Goal: Information Seeking & Learning: Learn about a topic

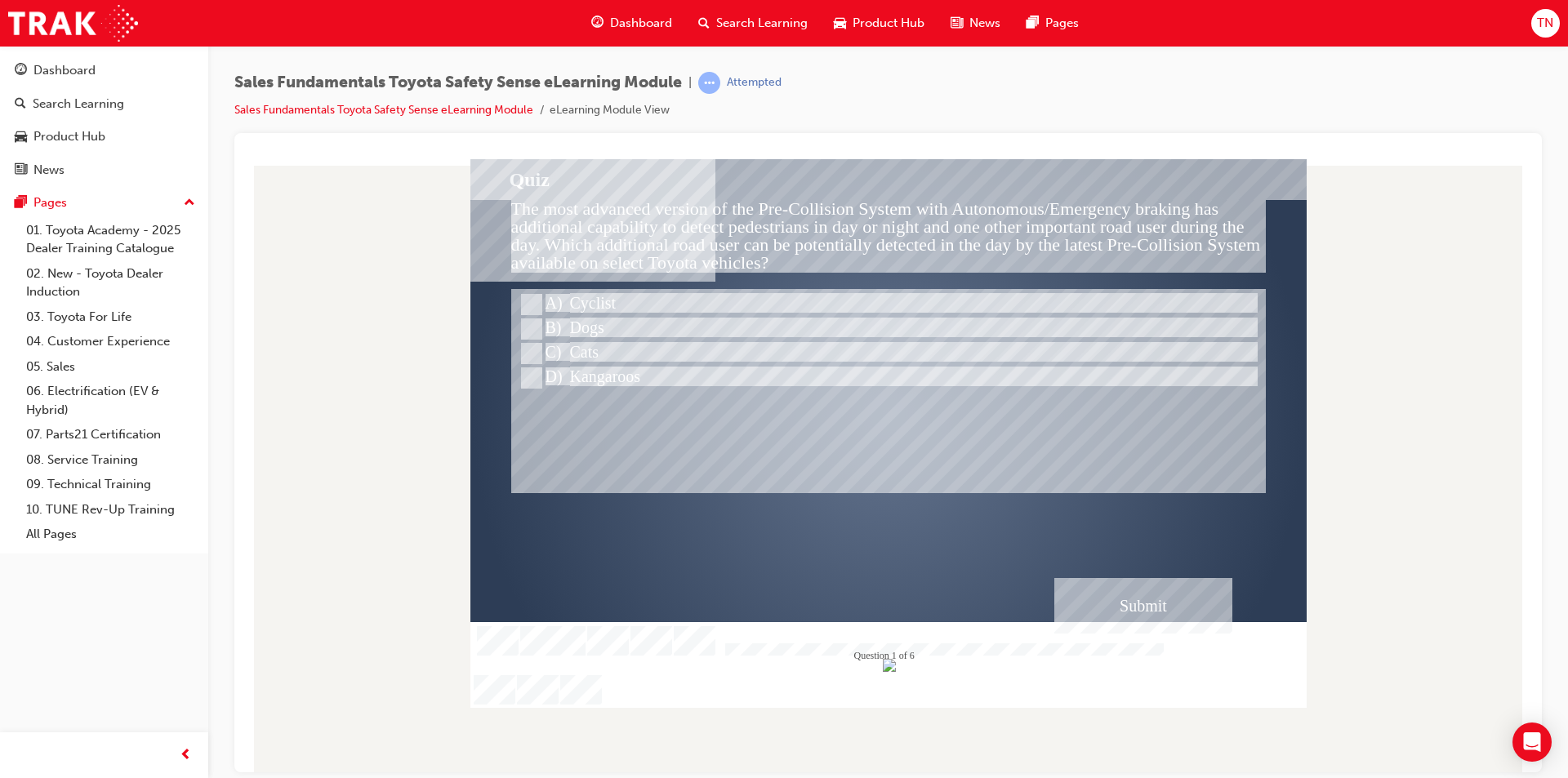
click at [1207, 616] on div "Submit" at bounding box center [1143, 604] width 178 height 55
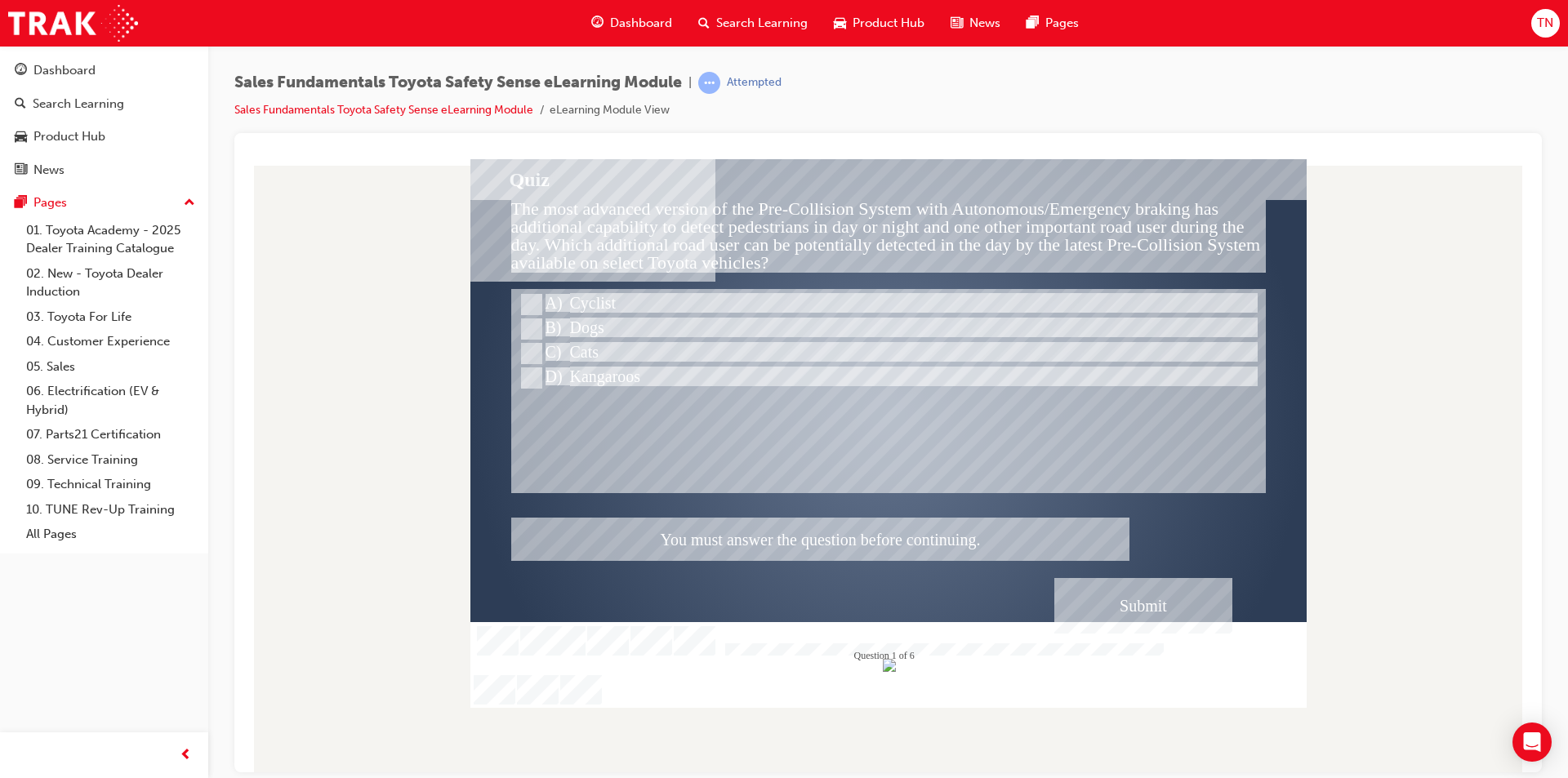
click at [522, 301] on div at bounding box center [889, 433] width 836 height 549
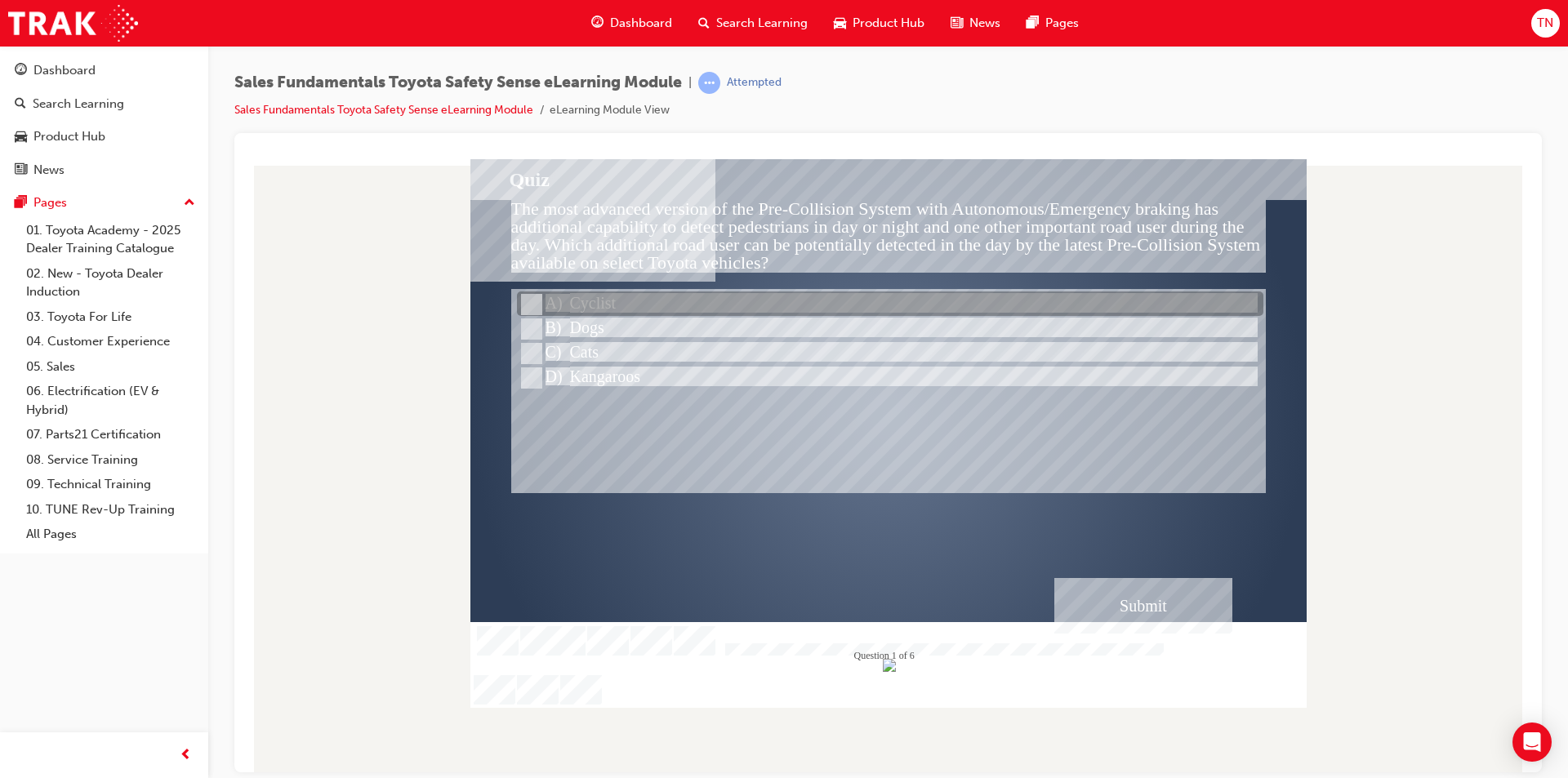
click at [529, 301] on input "Cyclist" at bounding box center [530, 305] width 18 height 18
radio input "true"
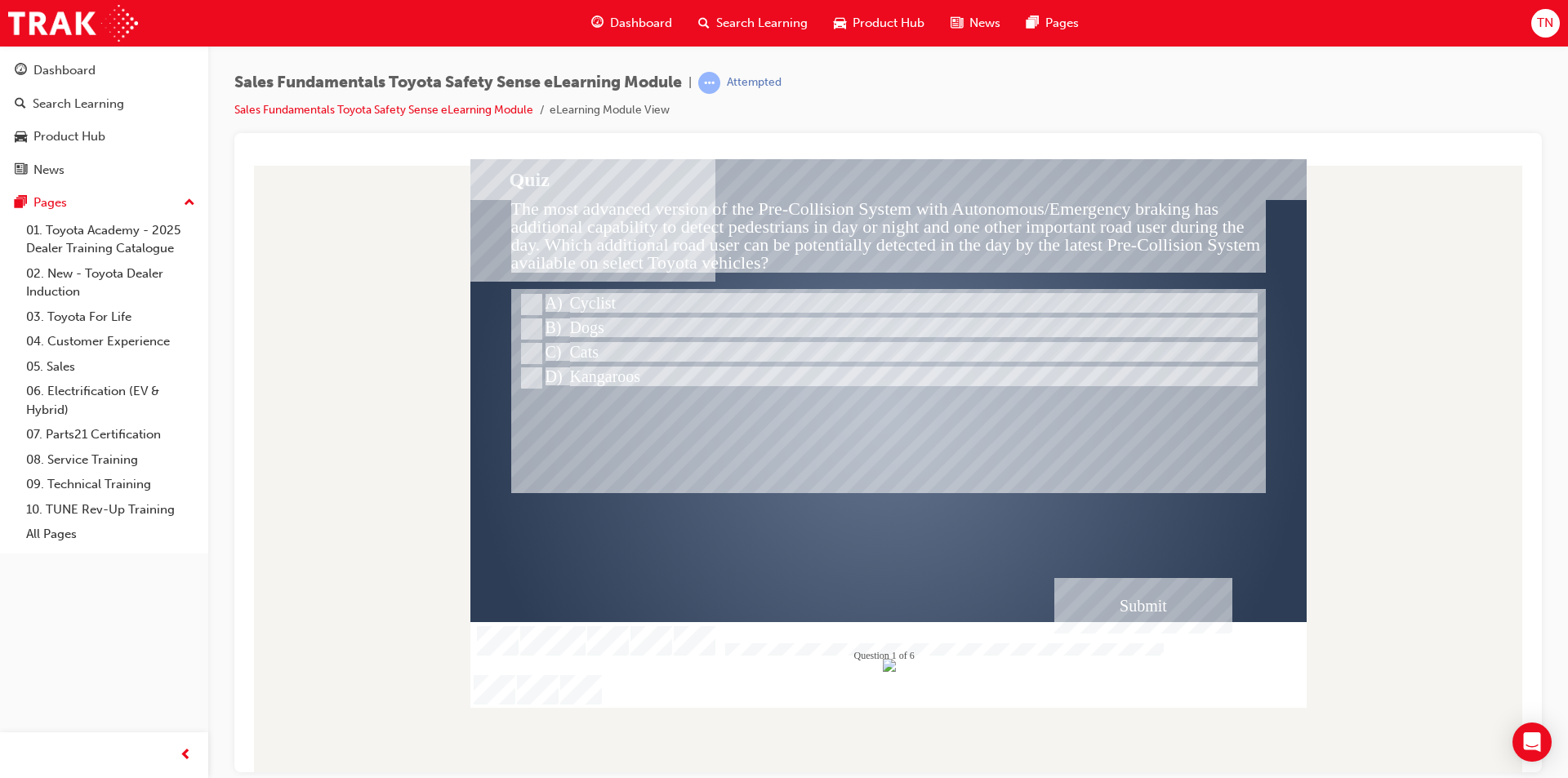
click at [1195, 607] on div "Submit" at bounding box center [1143, 604] width 178 height 55
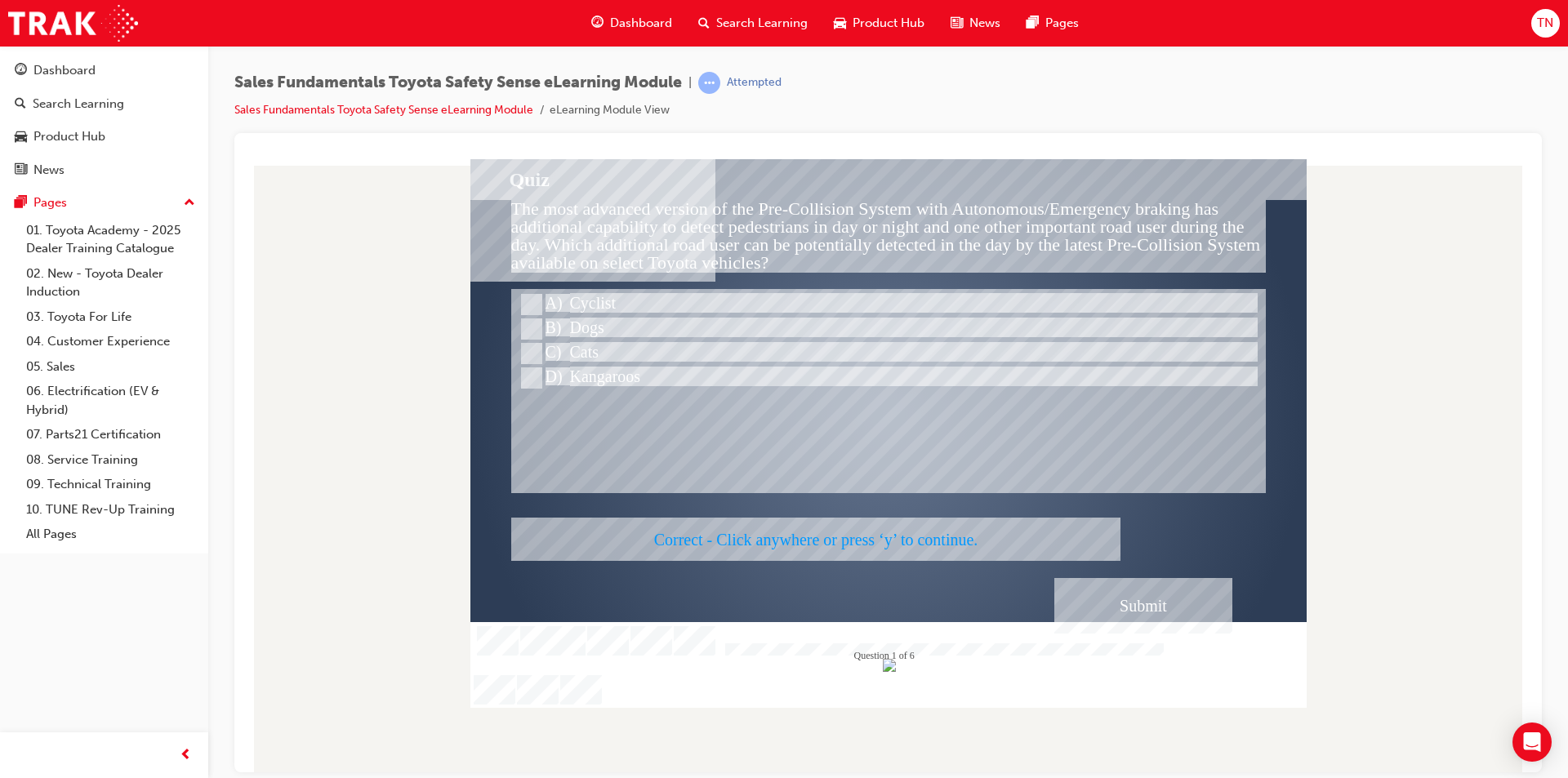
click at [1012, 433] on div at bounding box center [889, 433] width 836 height 549
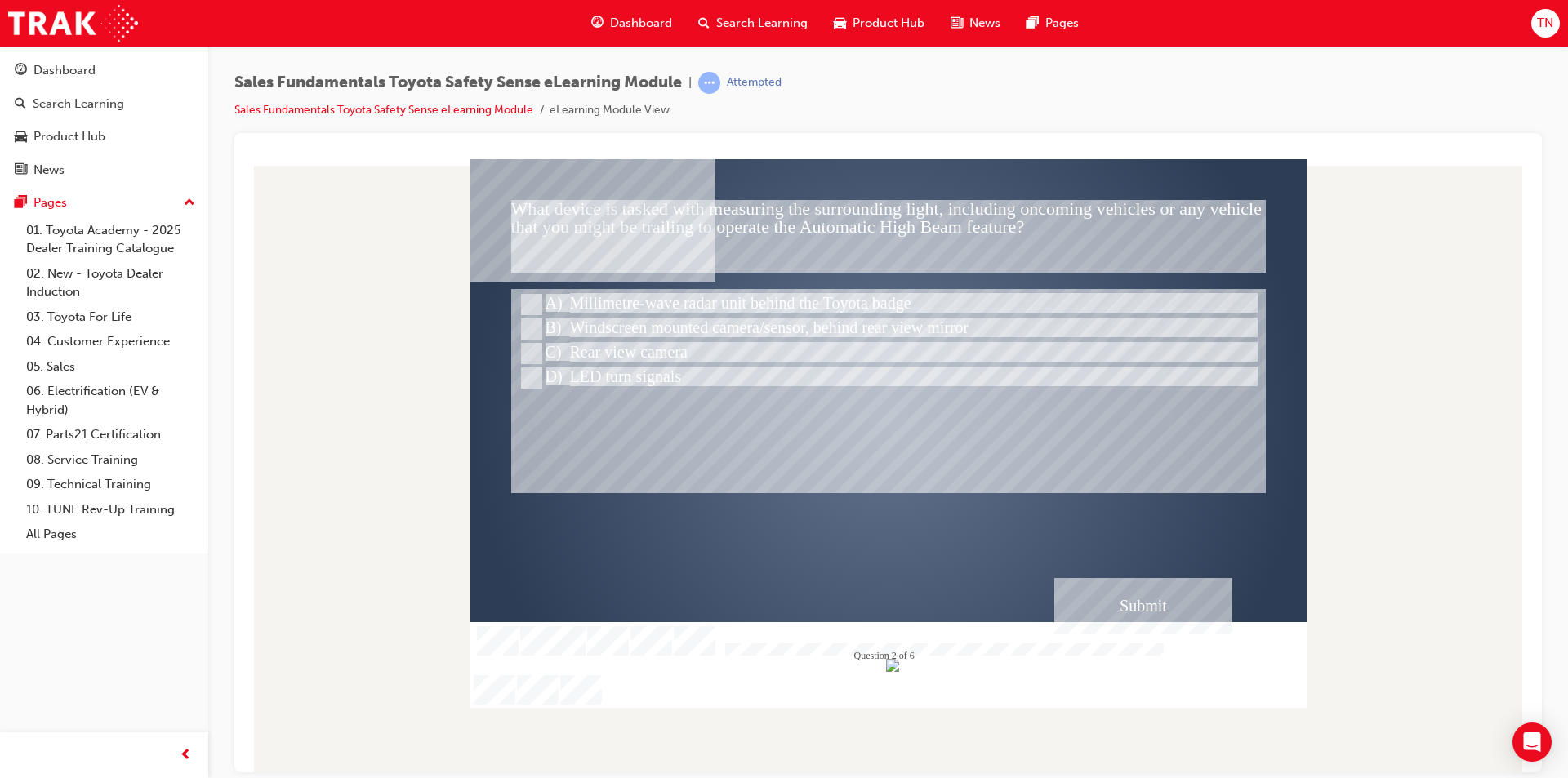
drag, startPoint x: 731, startPoint y: 220, endPoint x: 803, endPoint y: 230, distance: 72.7
click at [803, 230] on div at bounding box center [889, 415] width 836 height 471
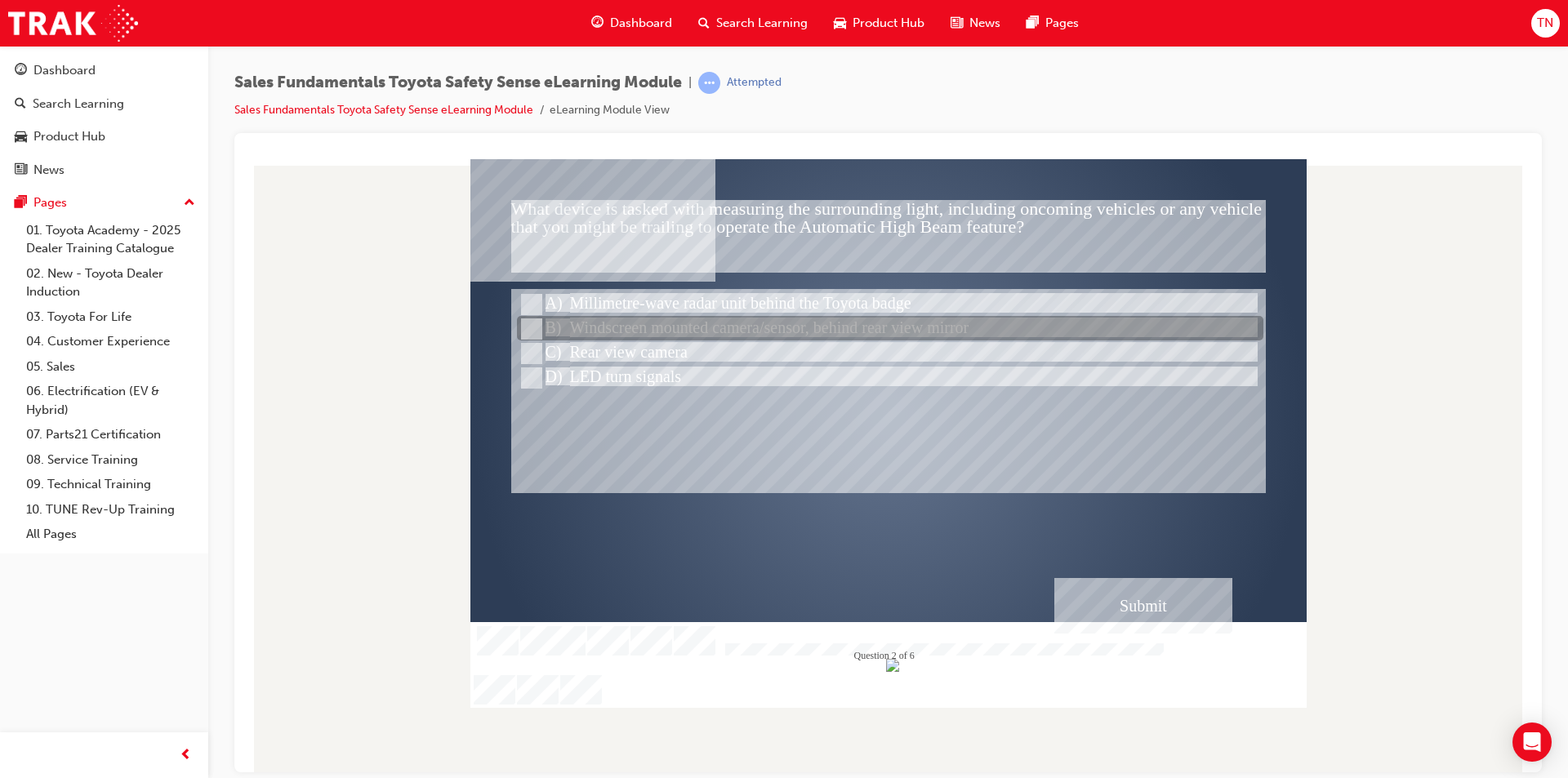
click at [562, 321] on div at bounding box center [890, 329] width 746 height 25
radio input "true"
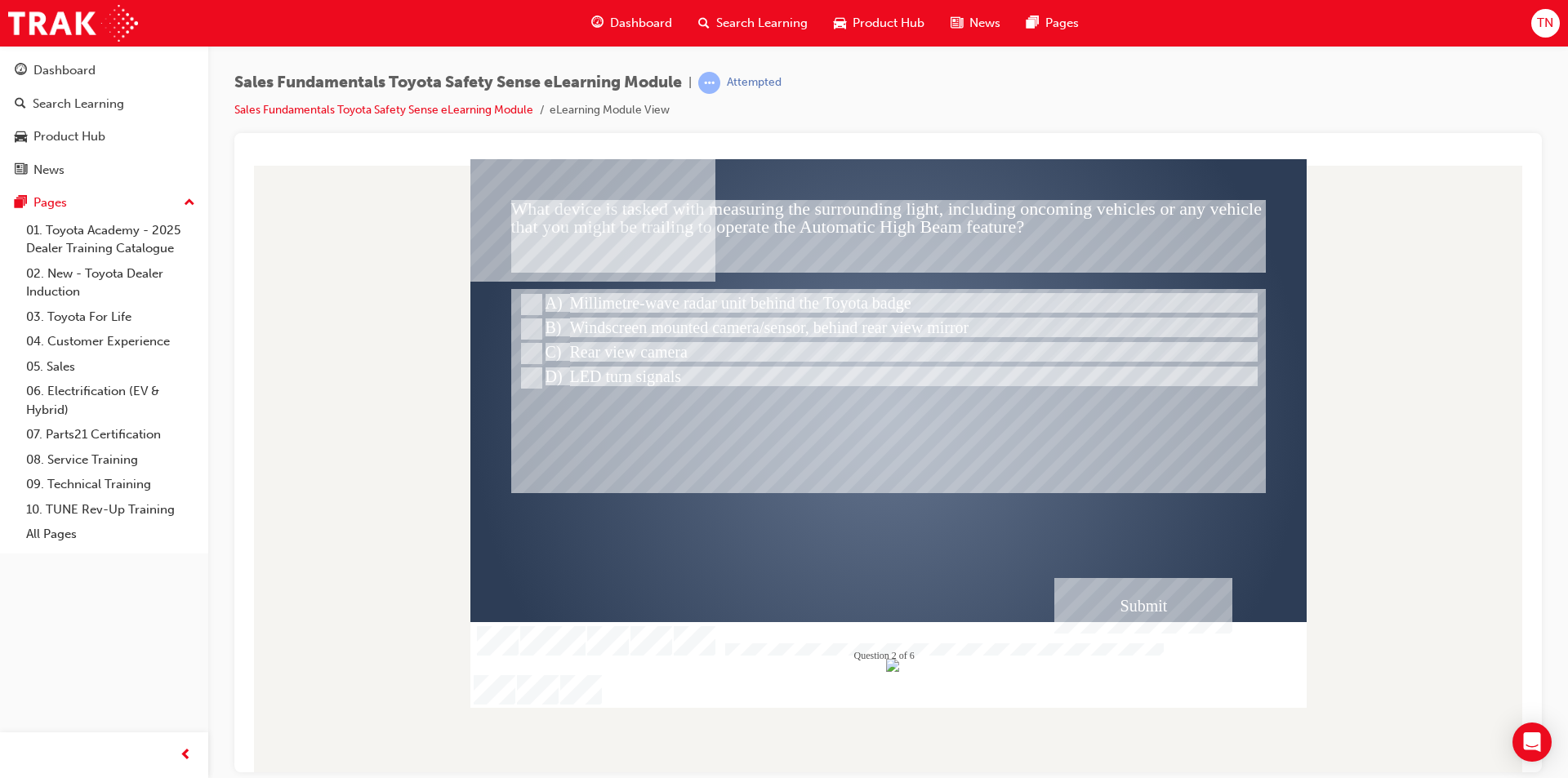
click at [1091, 586] on div "Submit" at bounding box center [1143, 604] width 178 height 55
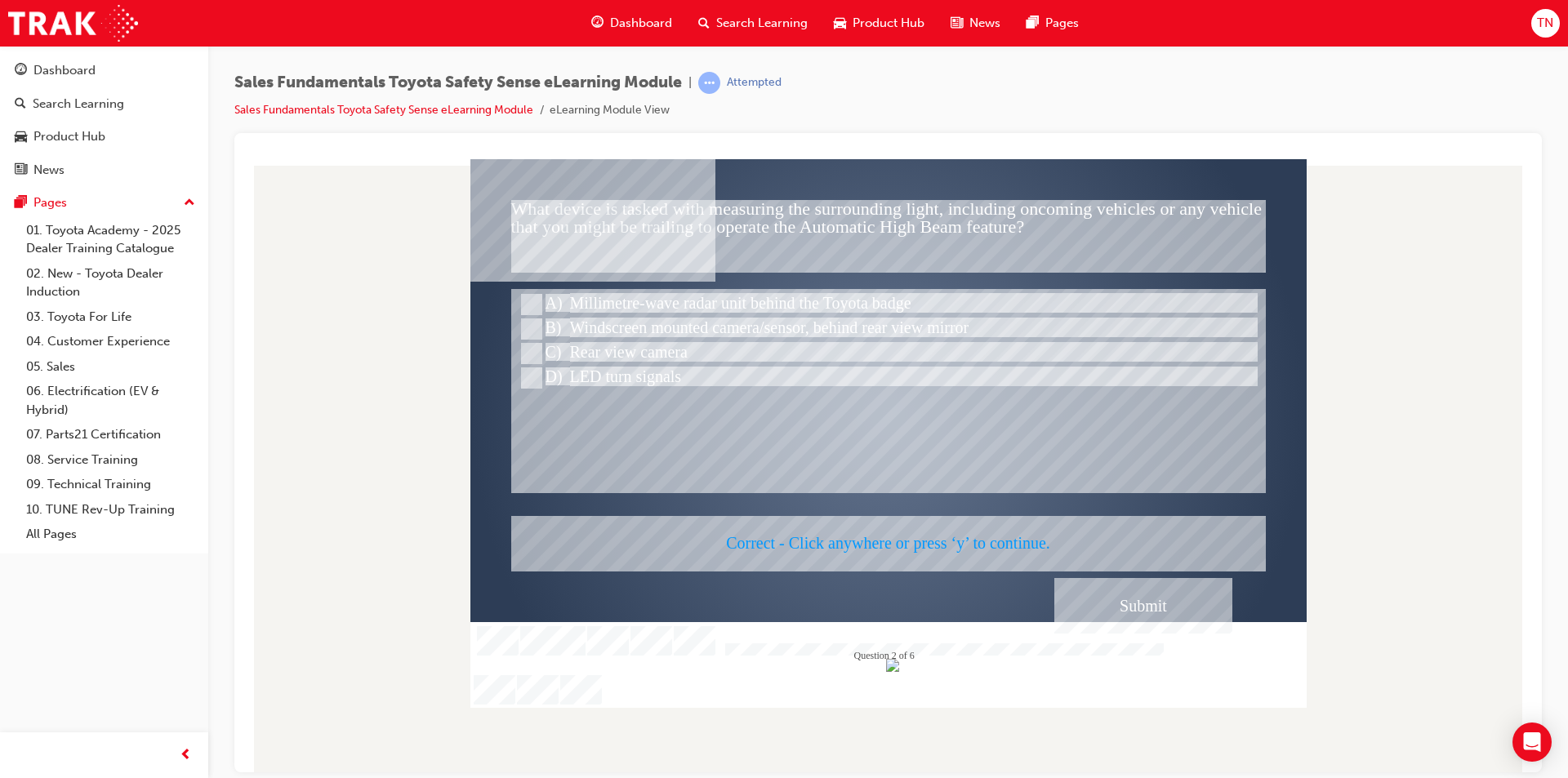
click at [979, 502] on div at bounding box center [889, 433] width 836 height 549
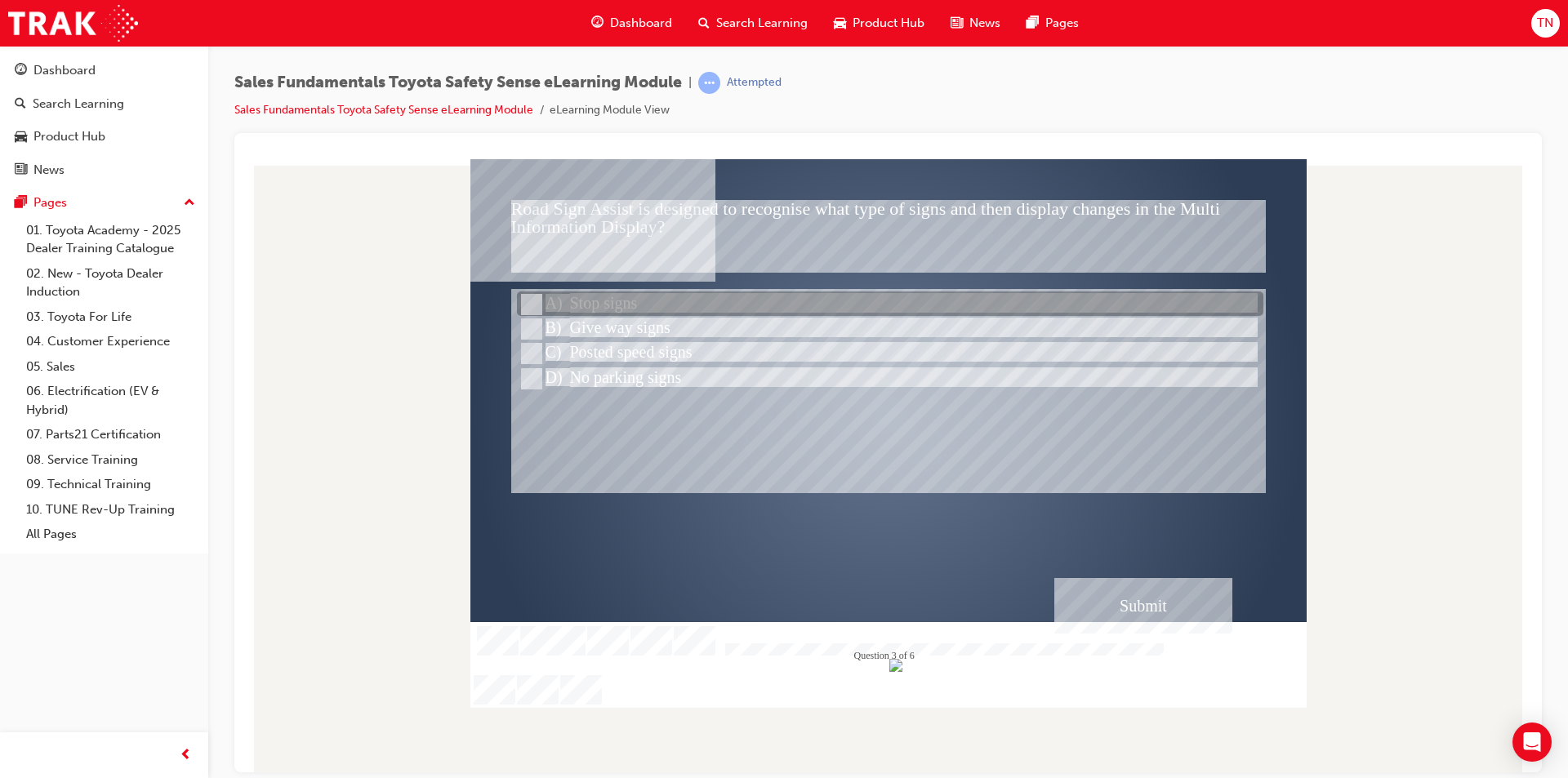
click at [707, 297] on div at bounding box center [890, 305] width 746 height 25
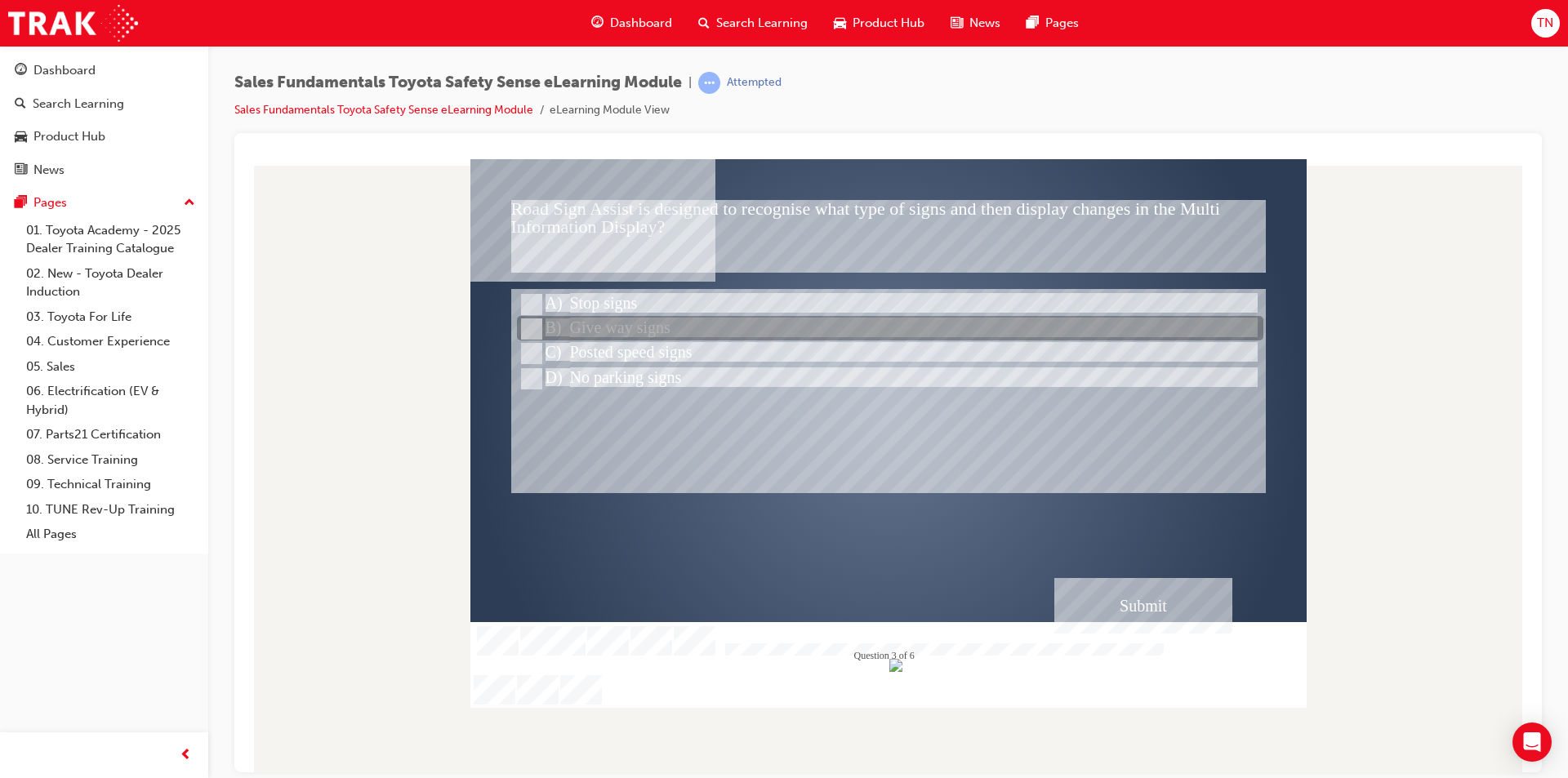
click at [602, 326] on div at bounding box center [890, 329] width 746 height 25
radio input "false"
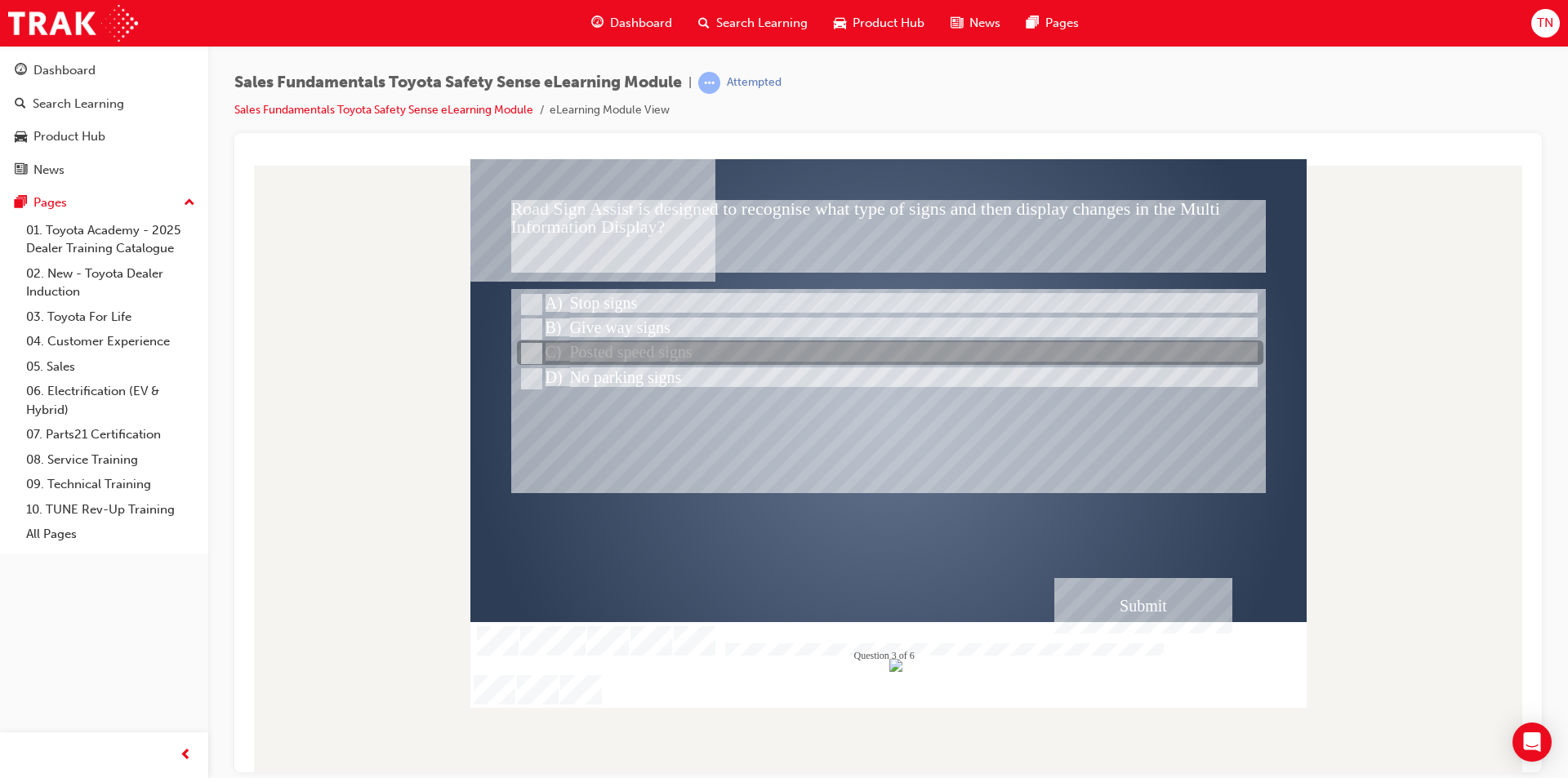
click at [624, 344] on div at bounding box center [890, 354] width 746 height 25
radio input "false"
radio input "true"
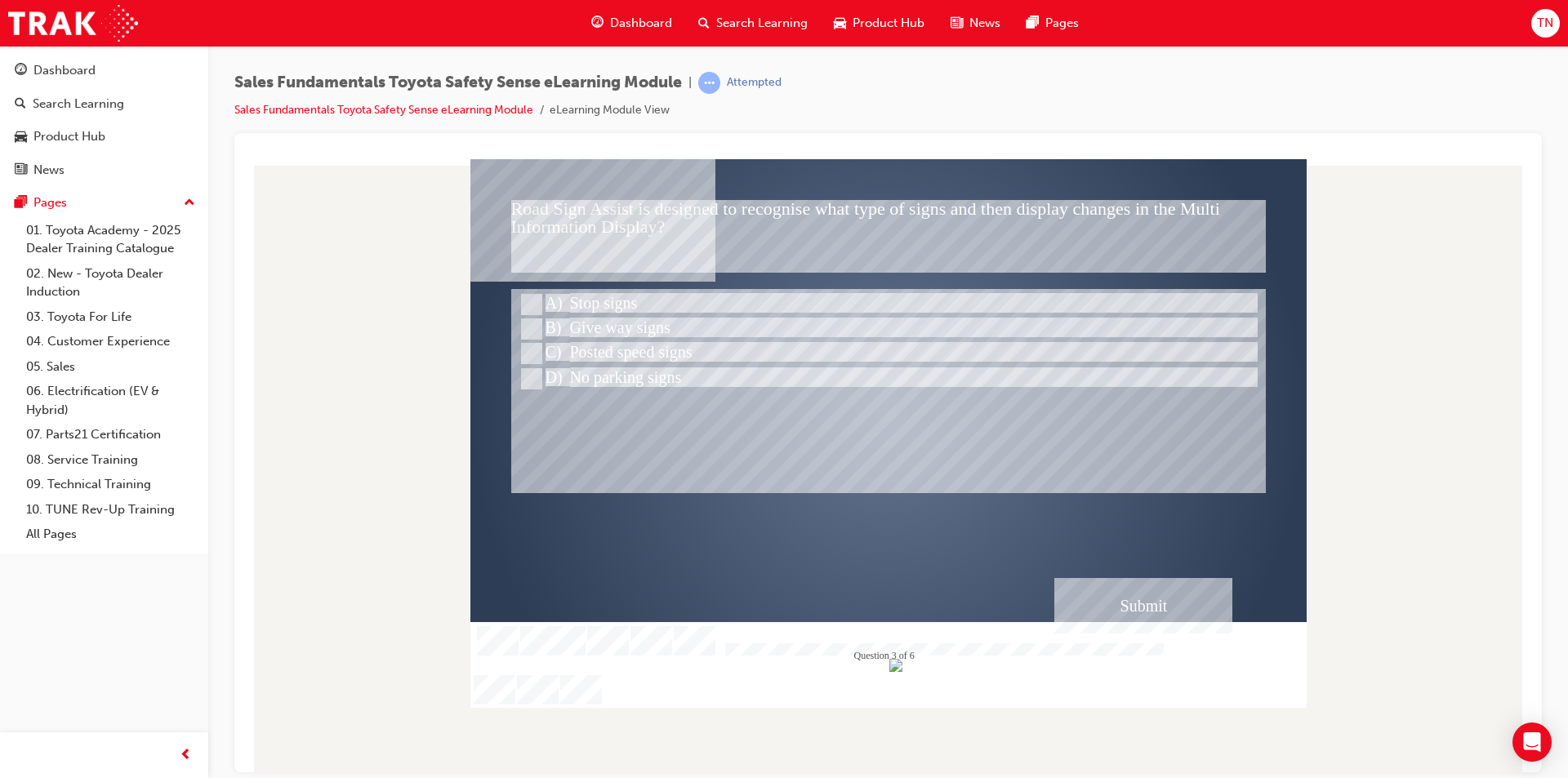
click at [1084, 588] on div "Submit" at bounding box center [1143, 604] width 178 height 55
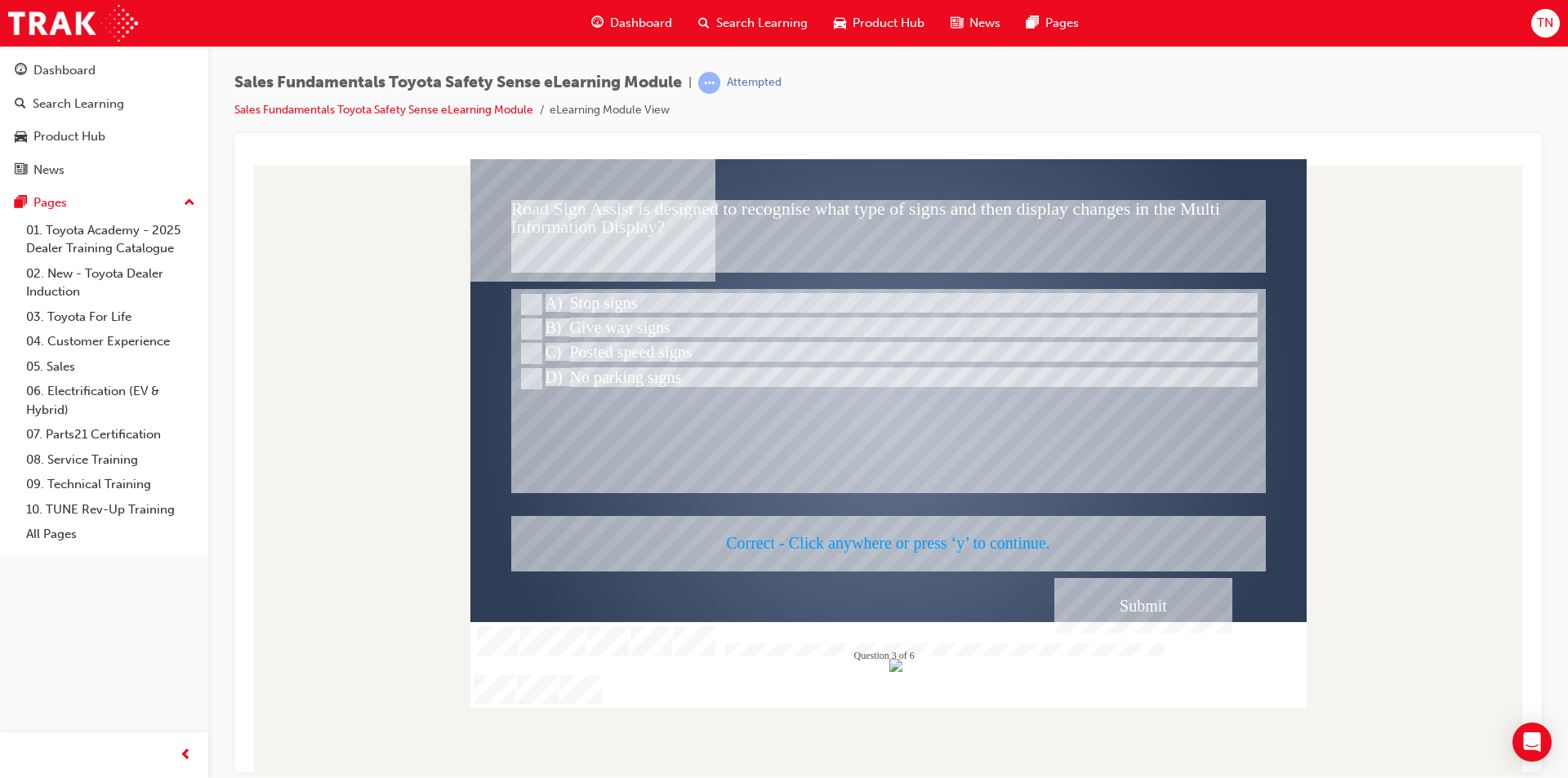
click at [999, 465] on div at bounding box center [889, 433] width 836 height 549
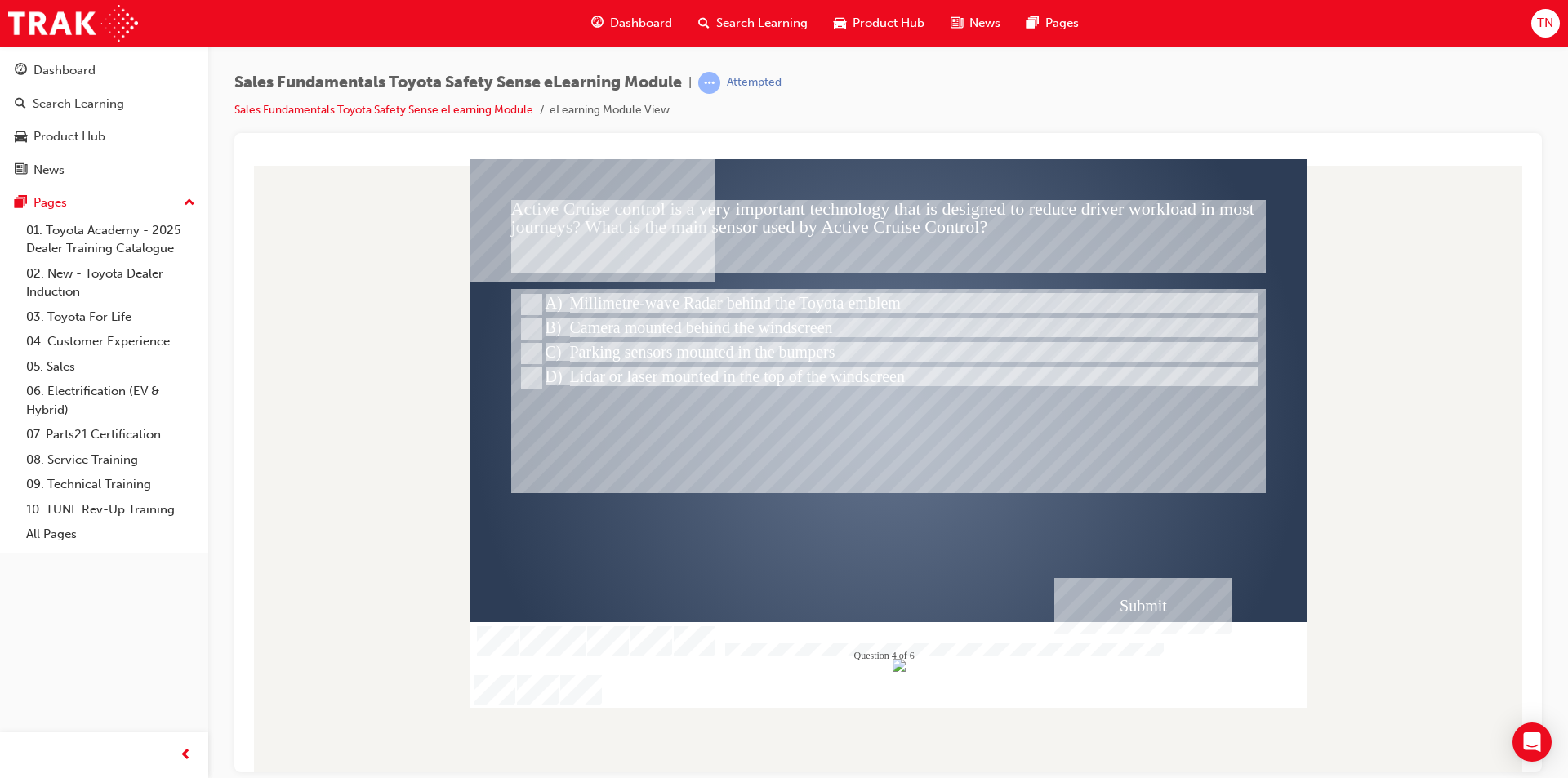
click at [616, 222] on div at bounding box center [889, 415] width 836 height 471
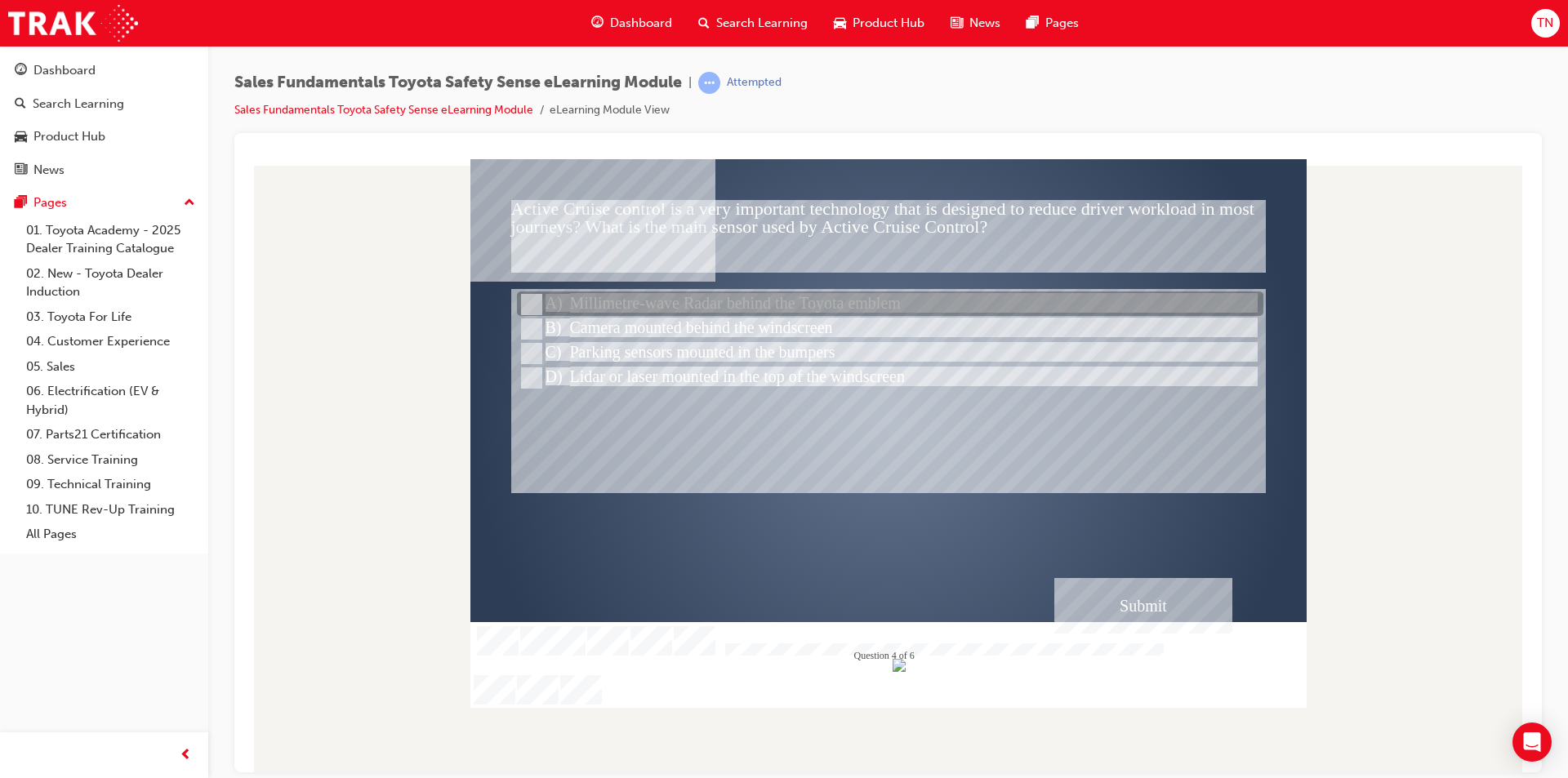
click at [652, 307] on div at bounding box center [890, 305] width 746 height 25
radio input "true"
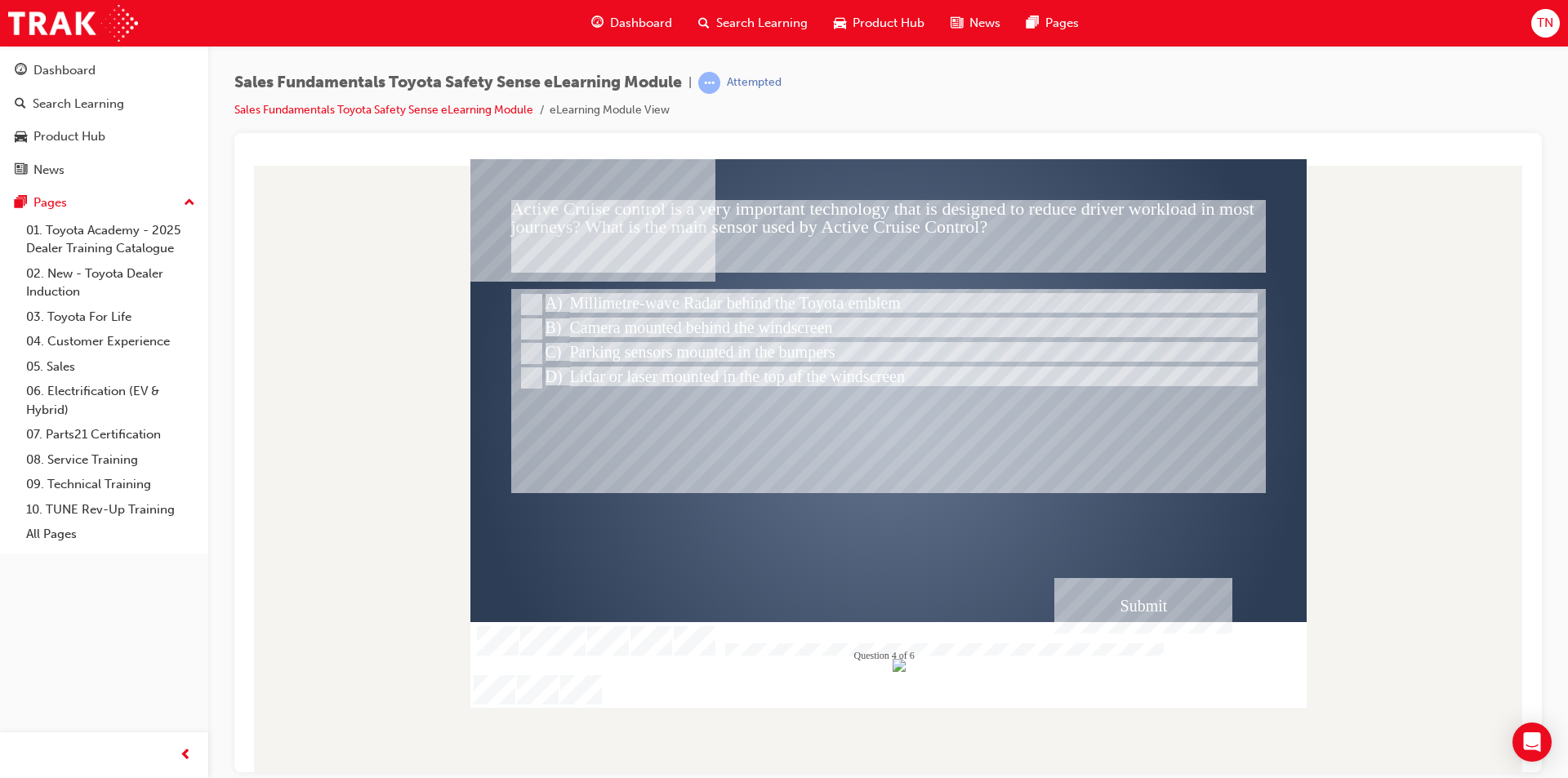
click at [1092, 603] on div "Submit" at bounding box center [1143, 604] width 178 height 55
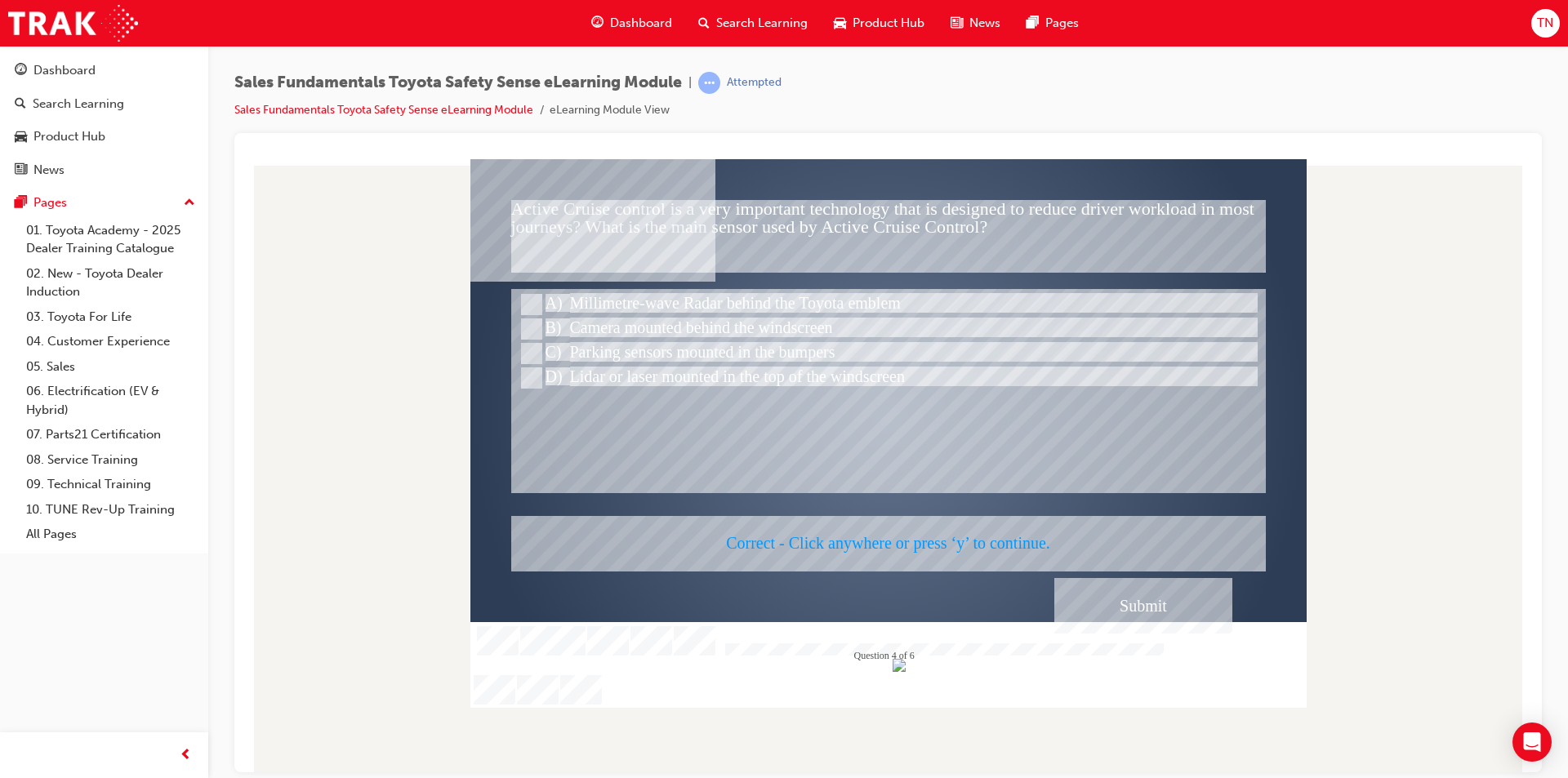
click at [1060, 514] on div at bounding box center [889, 433] width 836 height 549
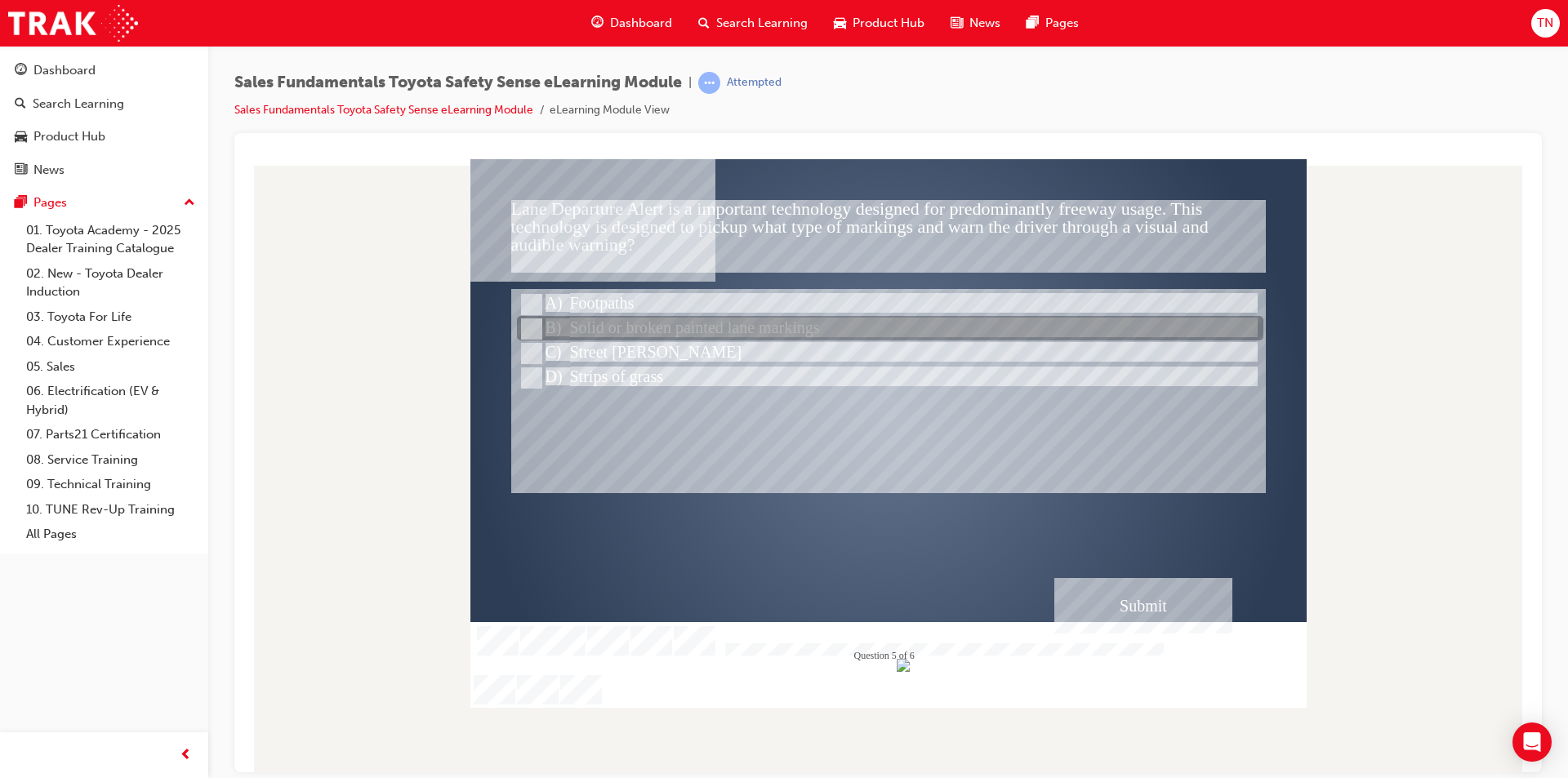
click at [677, 326] on div at bounding box center [890, 329] width 746 height 25
radio input "true"
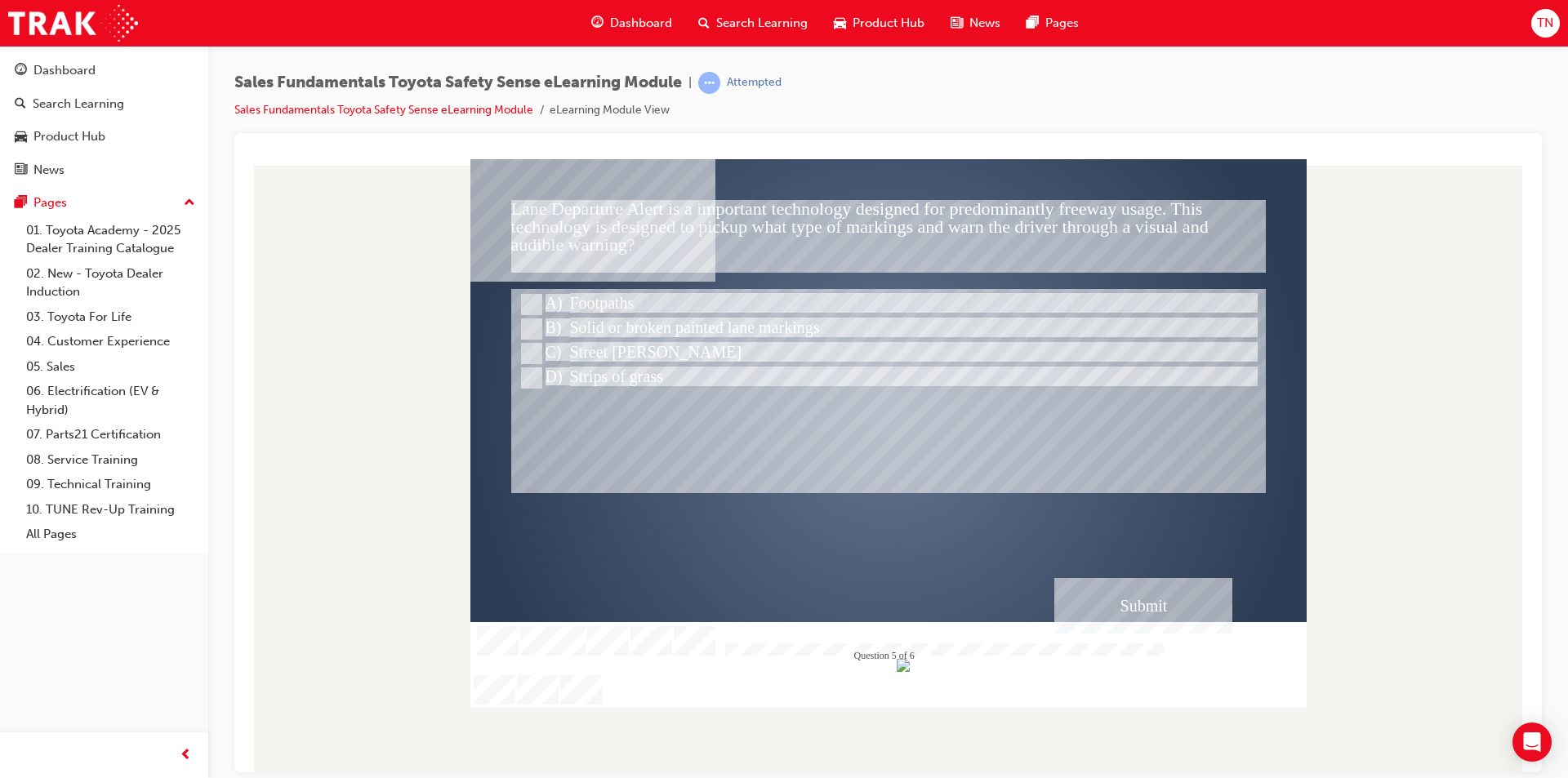
click at [1164, 590] on div "Submit" at bounding box center [1143, 604] width 178 height 55
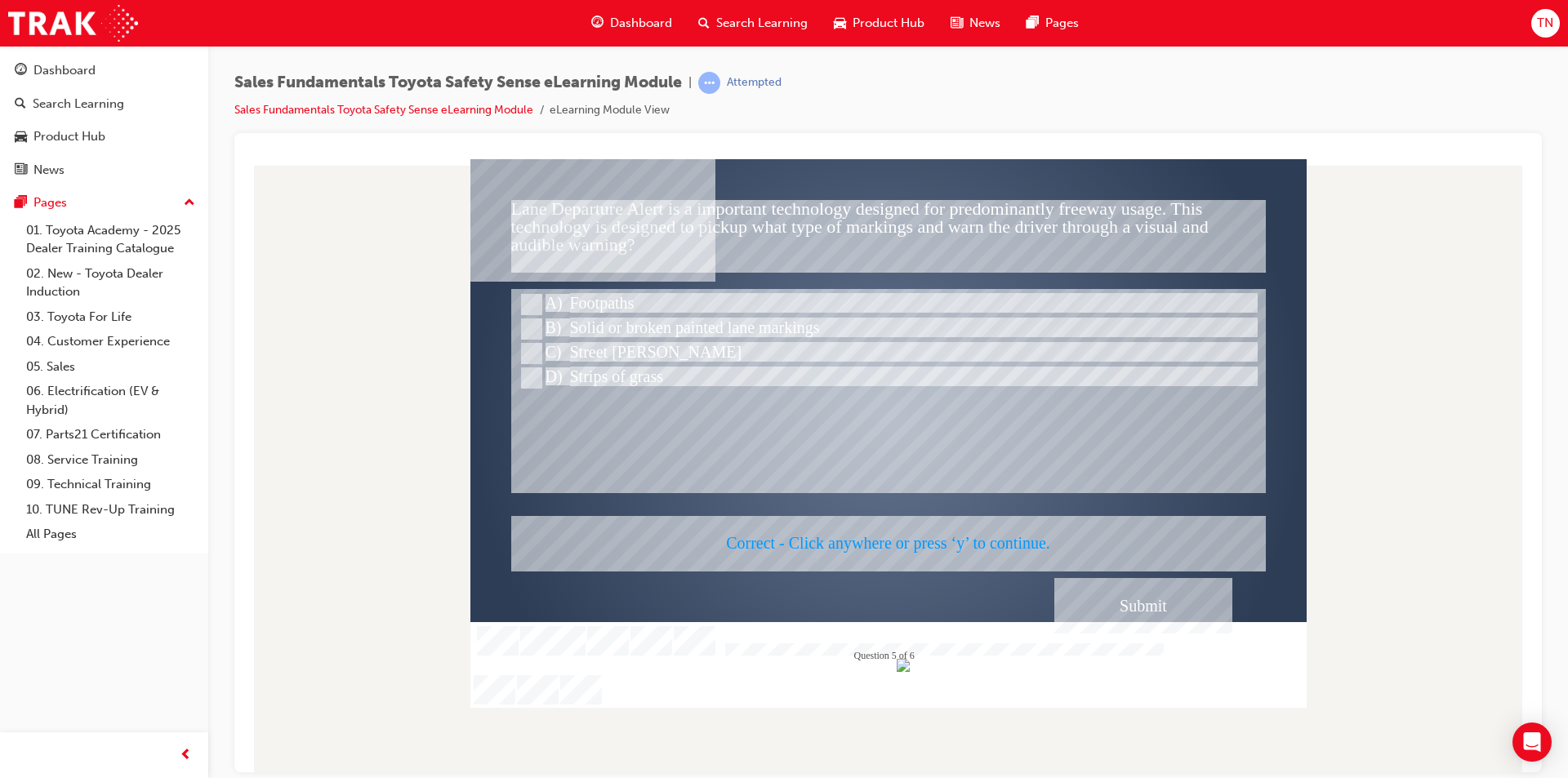
click at [973, 466] on div at bounding box center [889, 433] width 836 height 549
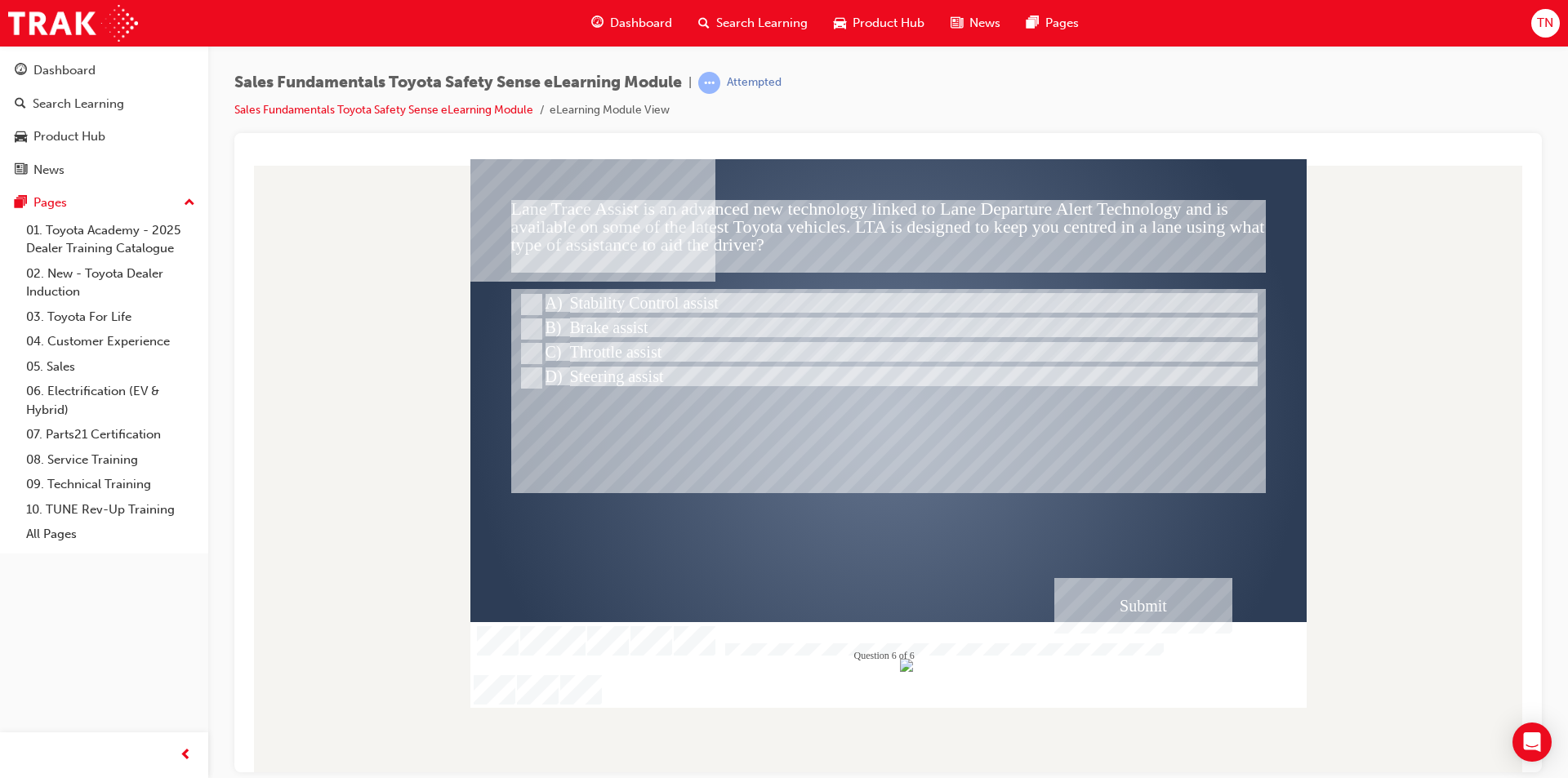
drag, startPoint x: 646, startPoint y: 222, endPoint x: 736, endPoint y: 234, distance: 90.8
click at [736, 234] on div at bounding box center [889, 415] width 836 height 471
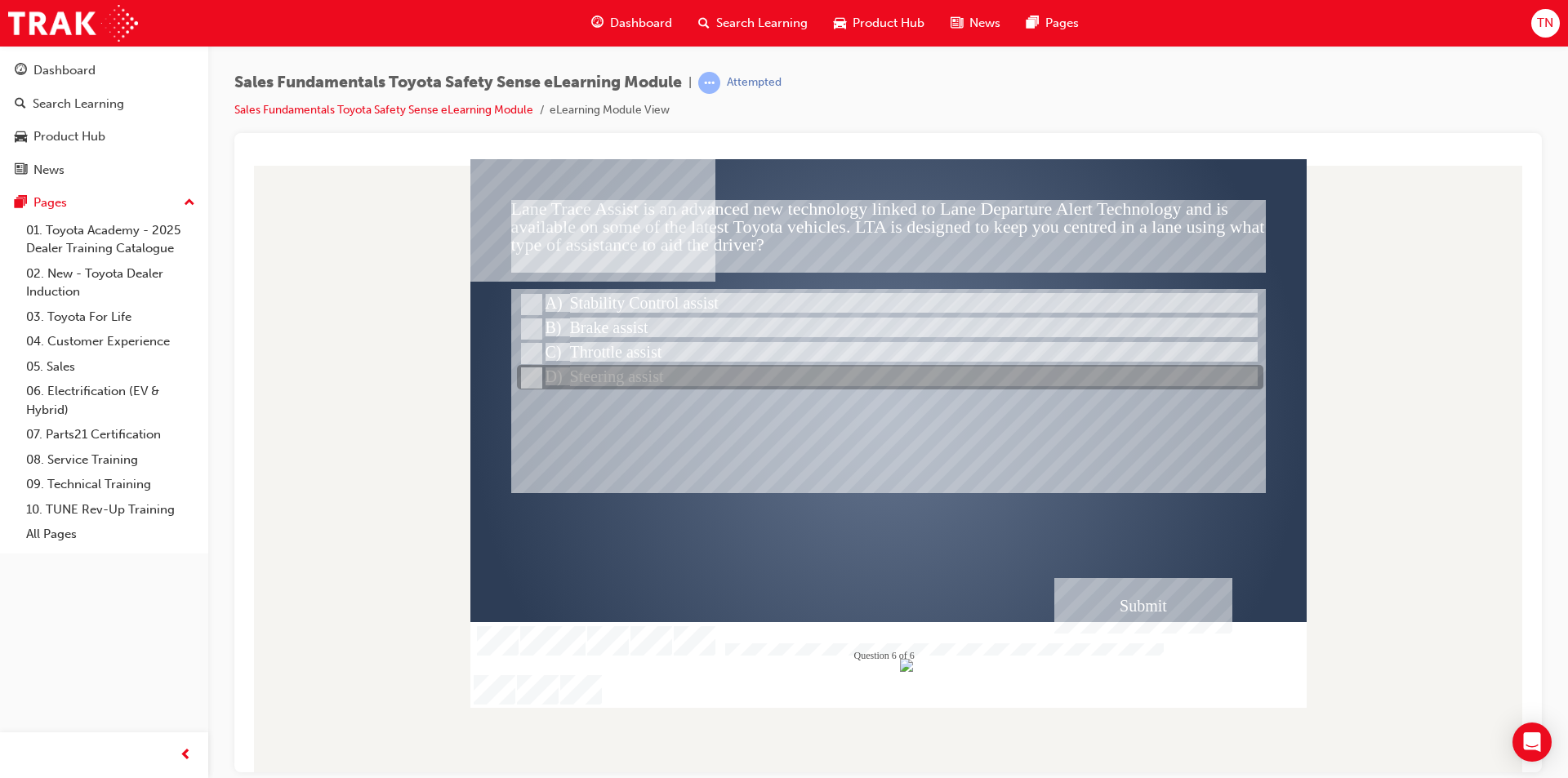
click at [541, 368] on div at bounding box center [890, 378] width 746 height 25
radio input "true"
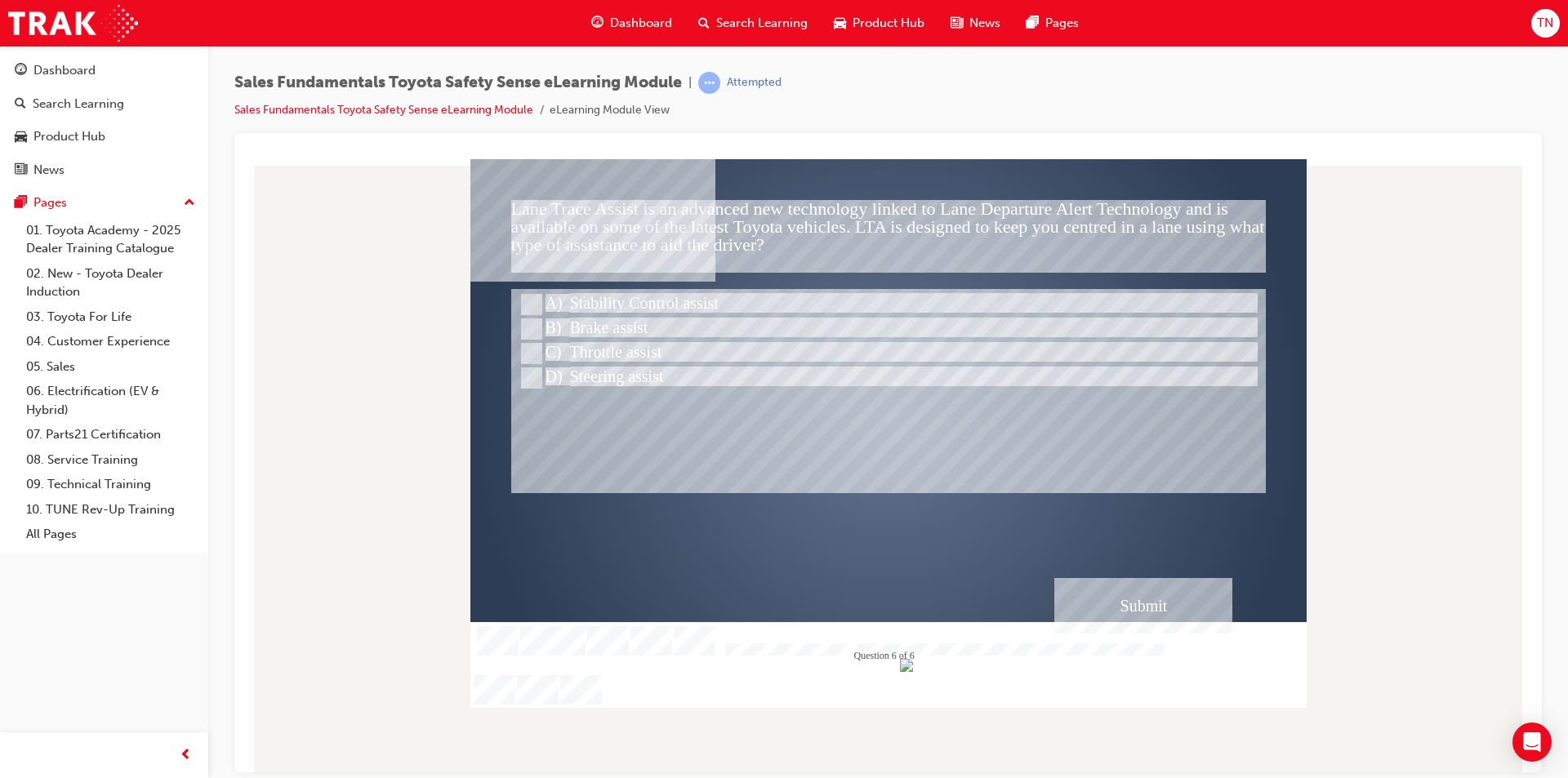
click at [1078, 629] on div "Submit" at bounding box center [1143, 604] width 178 height 55
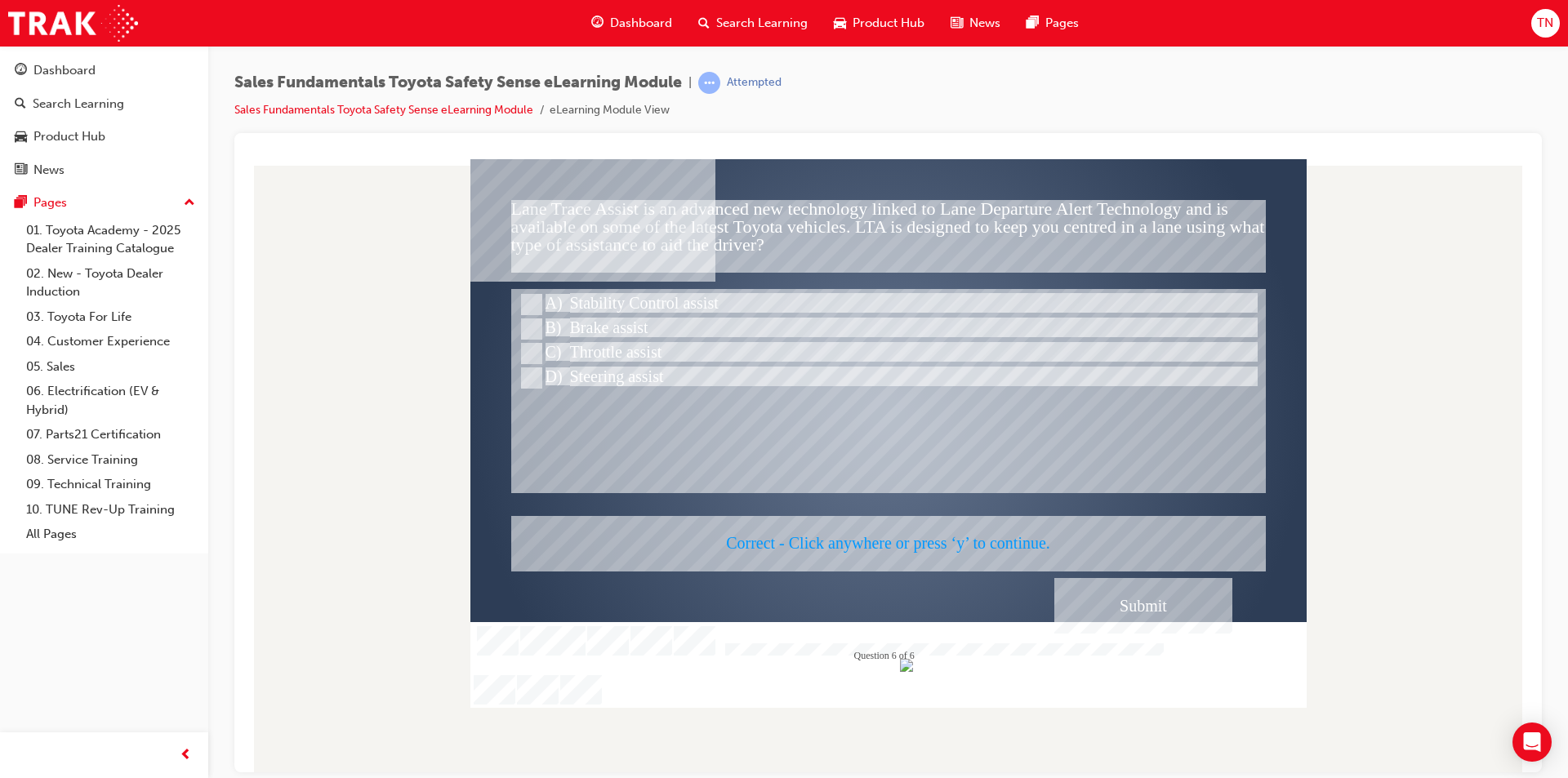
click at [952, 560] on div at bounding box center [889, 433] width 836 height 549
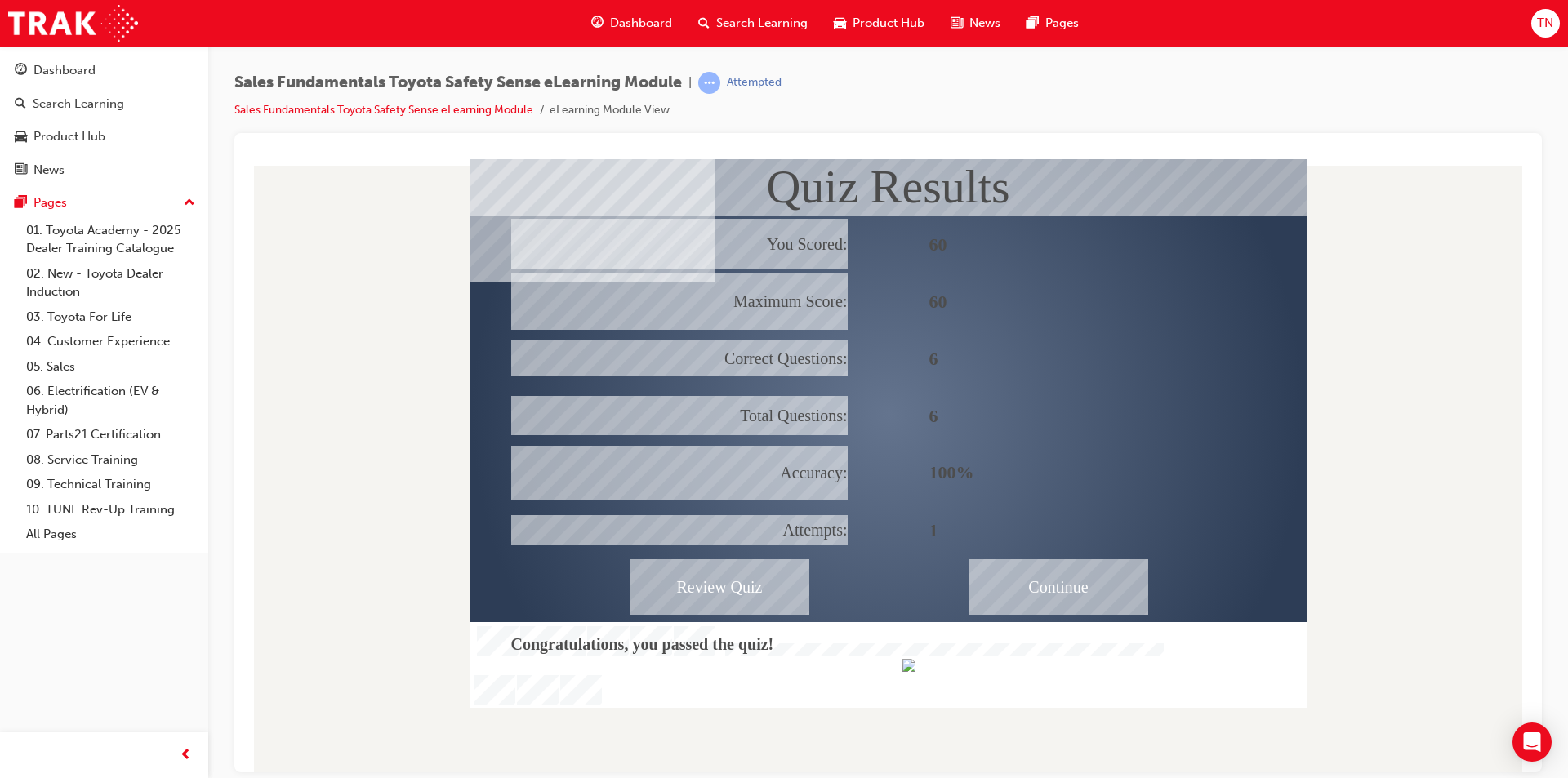
click at [1018, 589] on div "Continue" at bounding box center [1059, 586] width 180 height 55
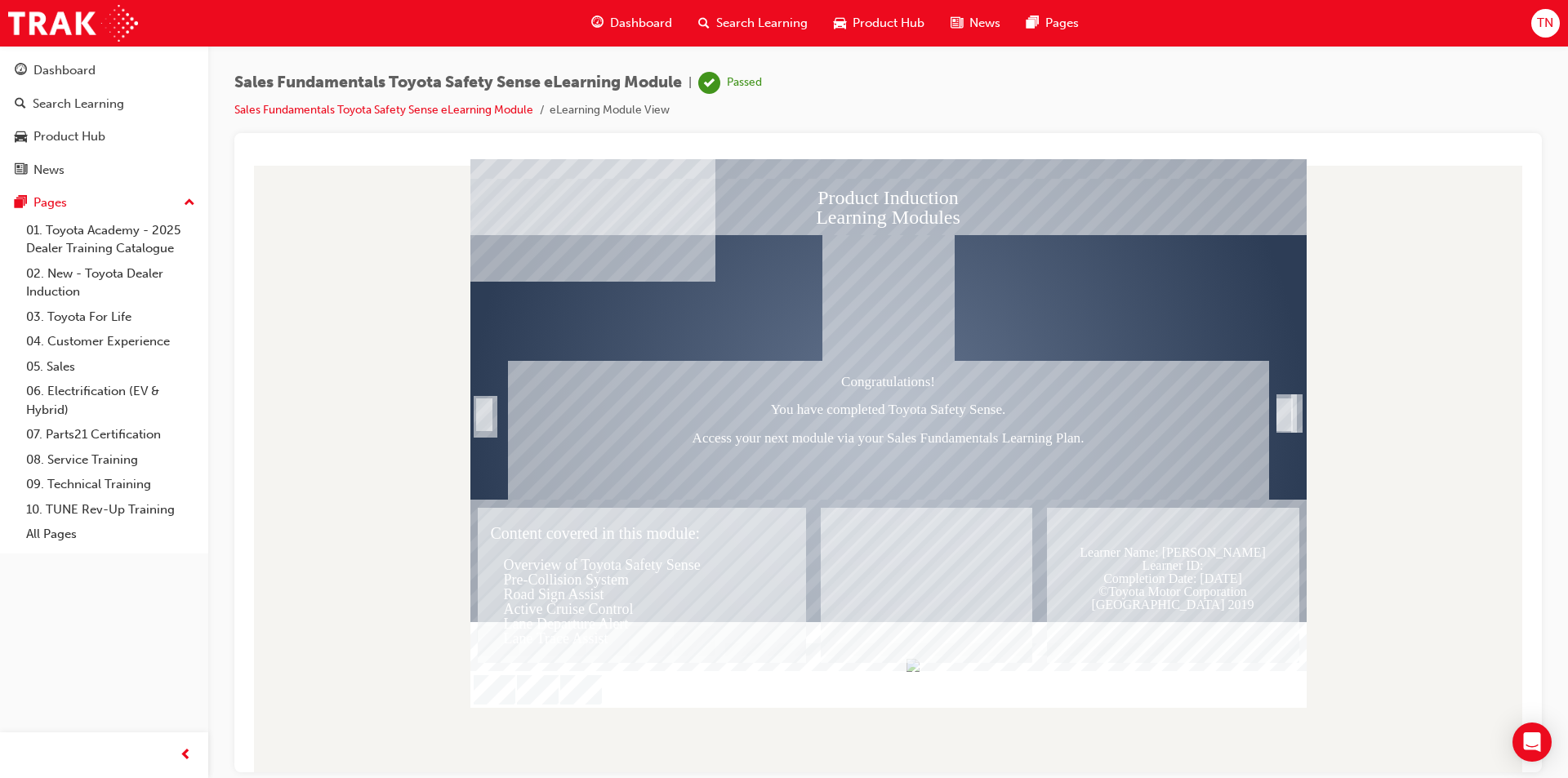
click at [636, 17] on span "Dashboard" at bounding box center [641, 23] width 62 height 19
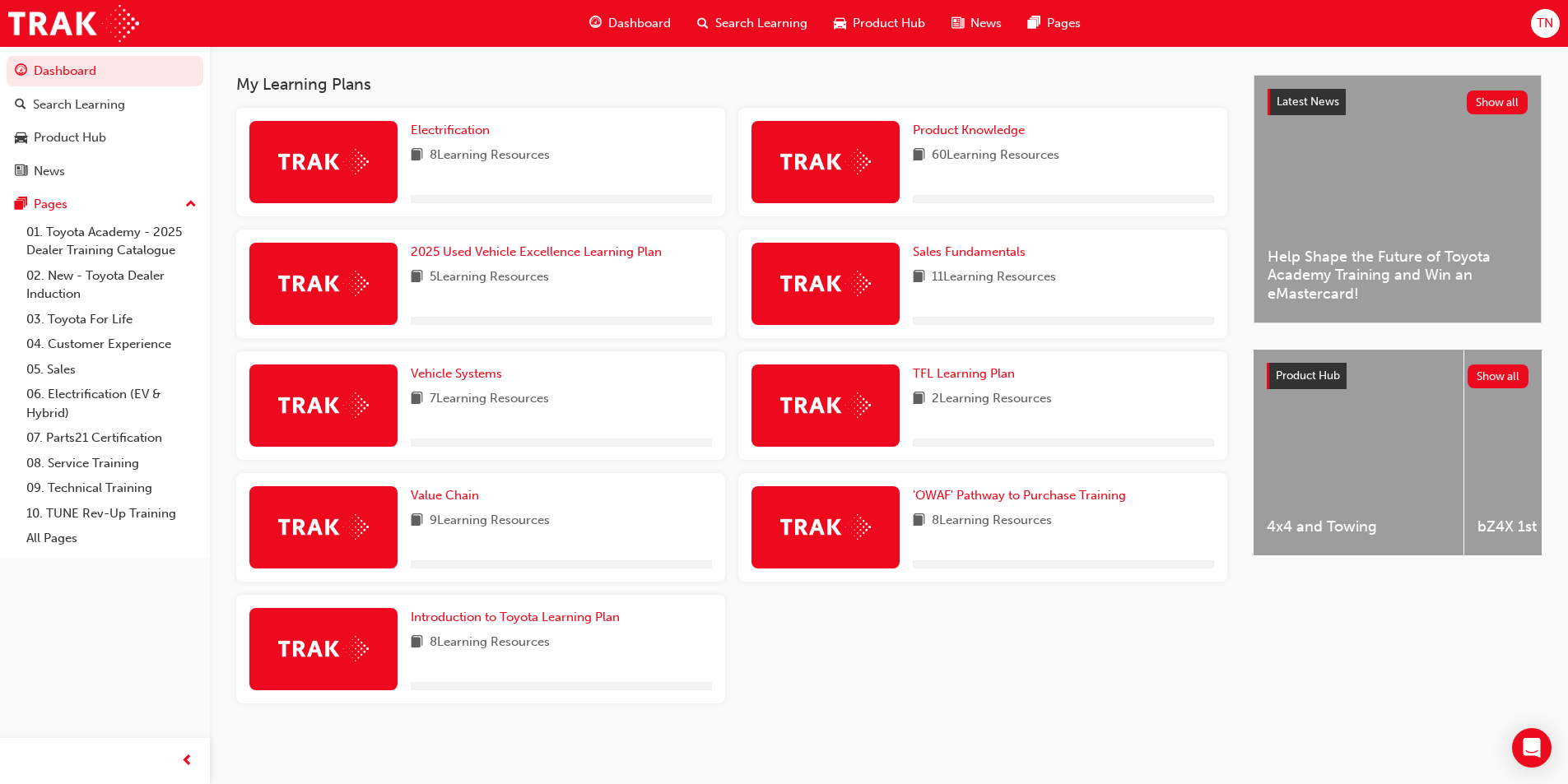
scroll to position [348, 0]
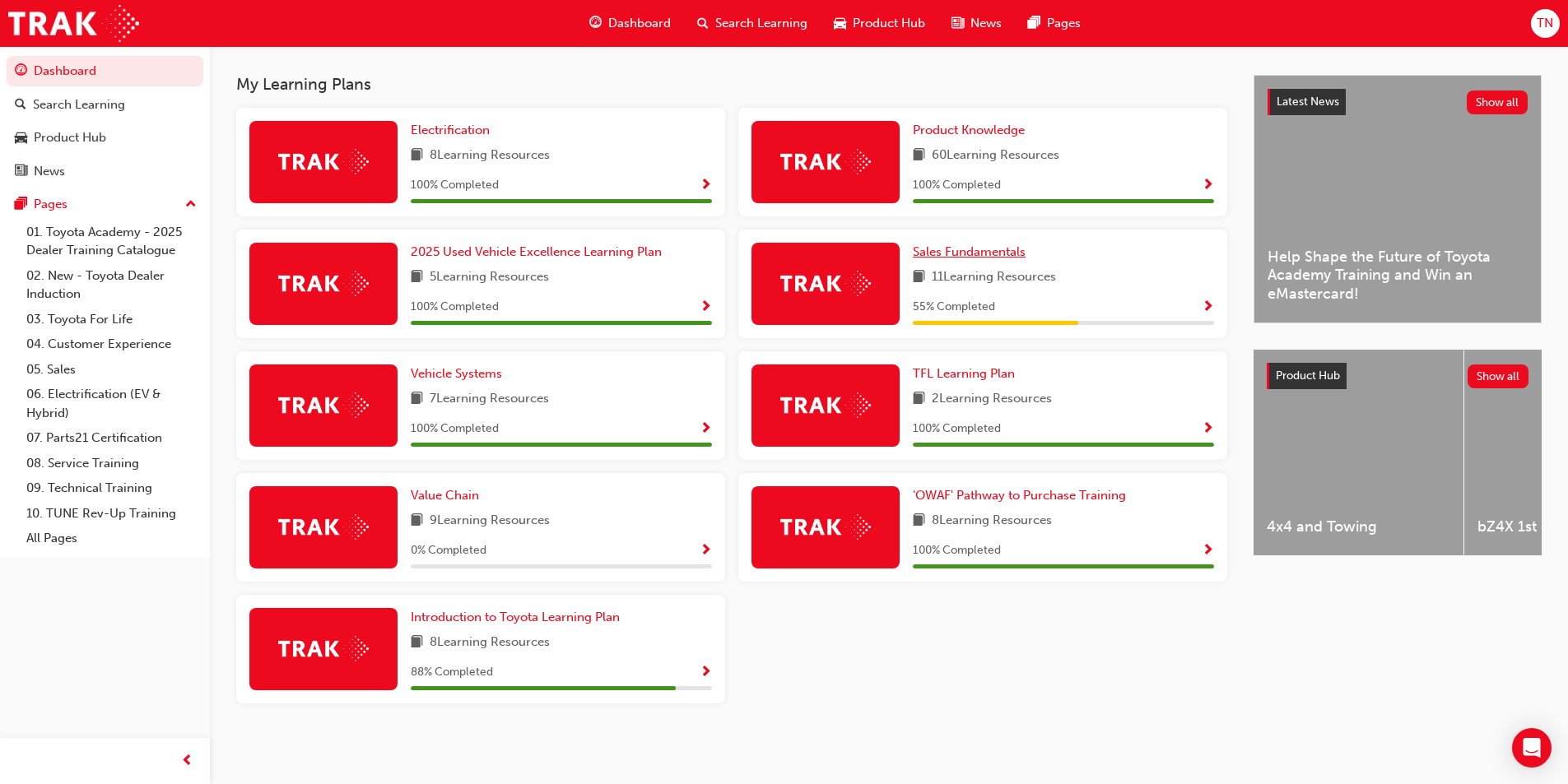
click at [950, 256] on span "Sales Fundamentals" at bounding box center [969, 252] width 113 height 15
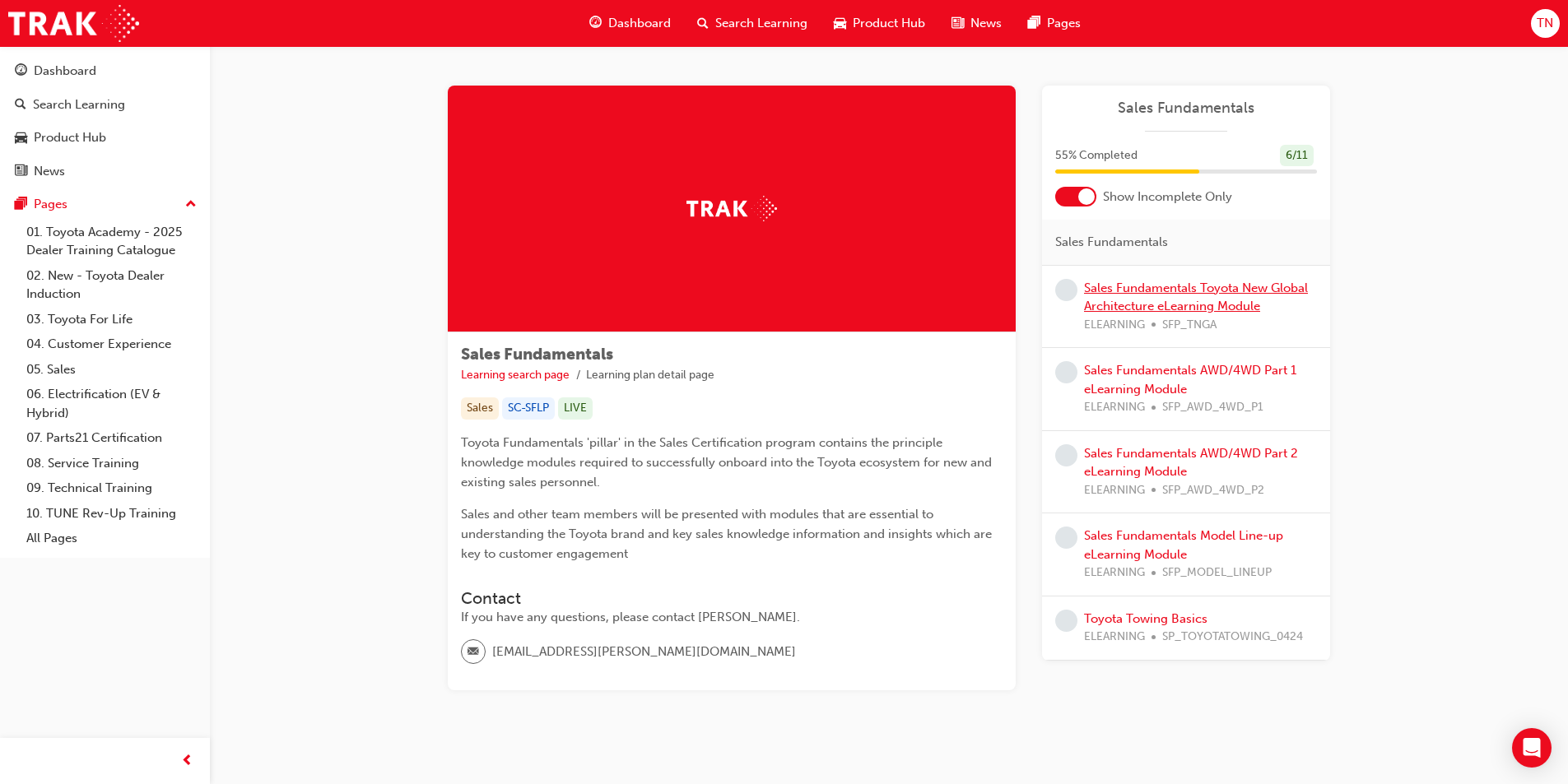
click at [1144, 289] on link "Sales Fundamentals Toyota New Global Architecture eLearning Module" at bounding box center [1196, 297] width 224 height 34
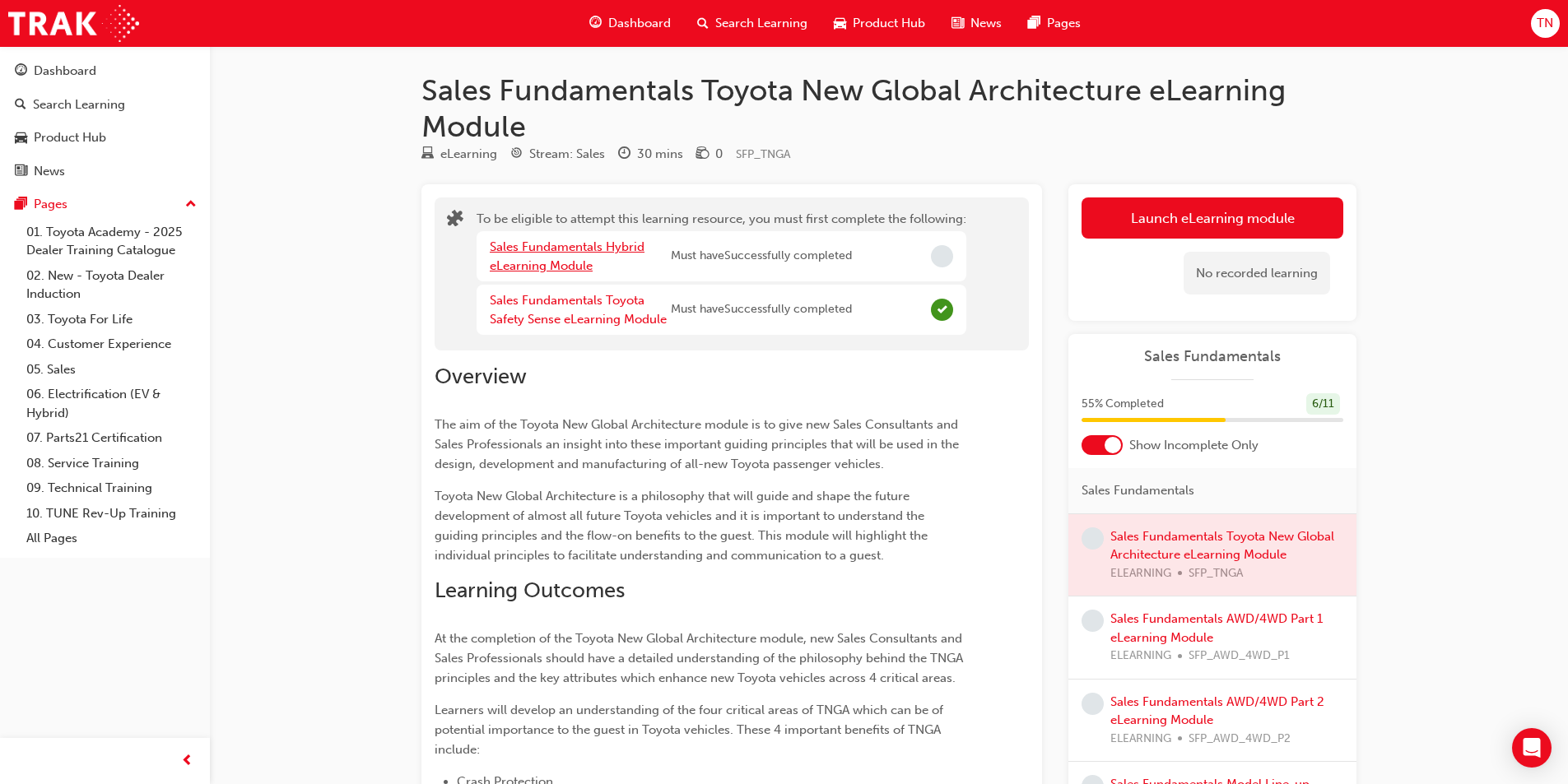
click at [597, 247] on link "Sales Fundamentals Hybrid eLearning Module" at bounding box center [567, 256] width 155 height 34
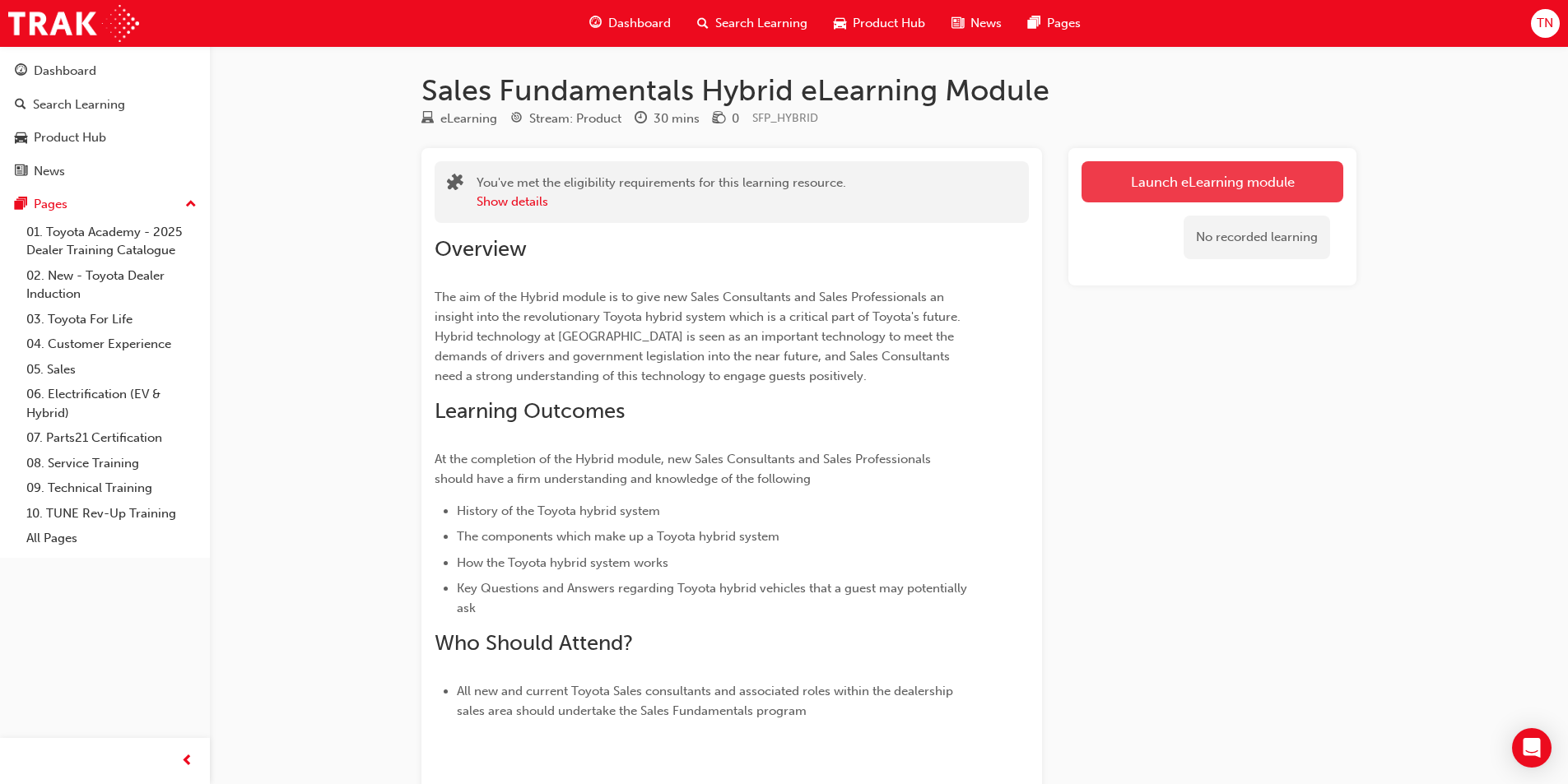
click at [1122, 180] on link "Launch eLearning module" at bounding box center [1212, 182] width 262 height 42
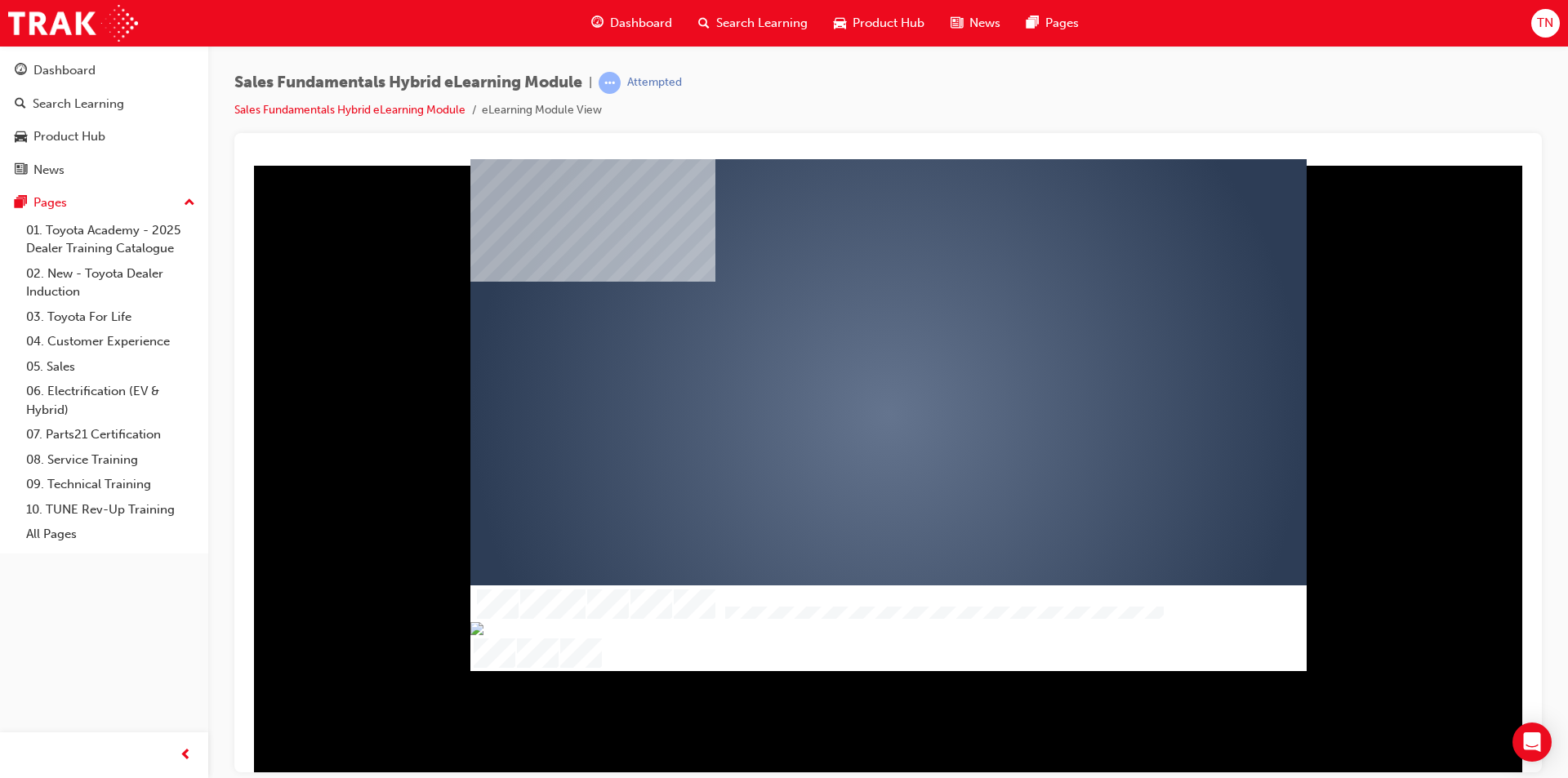
click at [841, 368] on div "play" at bounding box center [841, 368] width 0 height 0
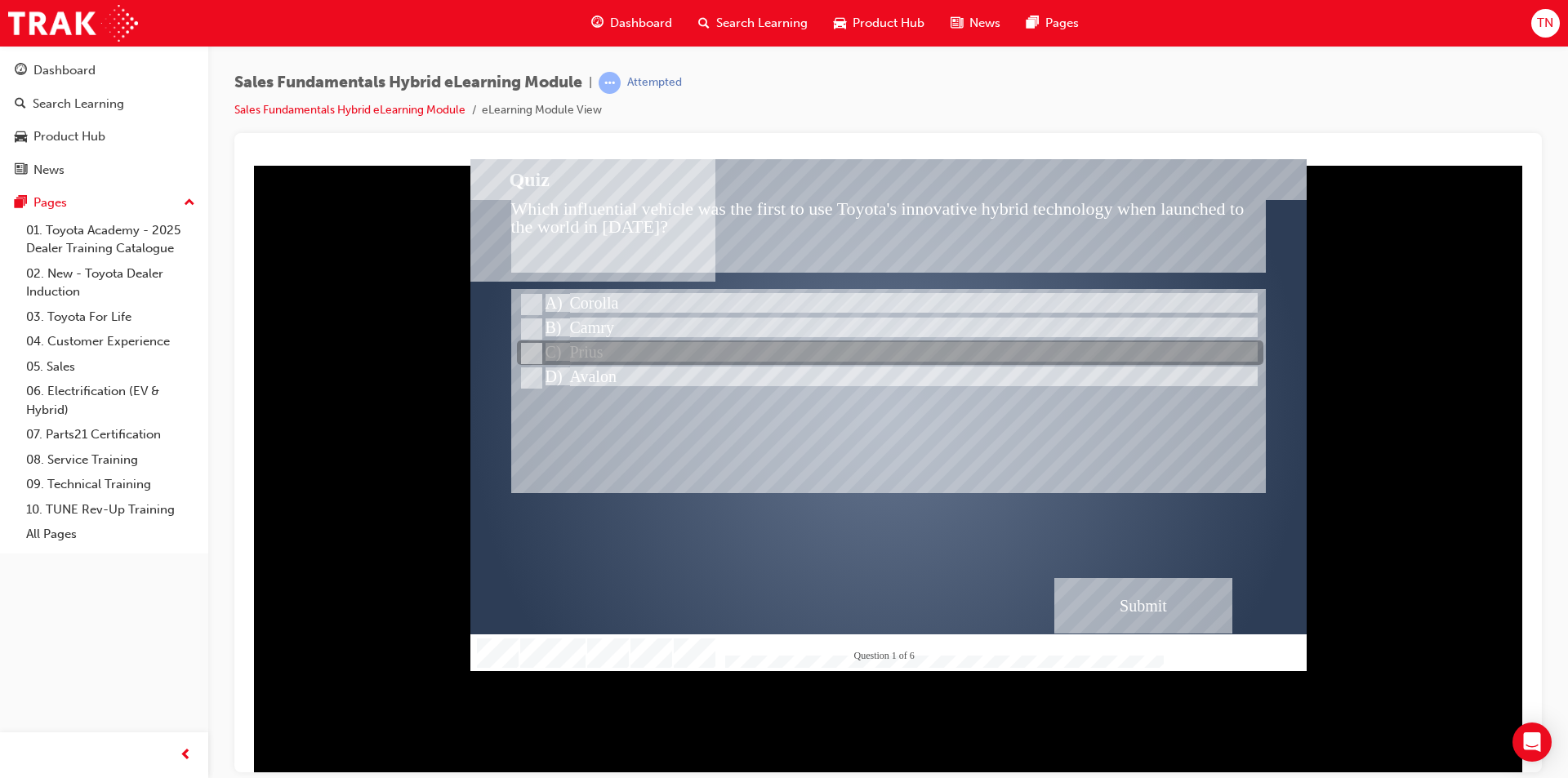
click at [599, 348] on div at bounding box center [890, 354] width 746 height 25
radio input "true"
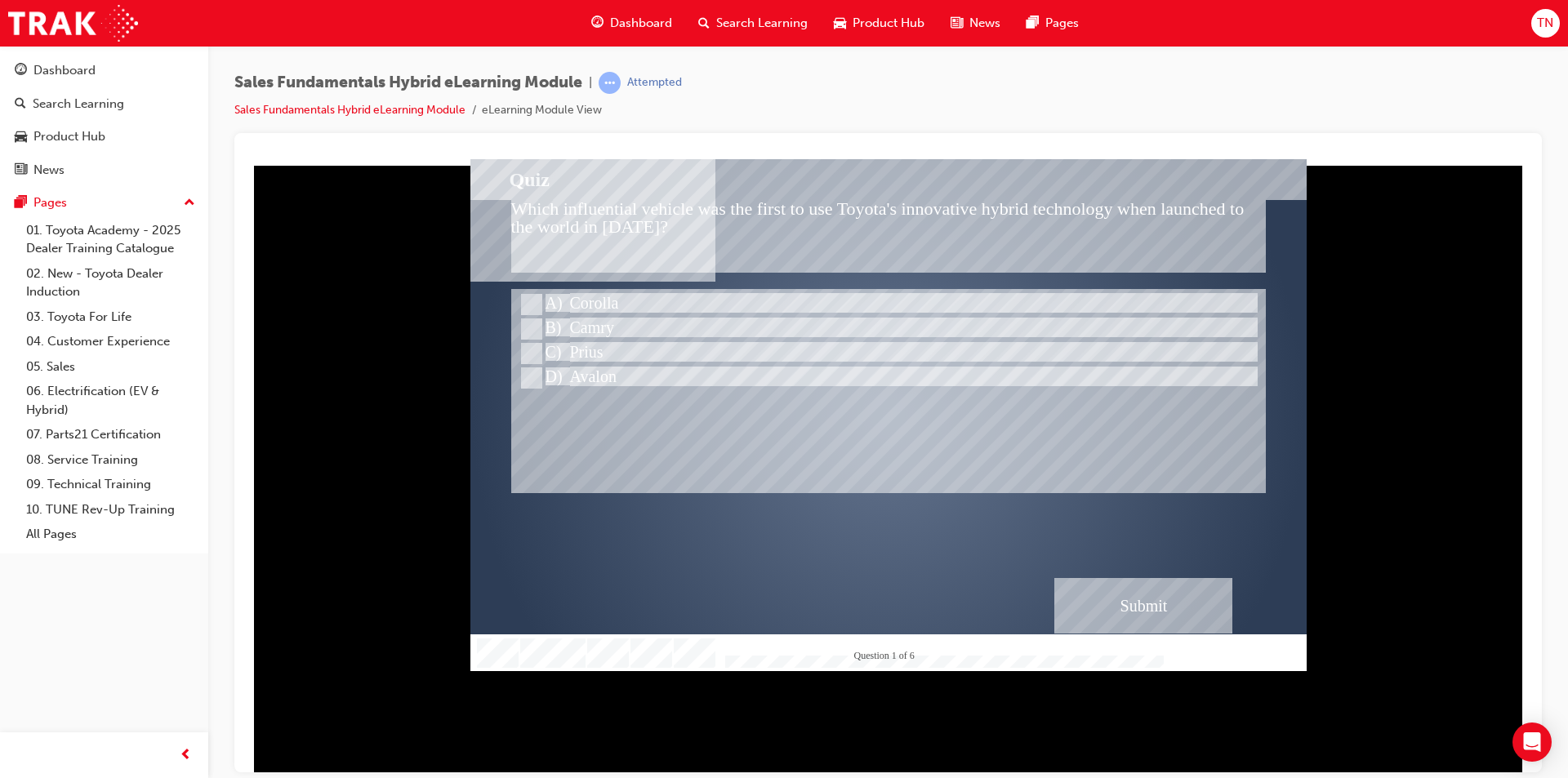
click at [1130, 585] on div "Submit" at bounding box center [1143, 604] width 178 height 55
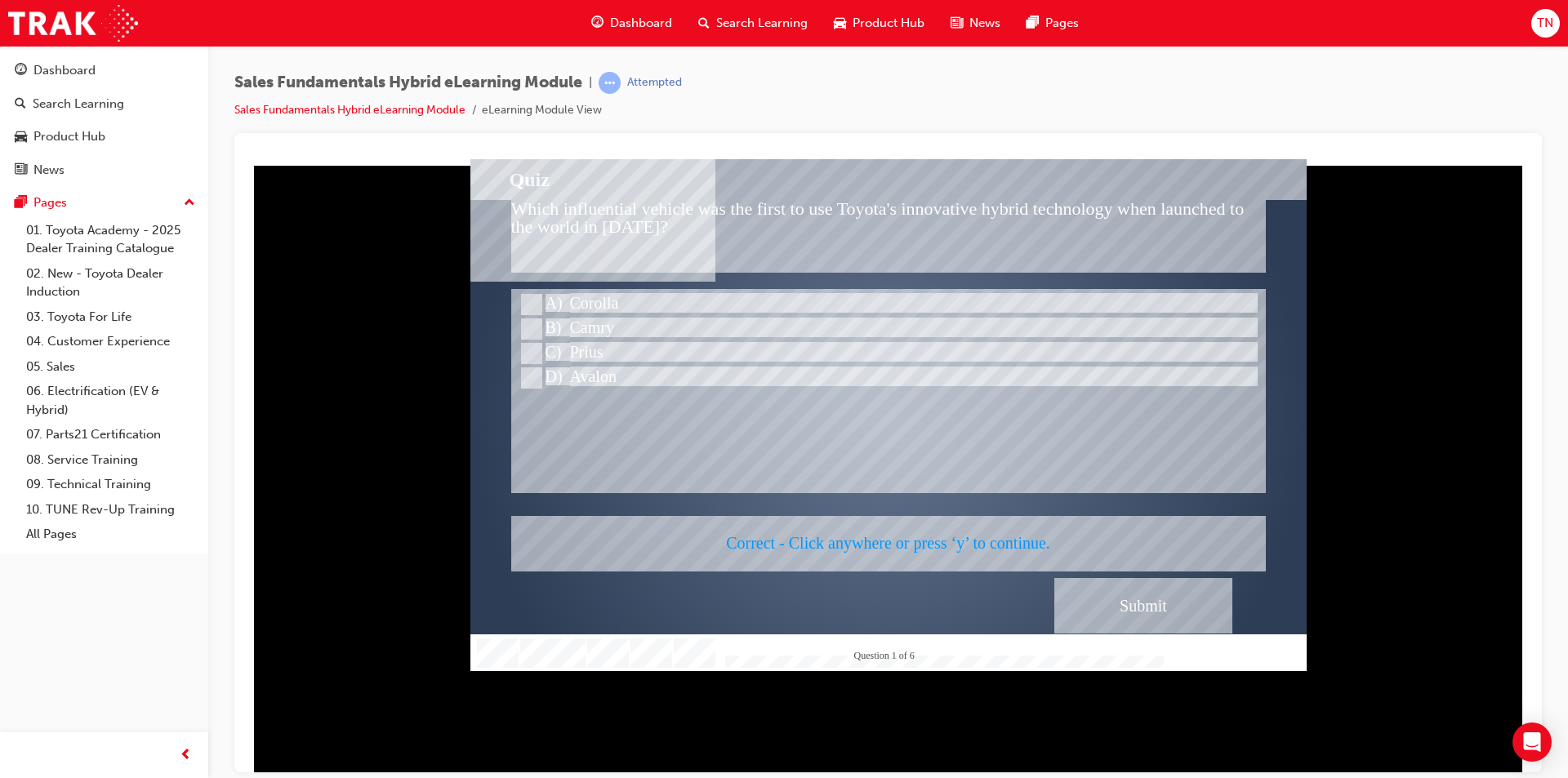
click at [911, 480] on div at bounding box center [889, 414] width 836 height 512
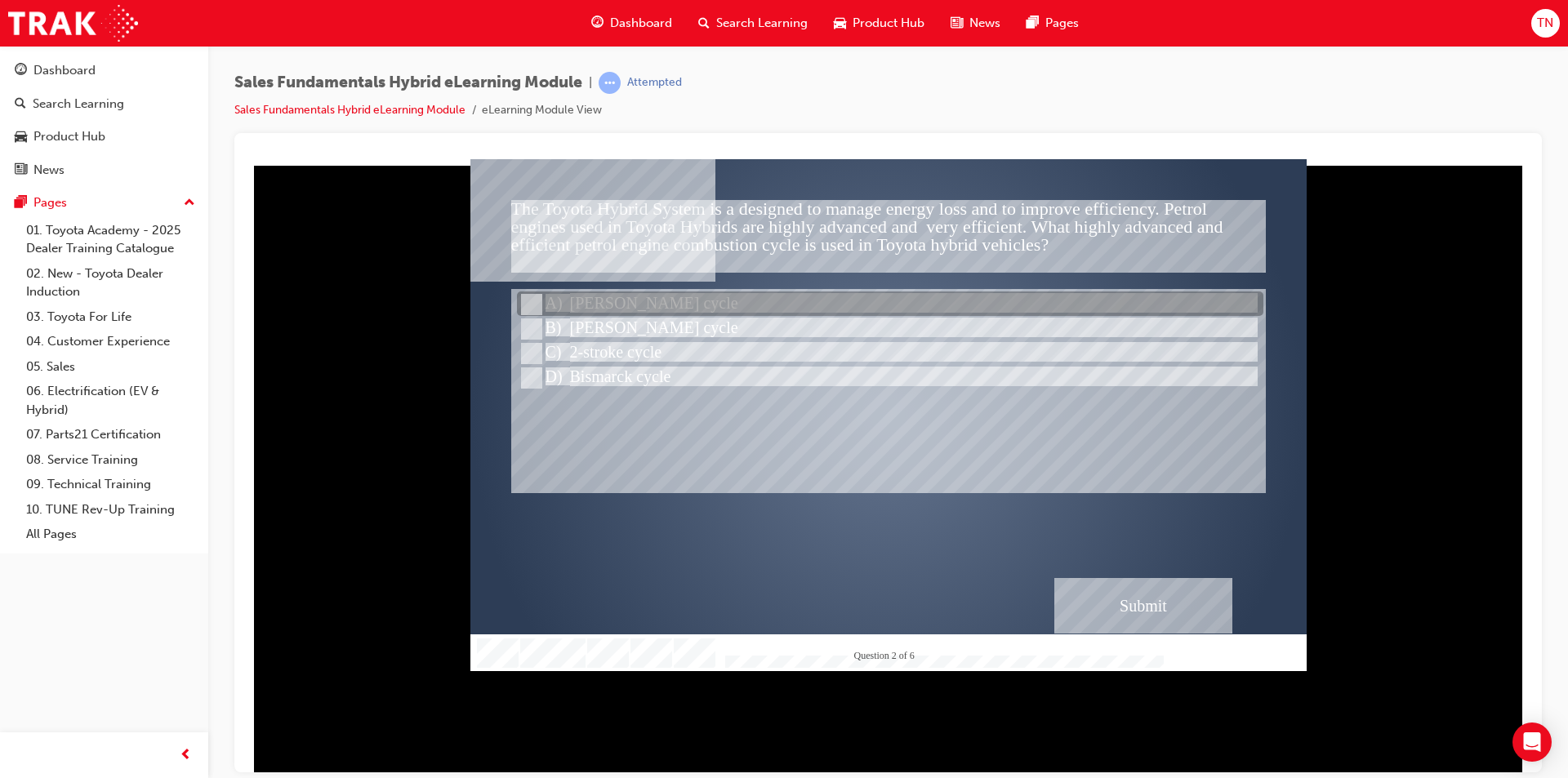
click at [643, 306] on div at bounding box center [890, 305] width 746 height 25
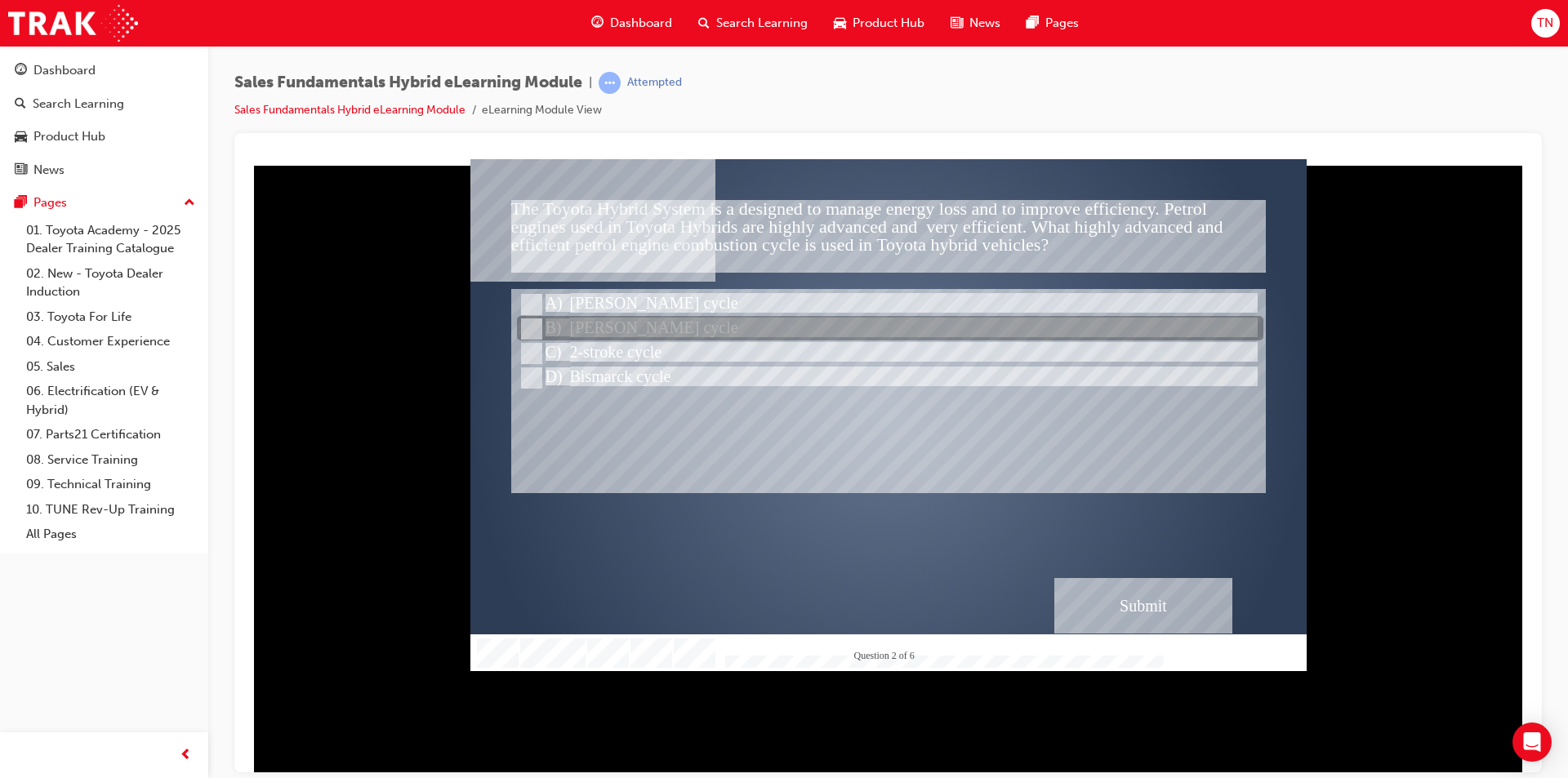
click at [617, 318] on div at bounding box center [890, 329] width 746 height 25
radio input "false"
radio input "true"
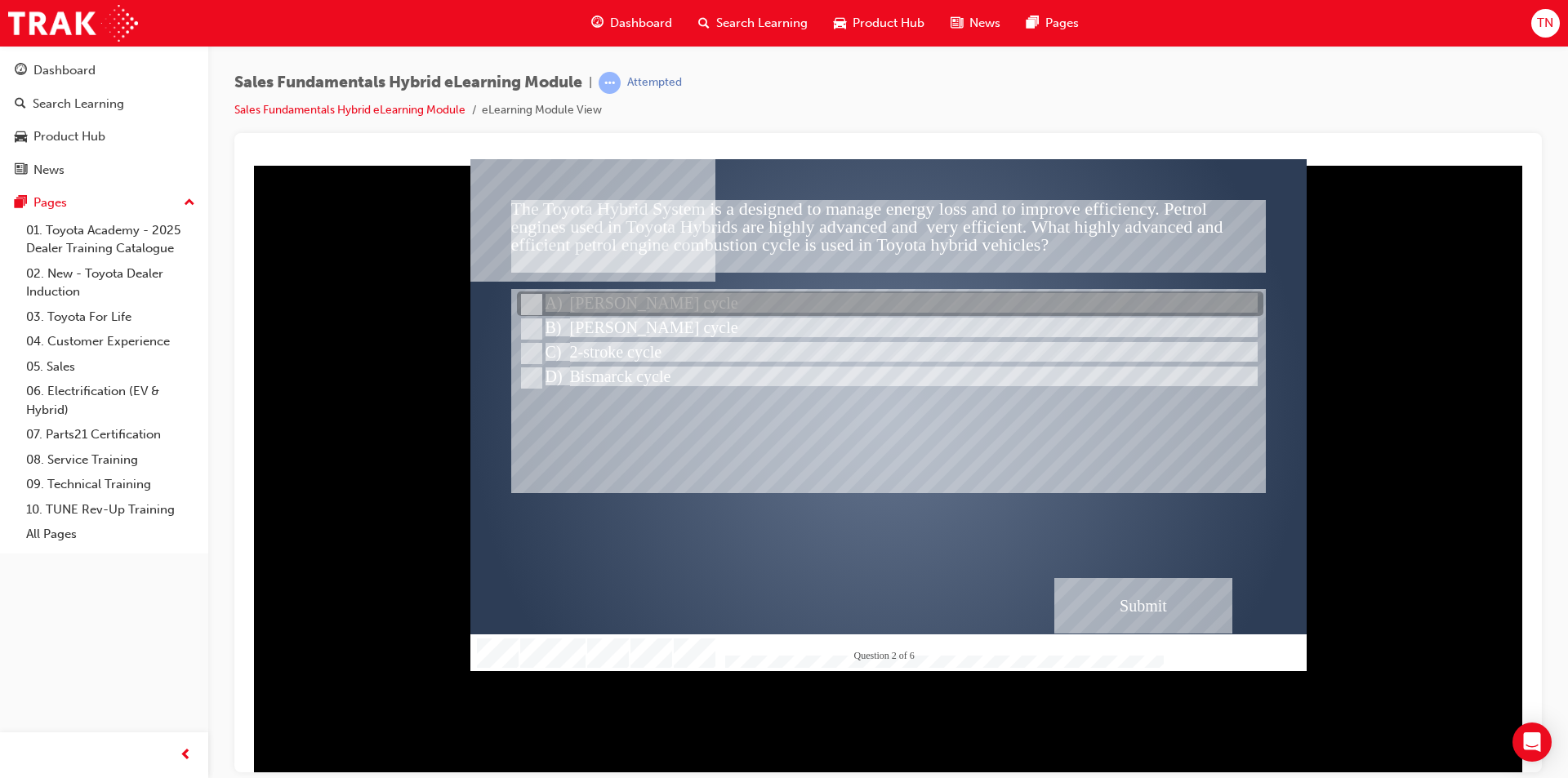
click at [566, 309] on div at bounding box center [890, 305] width 746 height 25
radio input "true"
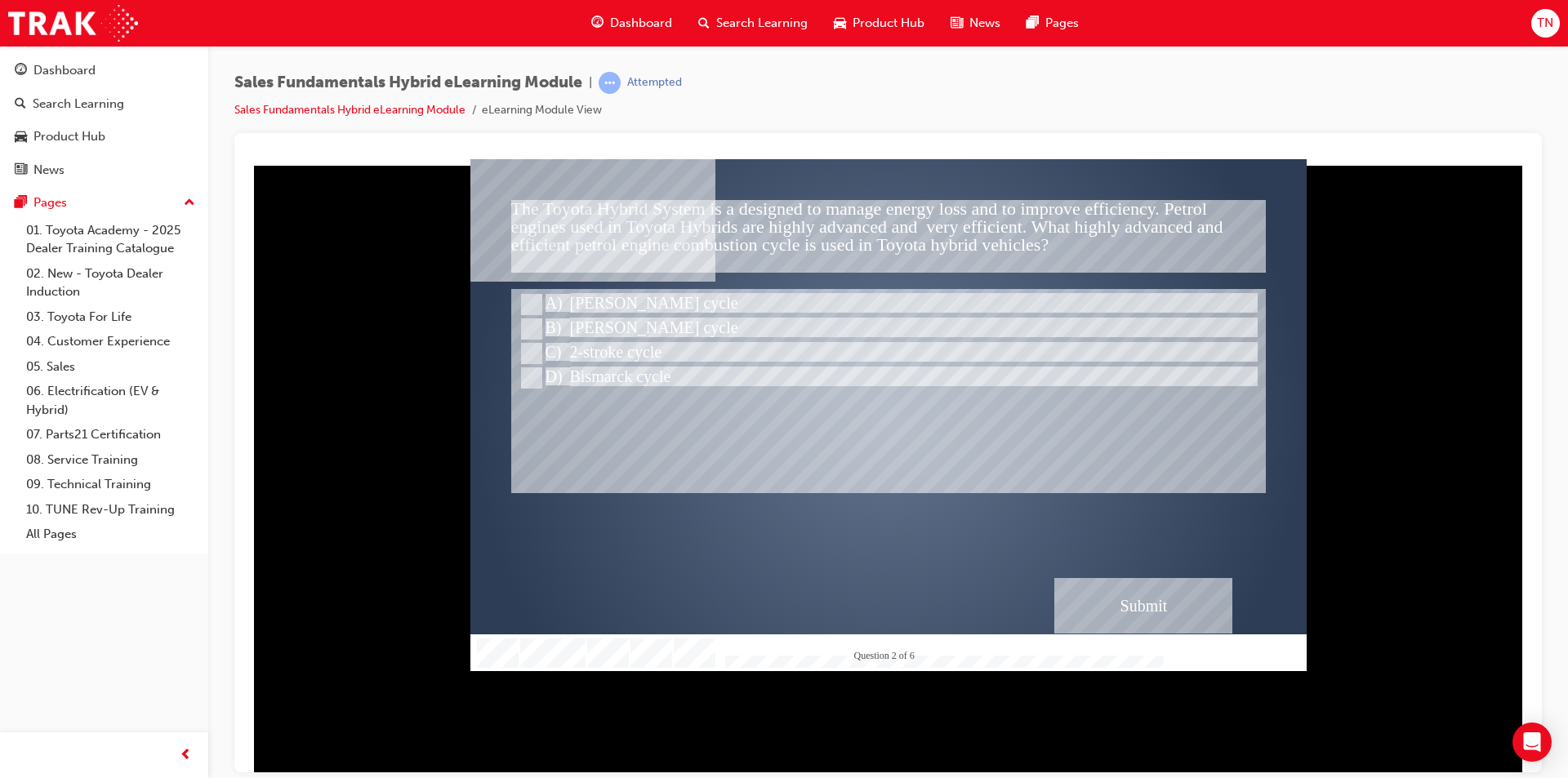
click at [1091, 597] on div "Submit" at bounding box center [1143, 604] width 178 height 55
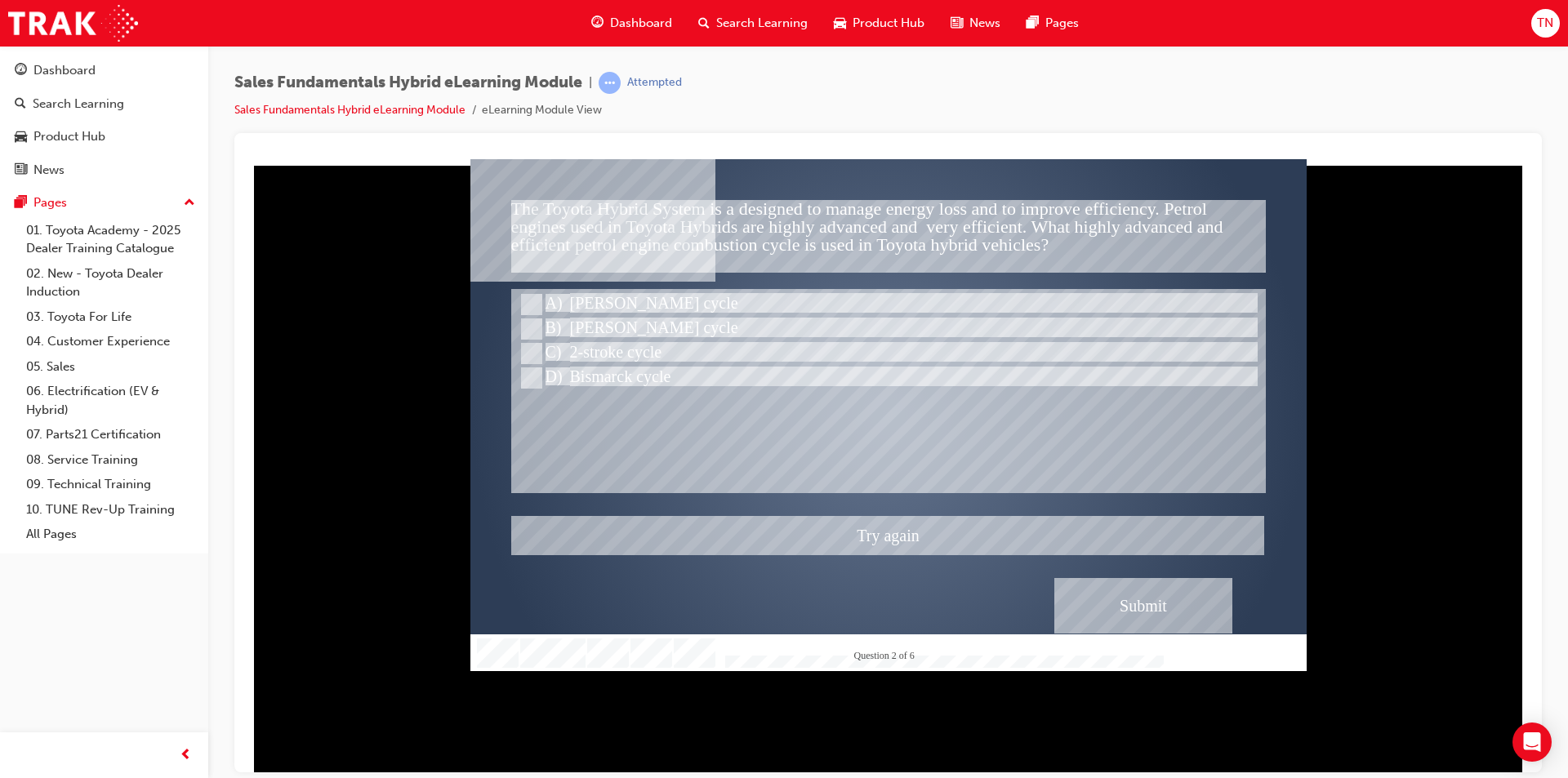
click at [544, 375] on div at bounding box center [889, 414] width 836 height 512
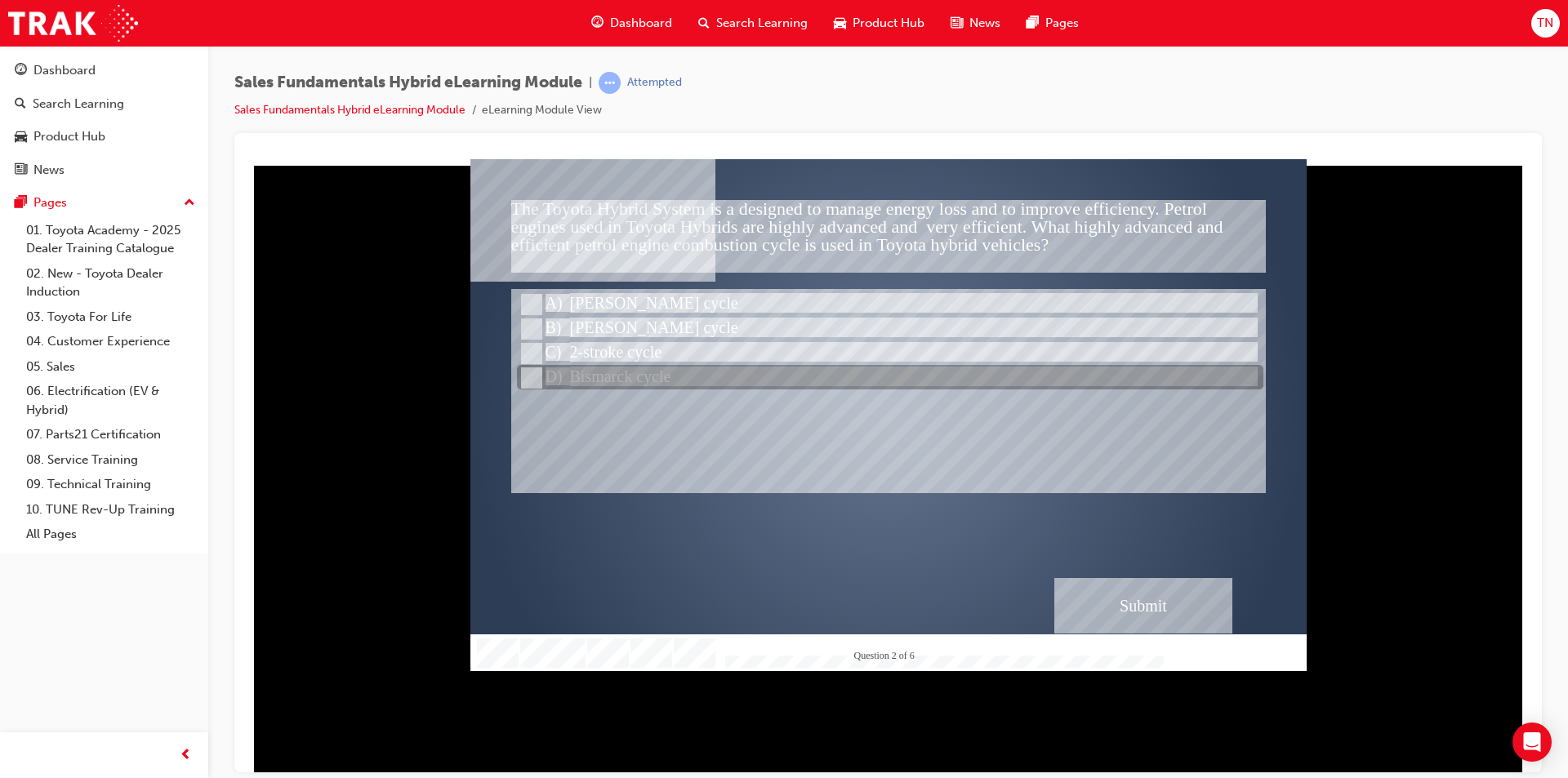
click at [522, 380] on input "Bismarck cycle" at bounding box center [530, 378] width 18 height 18
radio input "true"
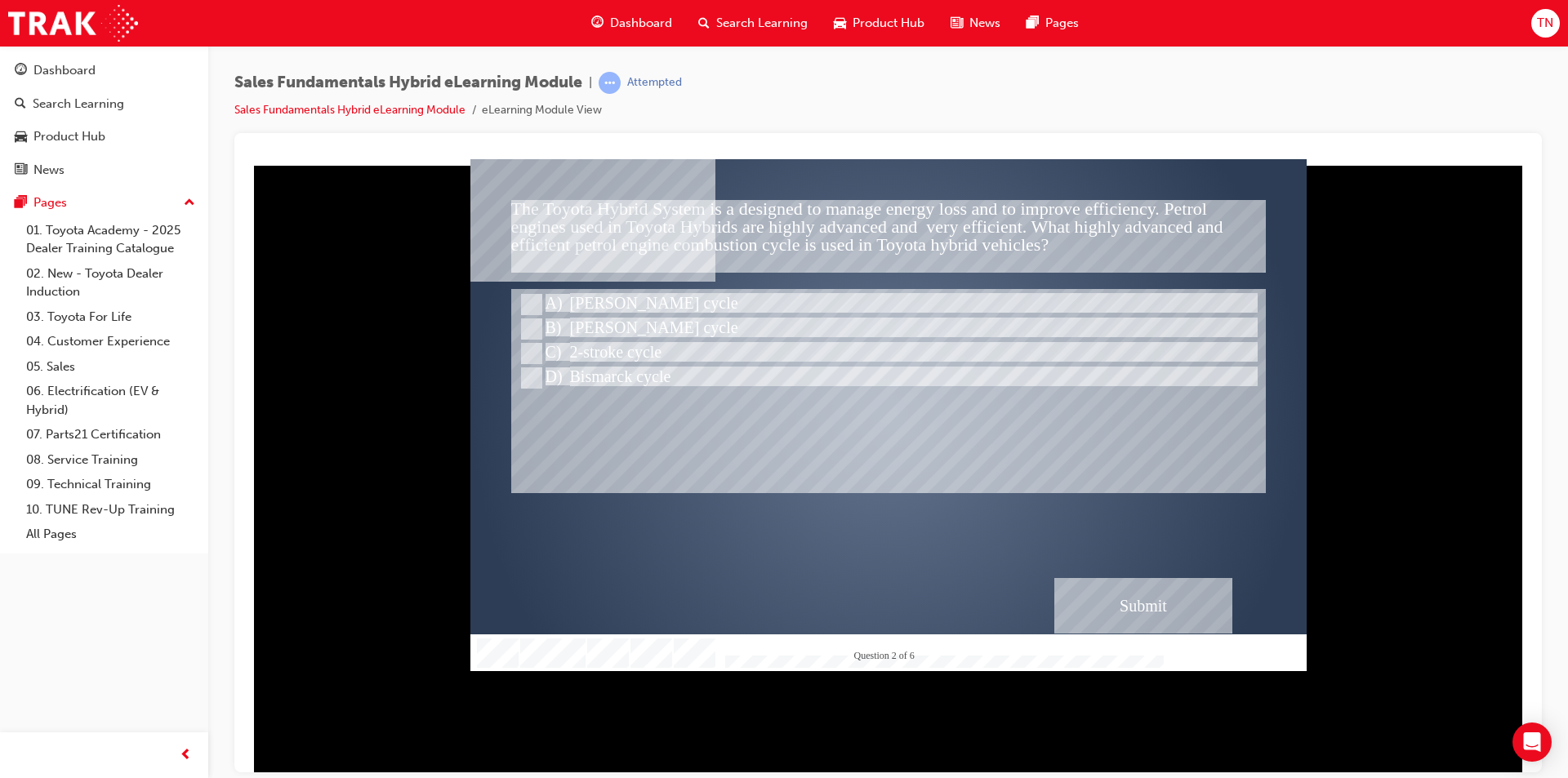
click at [984, 615] on div "" at bounding box center [889, 429] width 836 height 512
click at [1085, 595] on div "Submit" at bounding box center [1143, 604] width 178 height 55
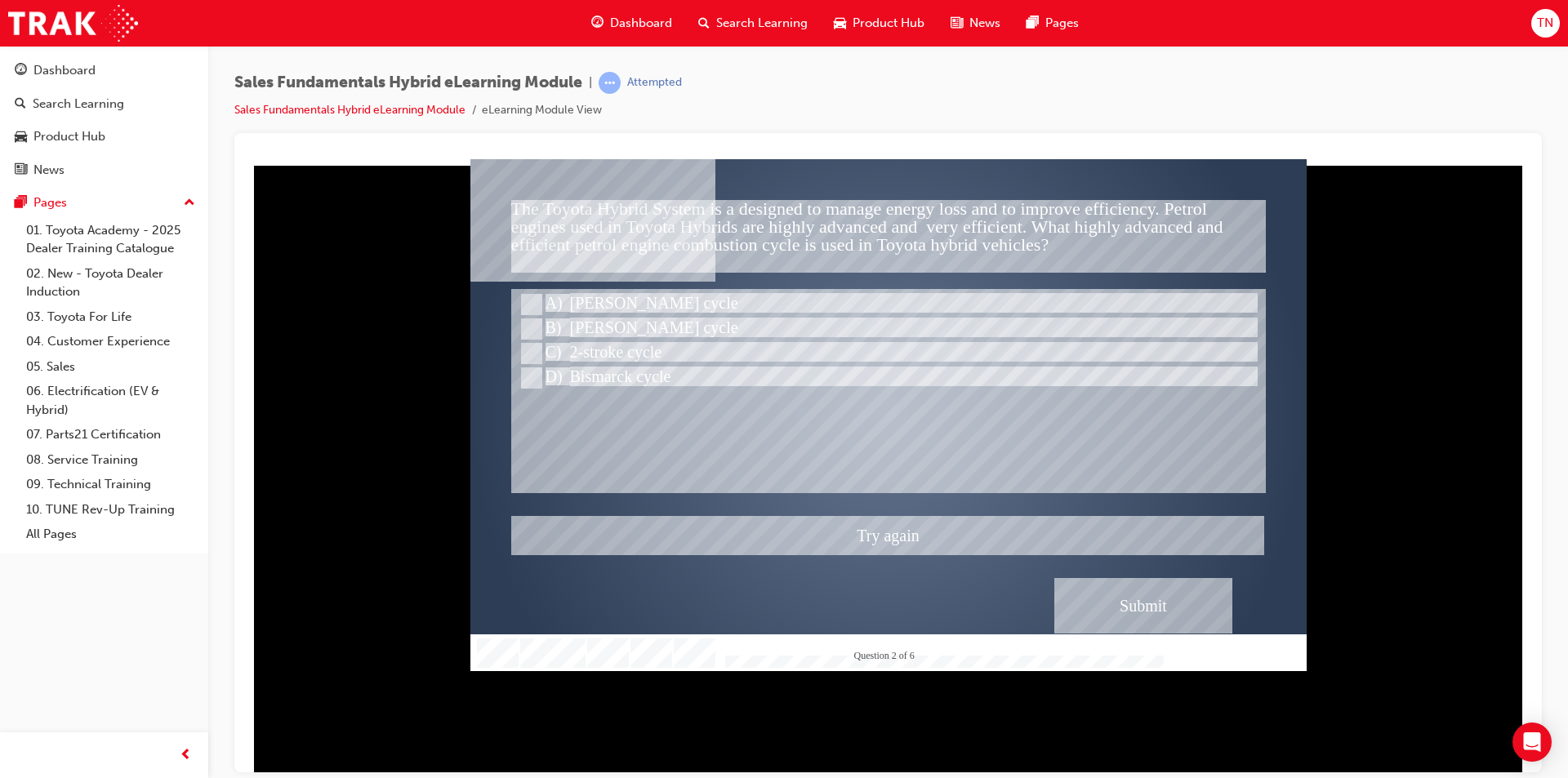
click at [533, 328] on div at bounding box center [889, 414] width 836 height 512
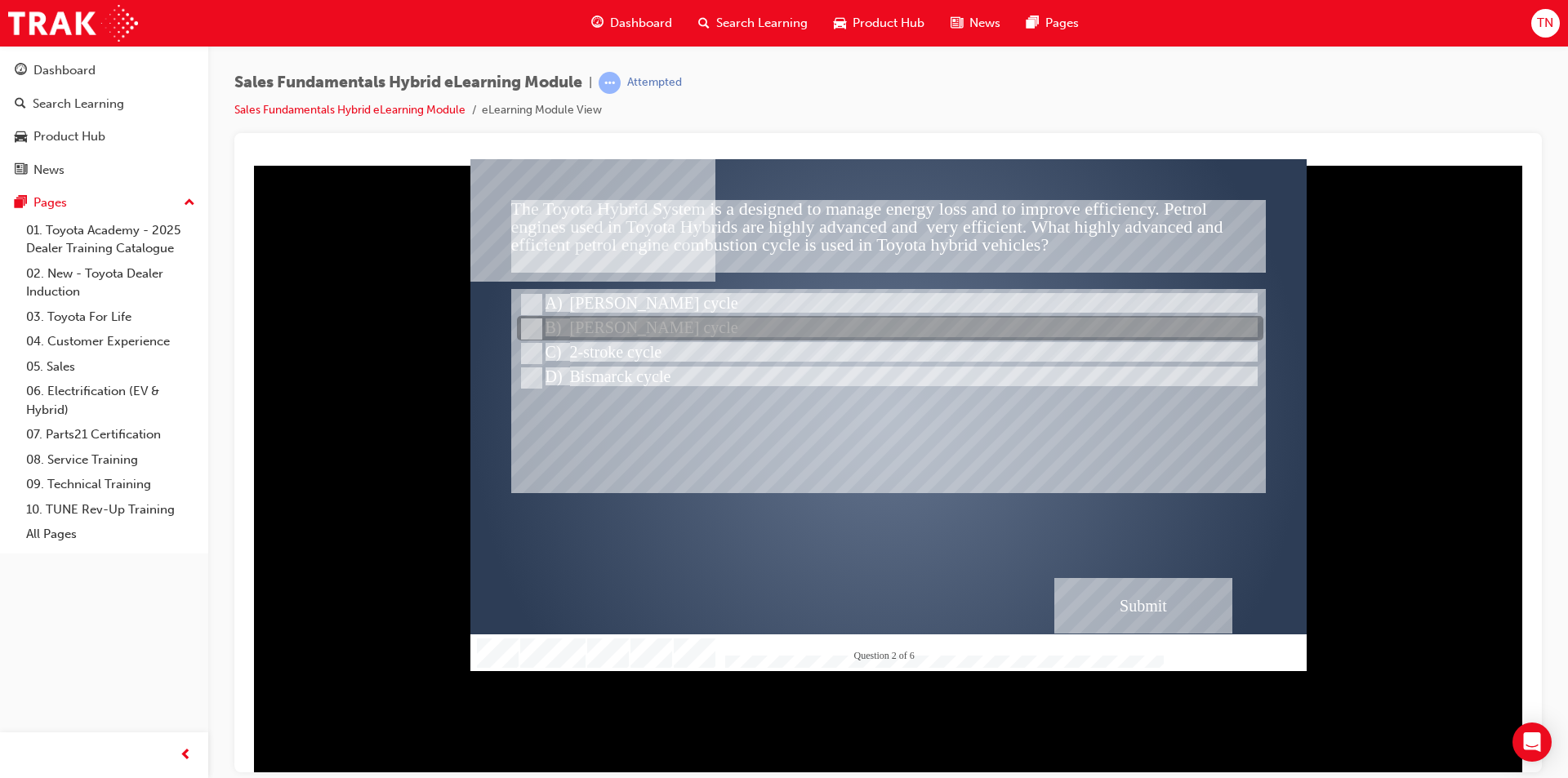
click at [533, 328] on input "Atkinson cycle" at bounding box center [530, 329] width 18 height 18
radio input "true"
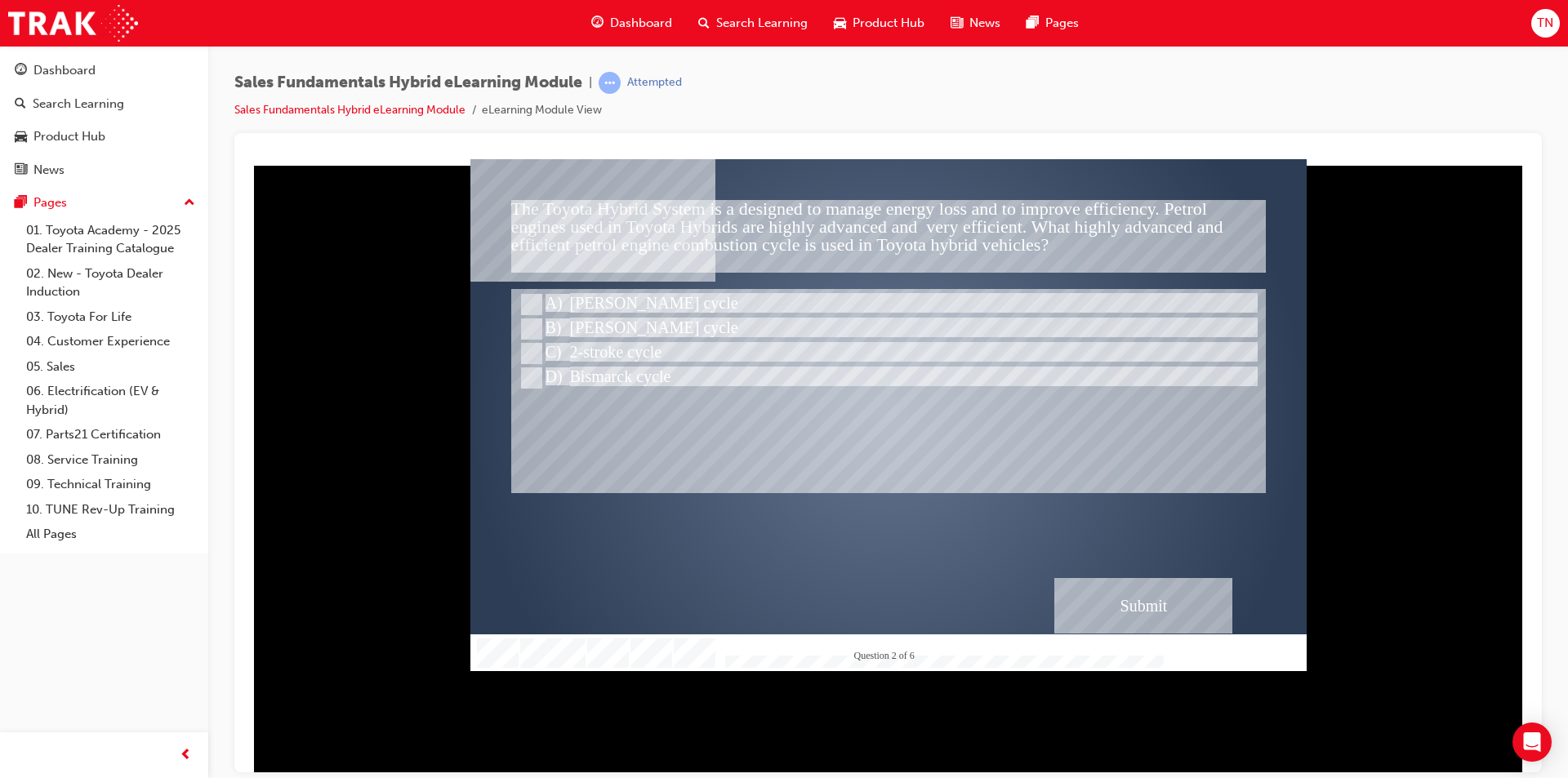
click at [1120, 624] on div "Submit" at bounding box center [1143, 604] width 178 height 55
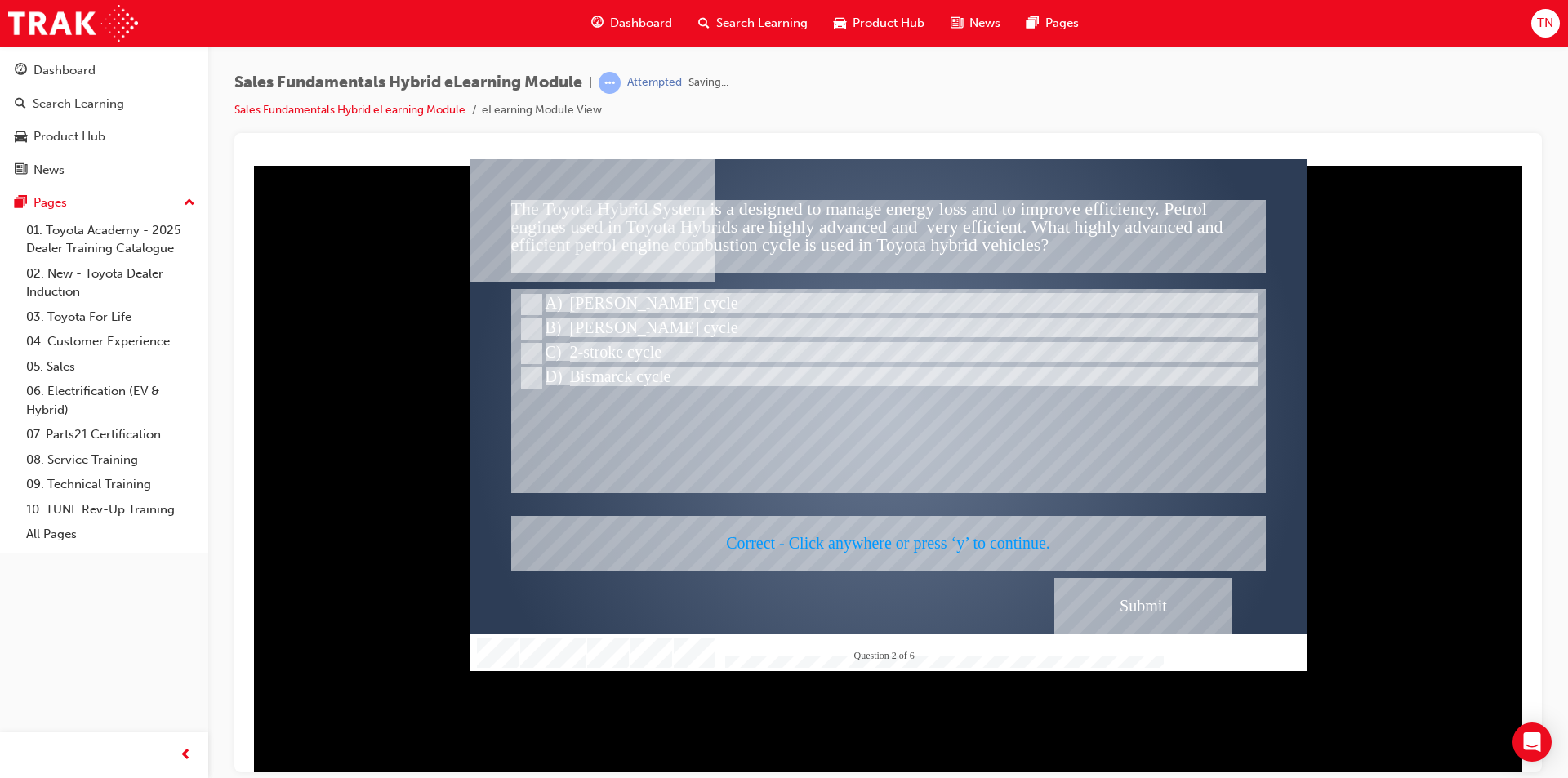
click at [751, 528] on div at bounding box center [889, 414] width 836 height 512
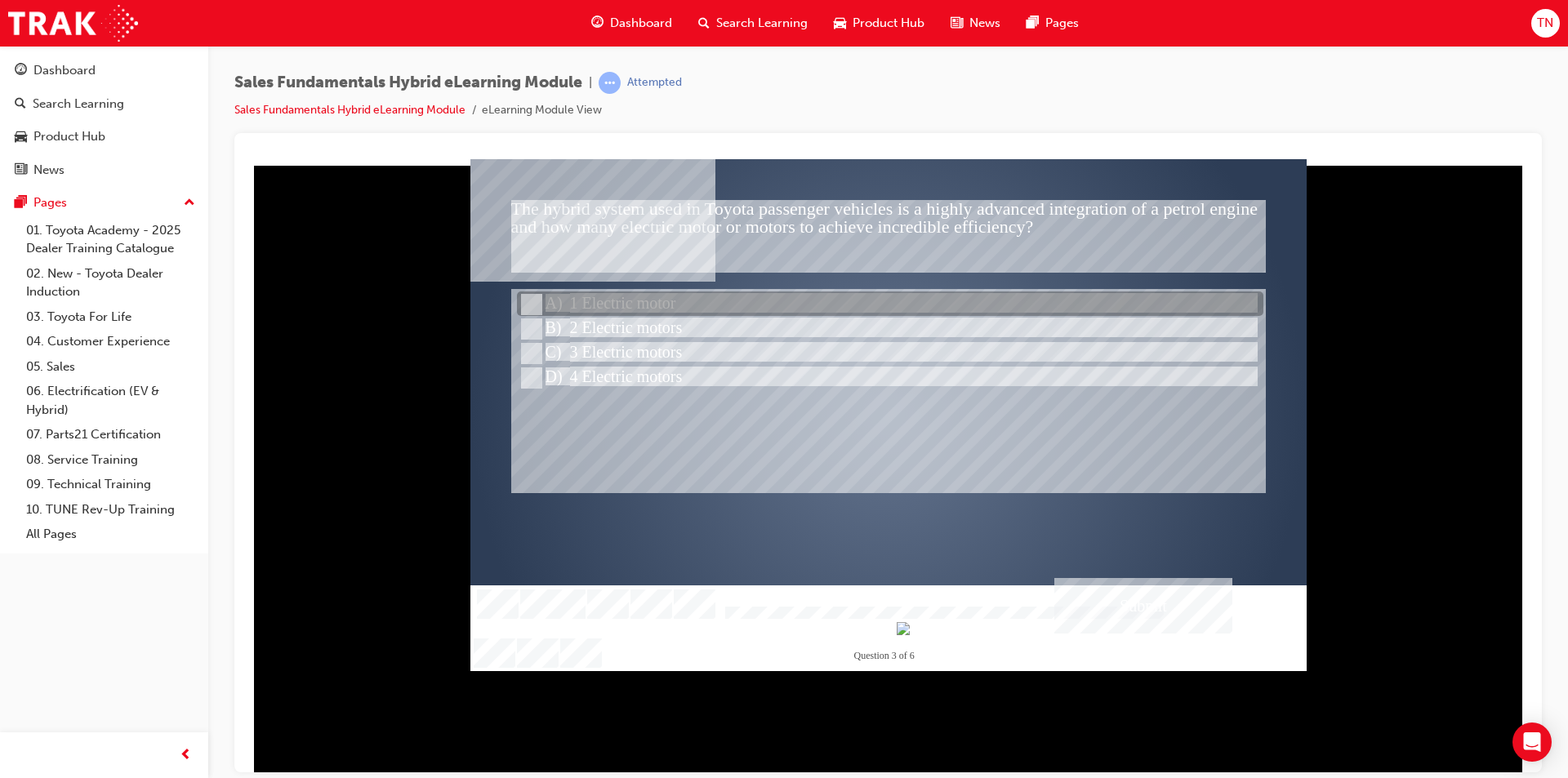
click at [575, 308] on div at bounding box center [890, 305] width 746 height 25
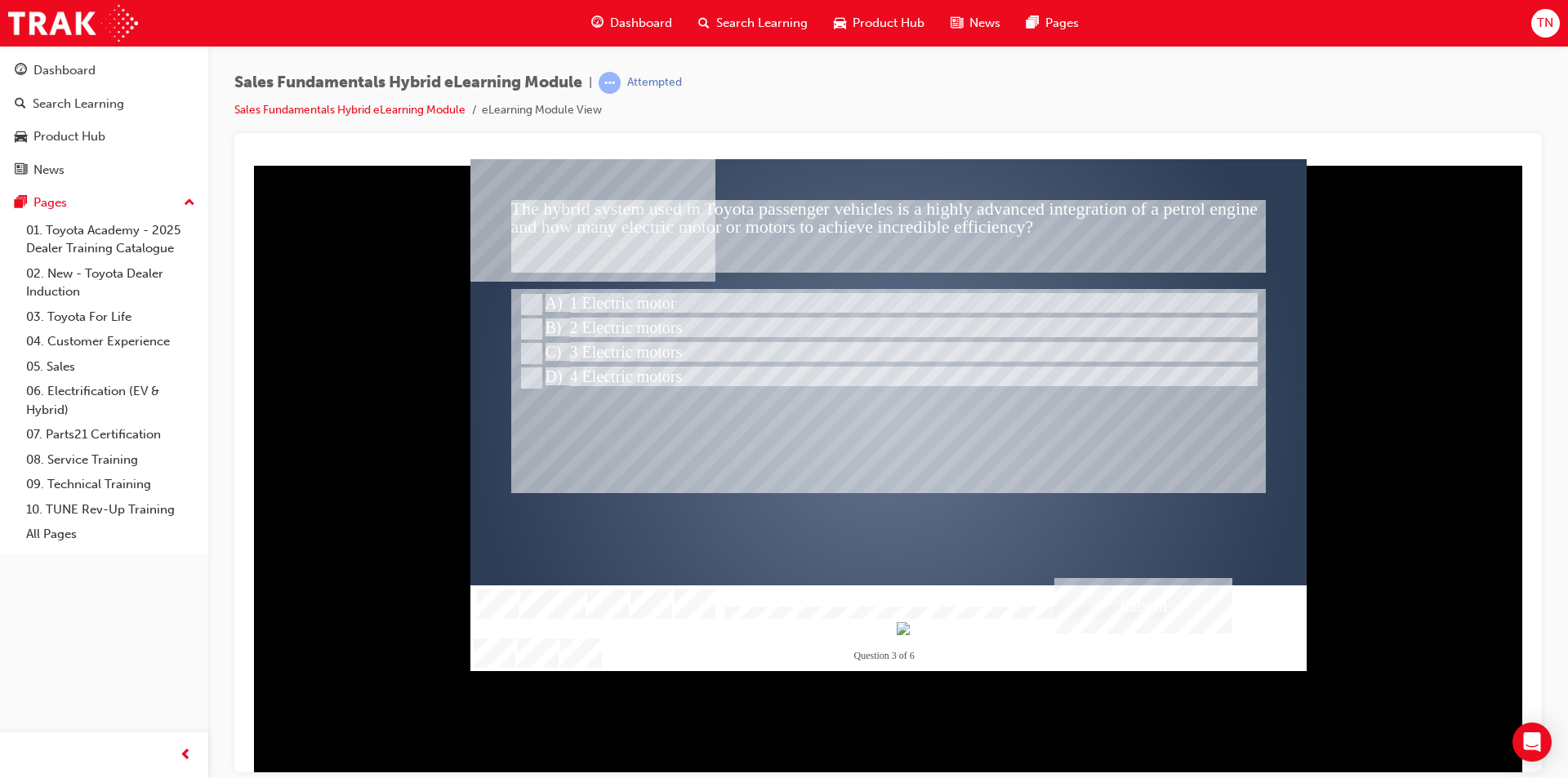
click at [1107, 621] on div "Submit" at bounding box center [1143, 604] width 178 height 55
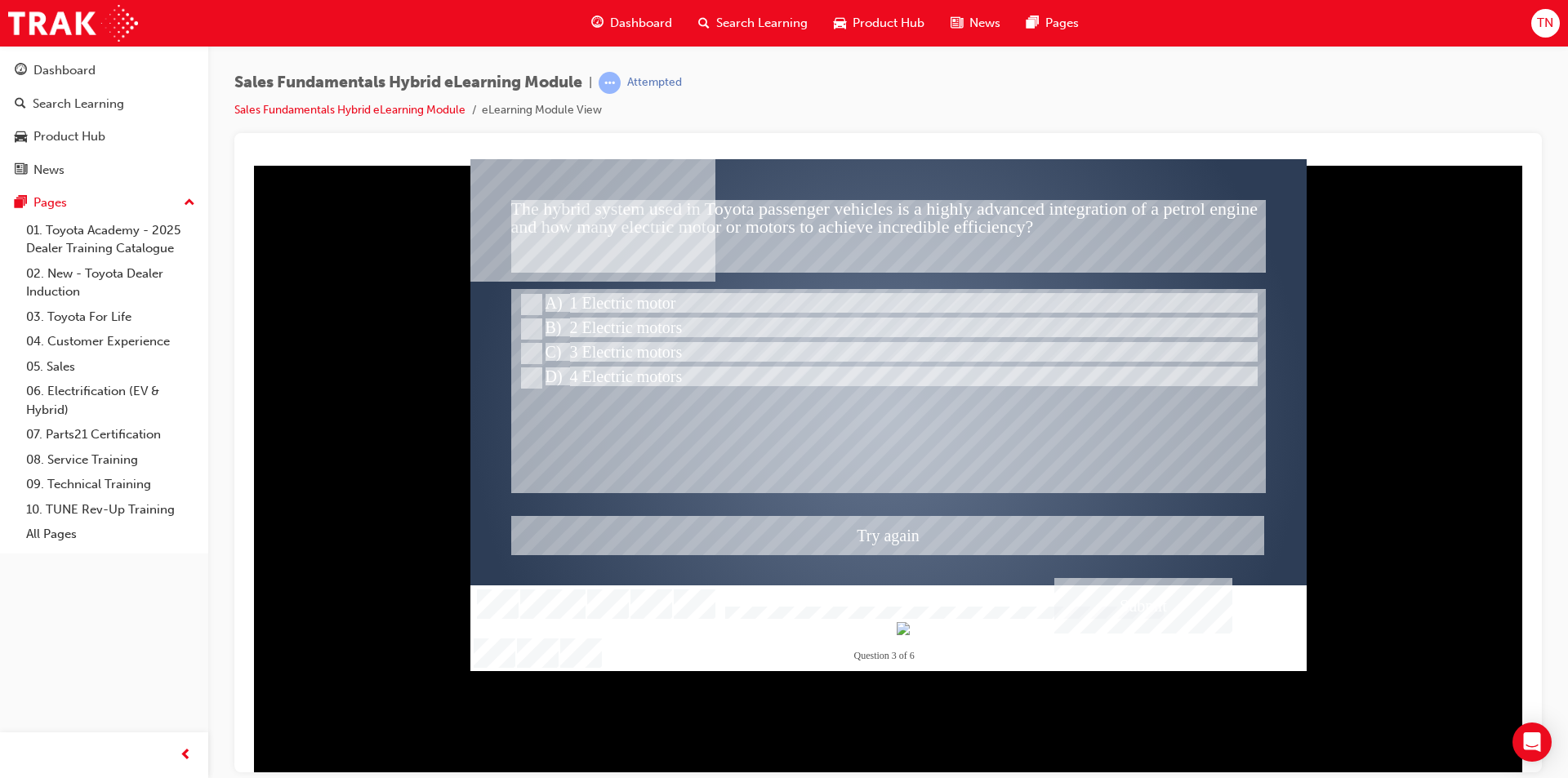
click at [540, 325] on div at bounding box center [889, 414] width 836 height 512
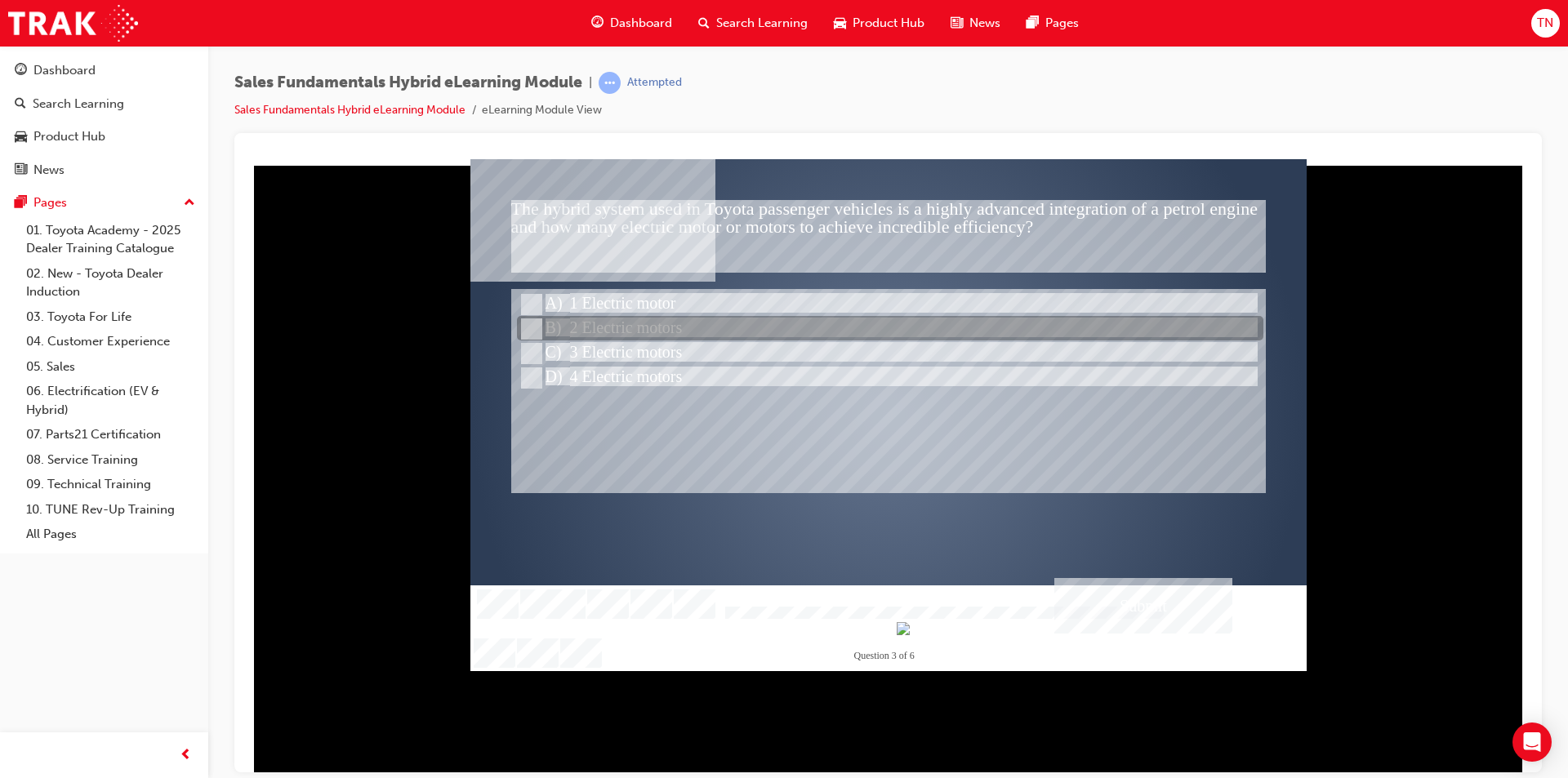
click at [585, 321] on div at bounding box center [890, 329] width 746 height 25
radio input "false"
radio input "true"
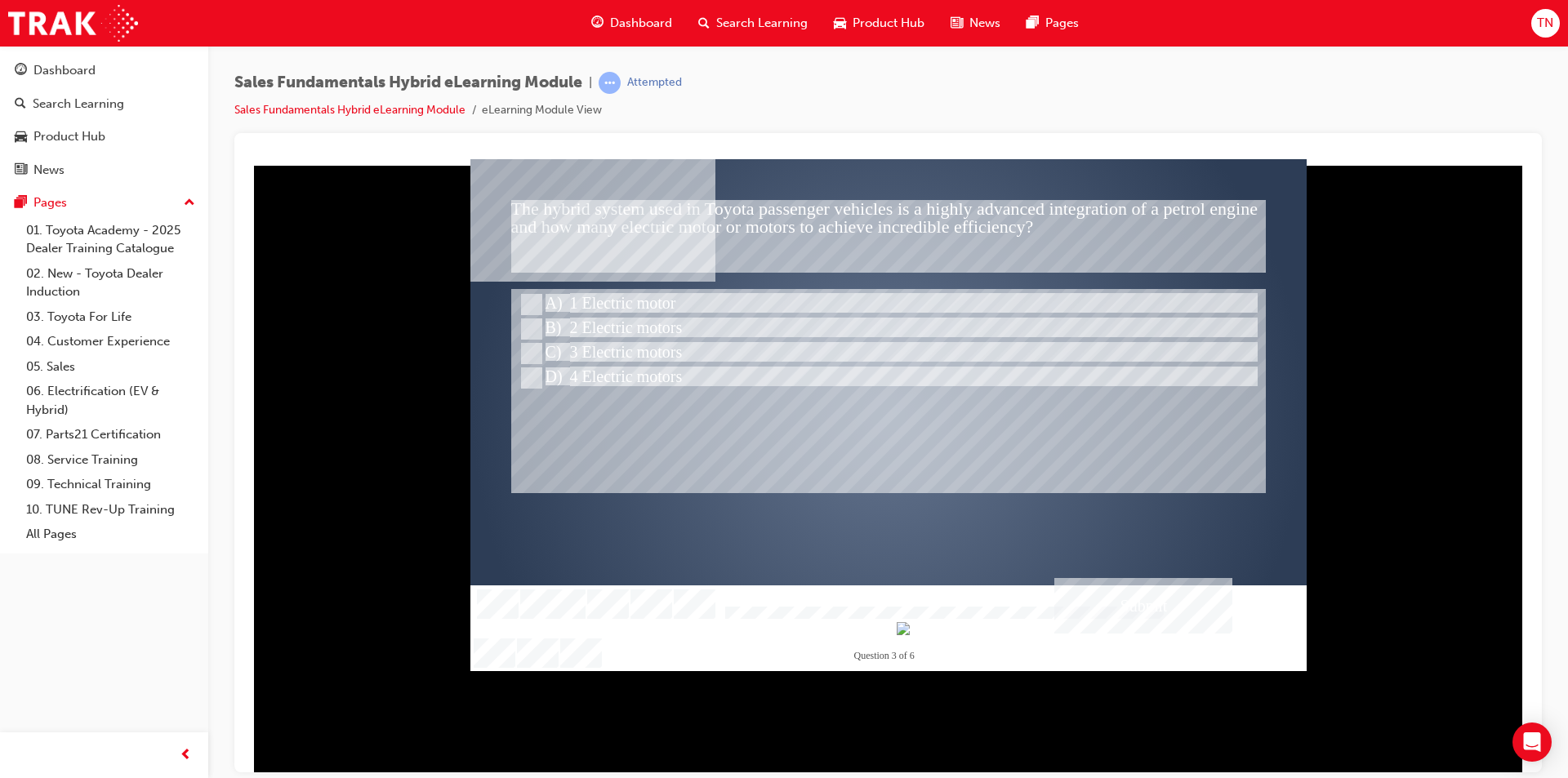
click at [1129, 601] on div "Submit" at bounding box center [1143, 604] width 178 height 55
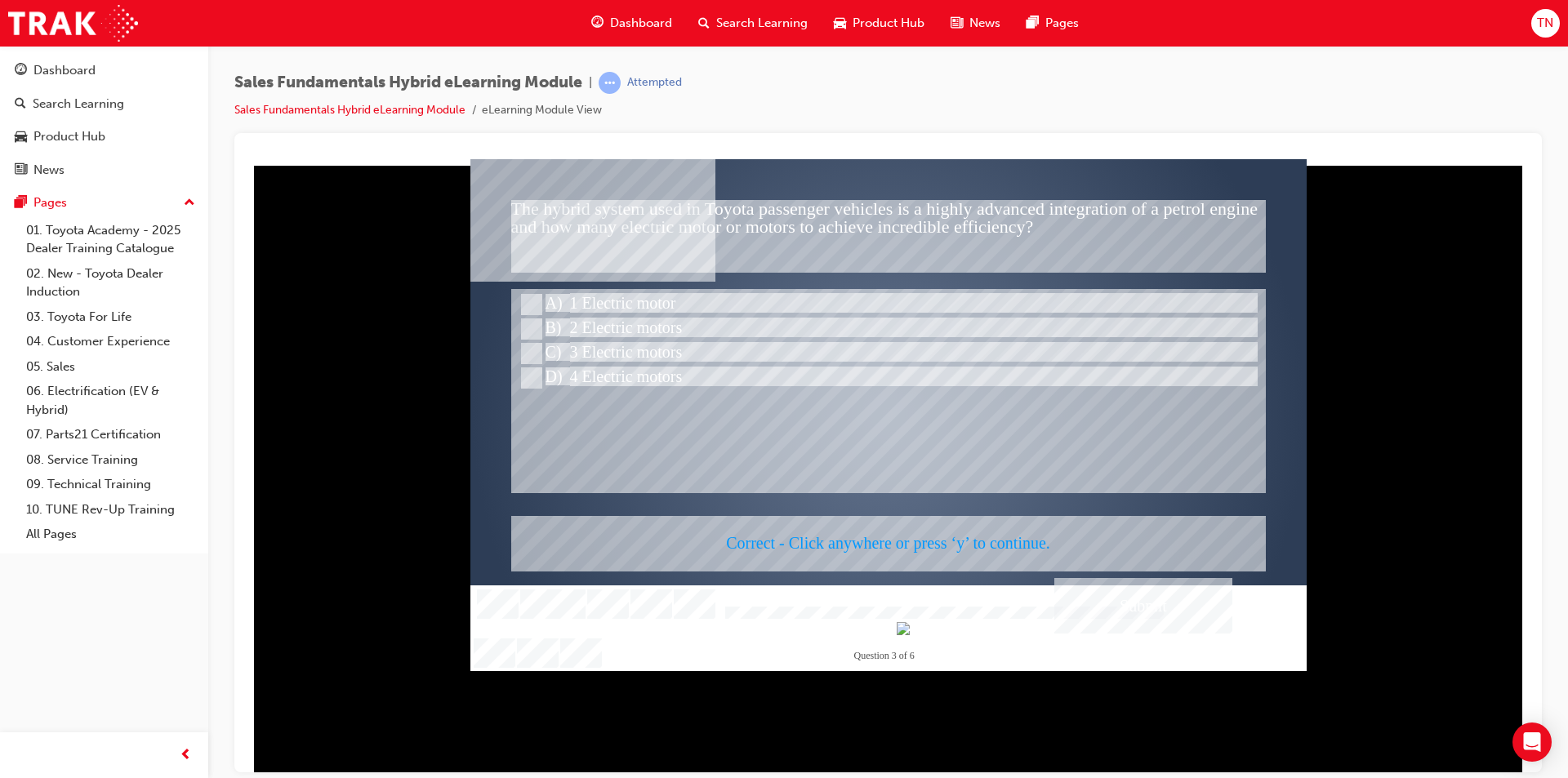
click at [788, 416] on div at bounding box center [889, 414] width 836 height 512
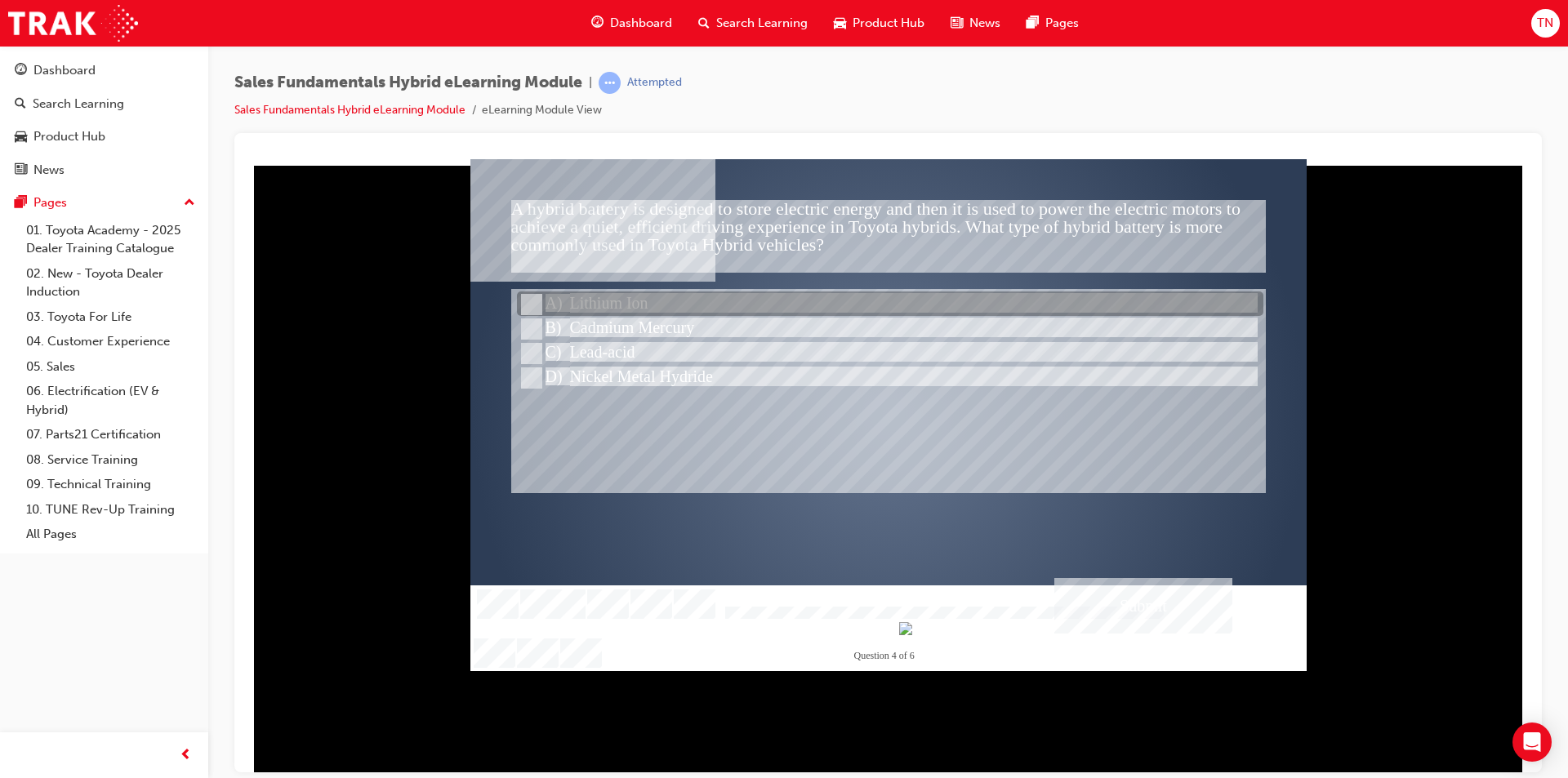
click at [602, 300] on div at bounding box center [890, 305] width 746 height 25
radio input "true"
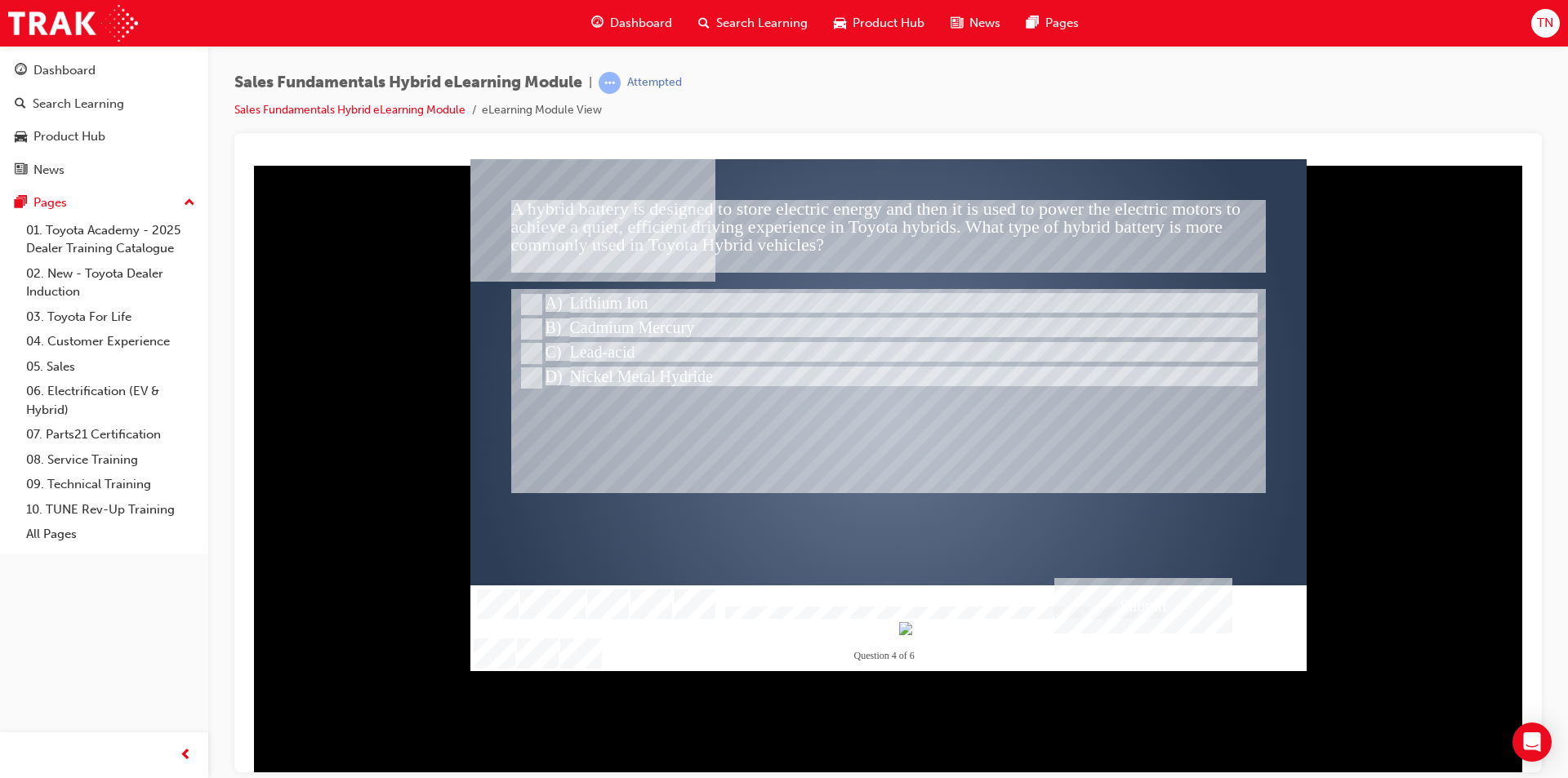
click at [1129, 577] on div "Submit" at bounding box center [1143, 604] width 178 height 55
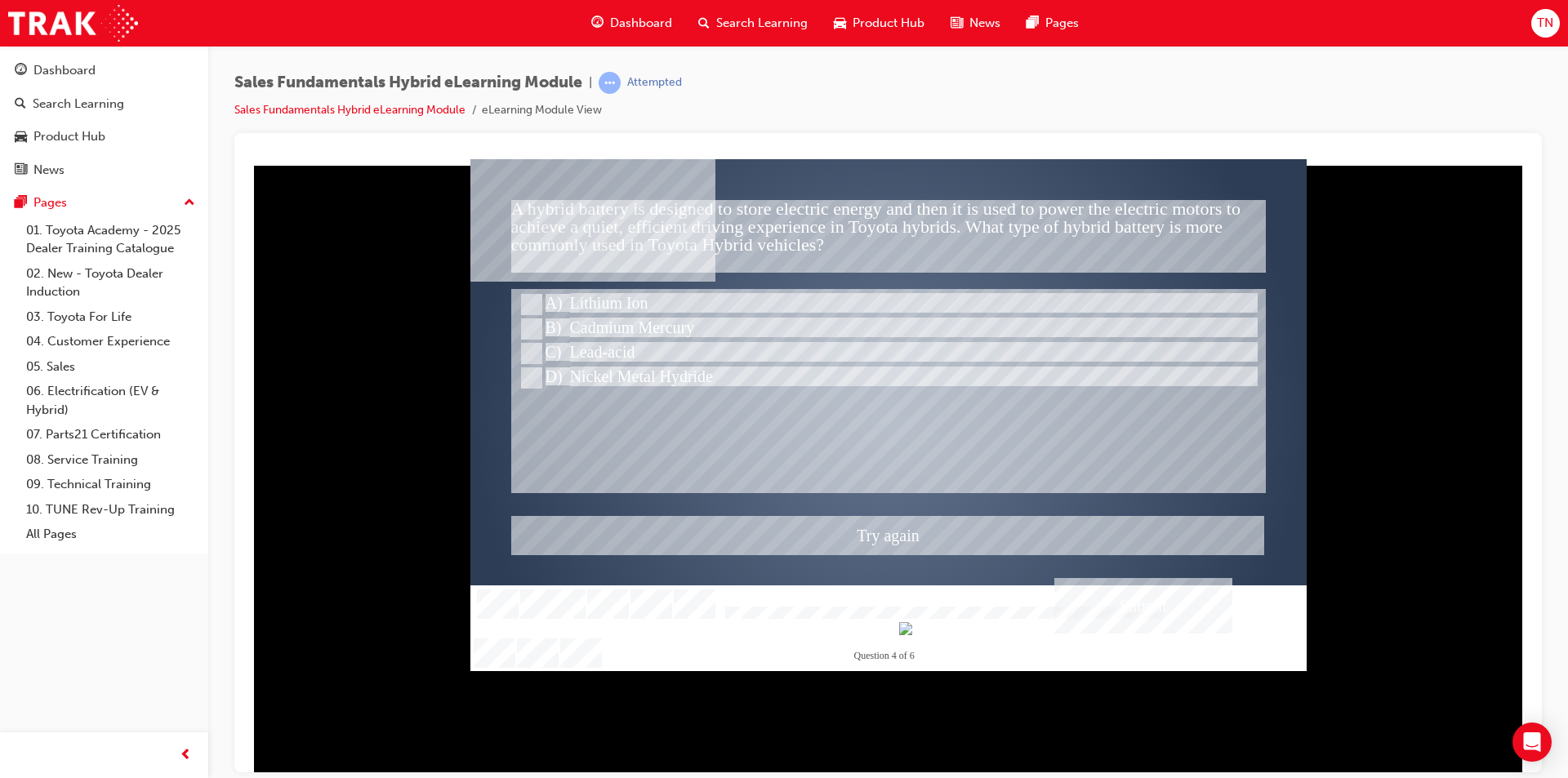
click at [528, 322] on div at bounding box center [889, 414] width 836 height 512
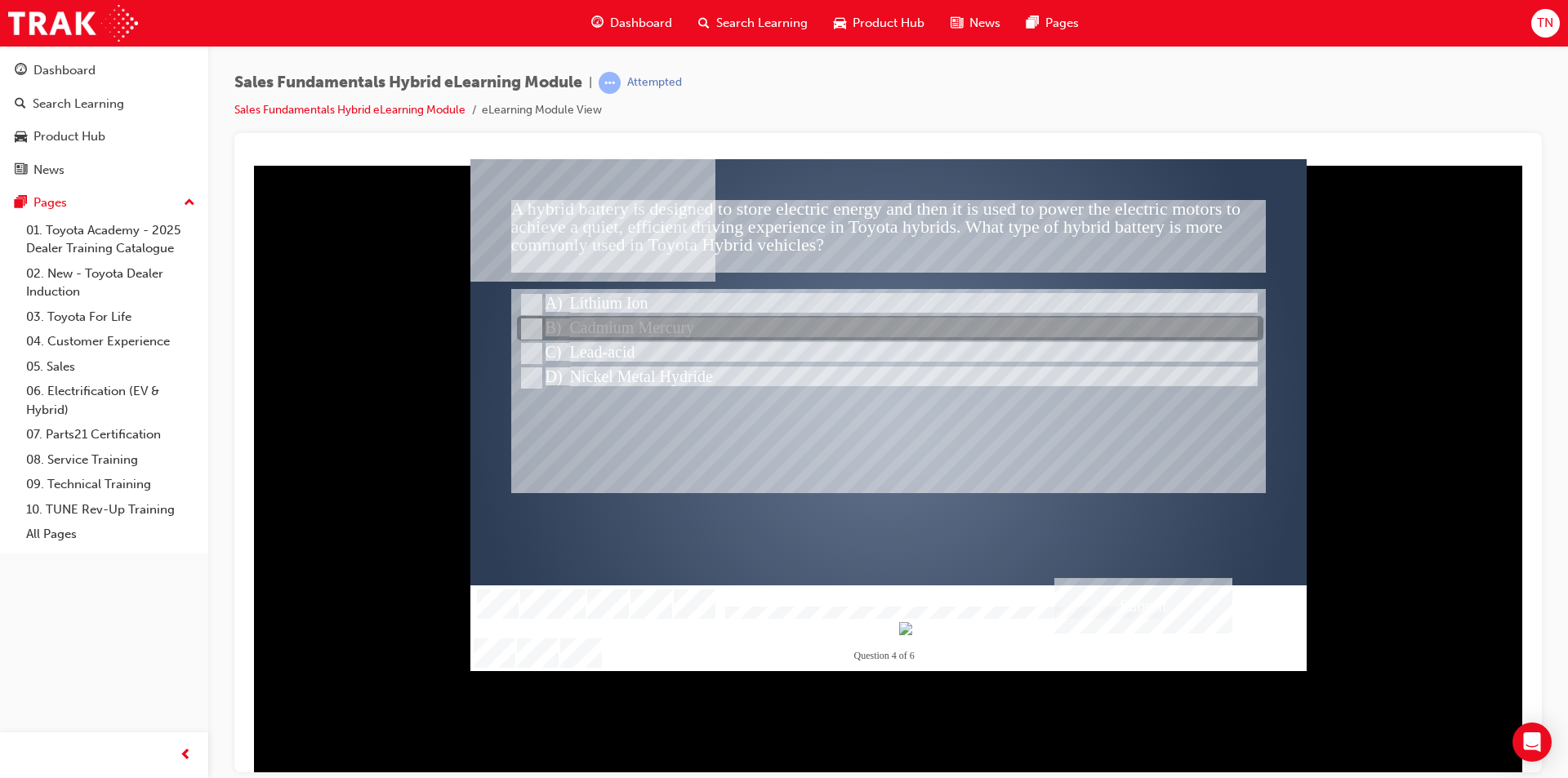
click at [534, 322] on input "Cadmium Mercury" at bounding box center [530, 329] width 18 height 18
radio input "true"
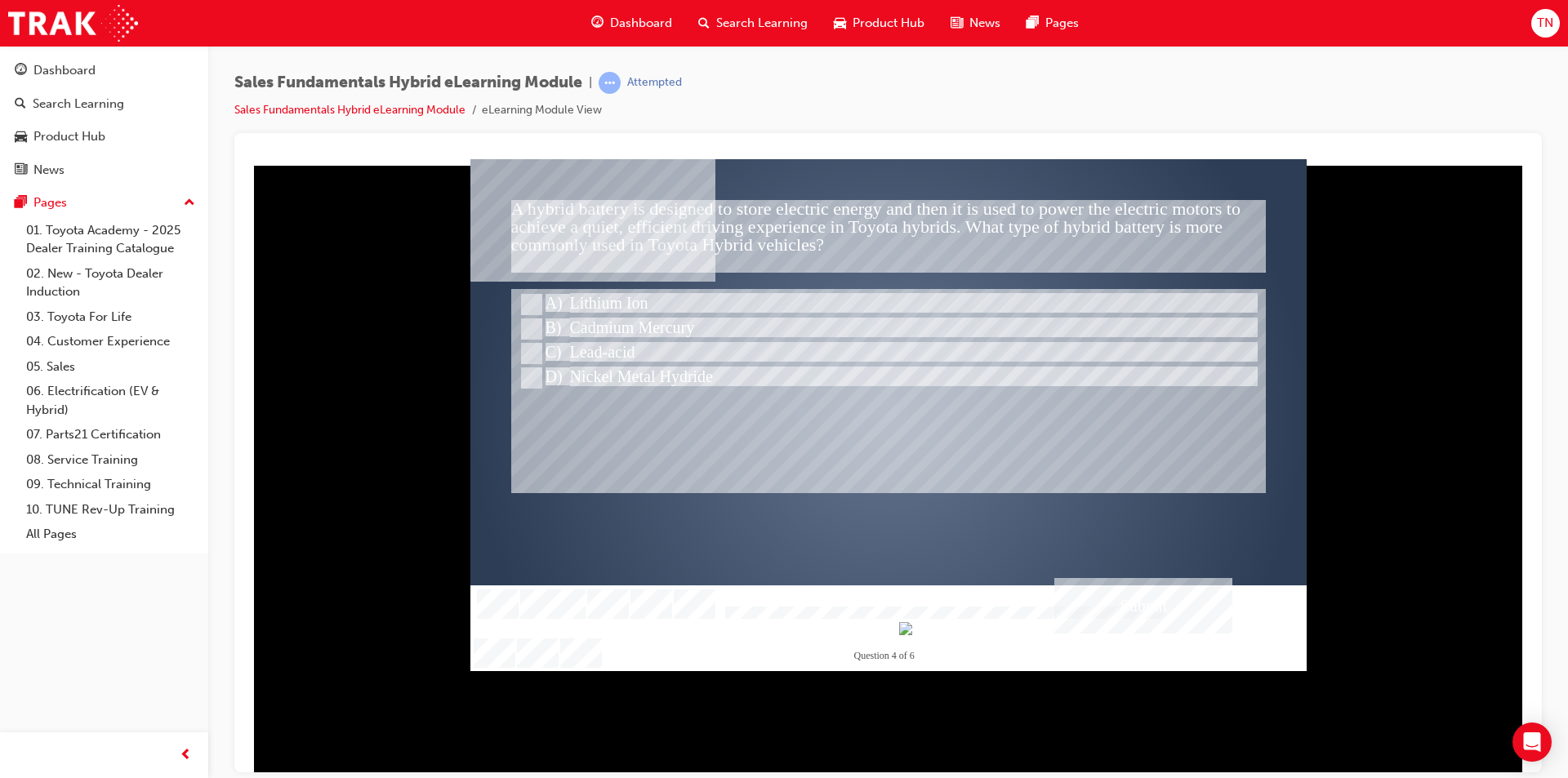
click at [1107, 599] on div "Submit" at bounding box center [1143, 604] width 178 height 55
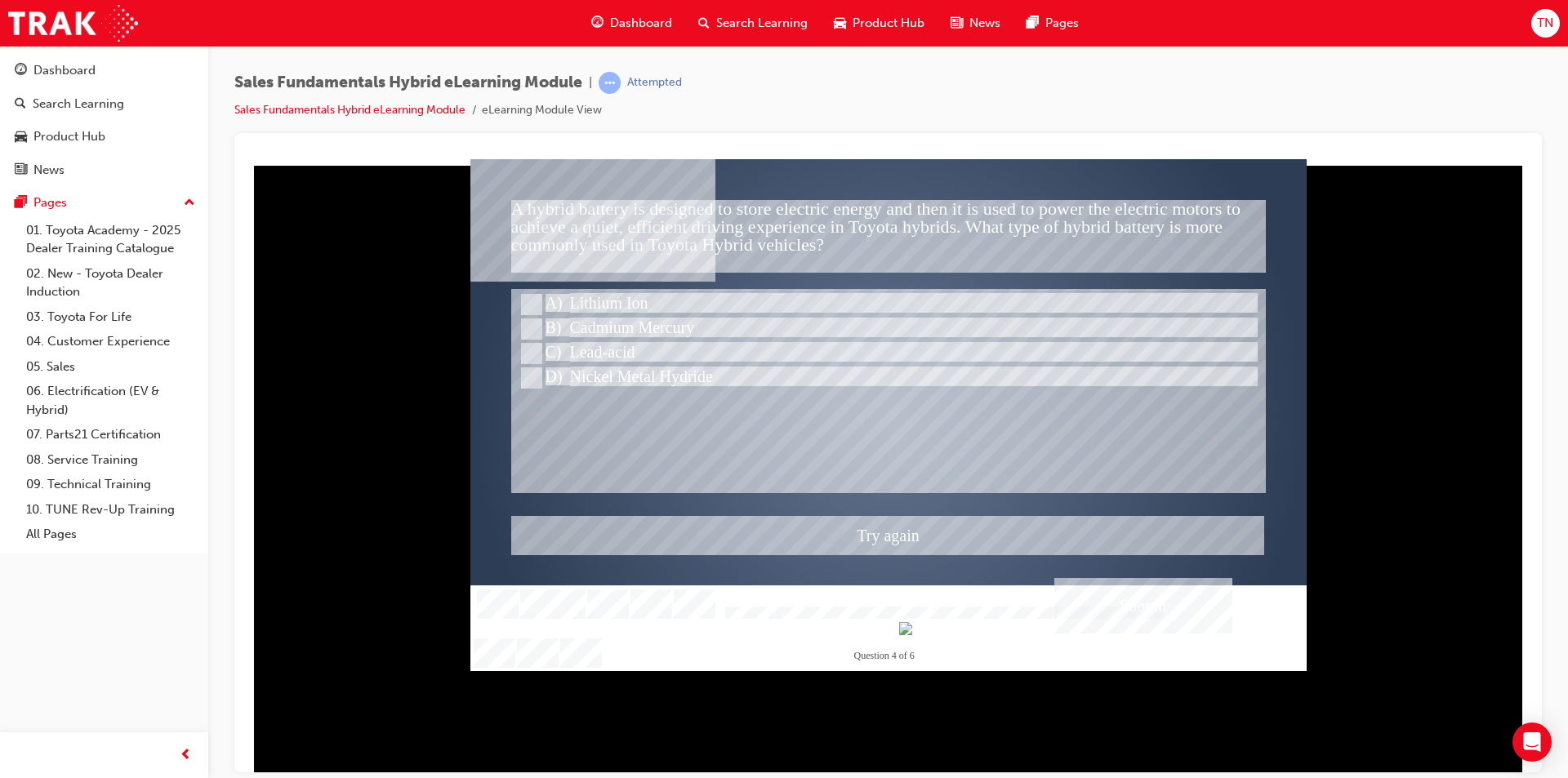
click at [530, 356] on div at bounding box center [889, 414] width 836 height 512
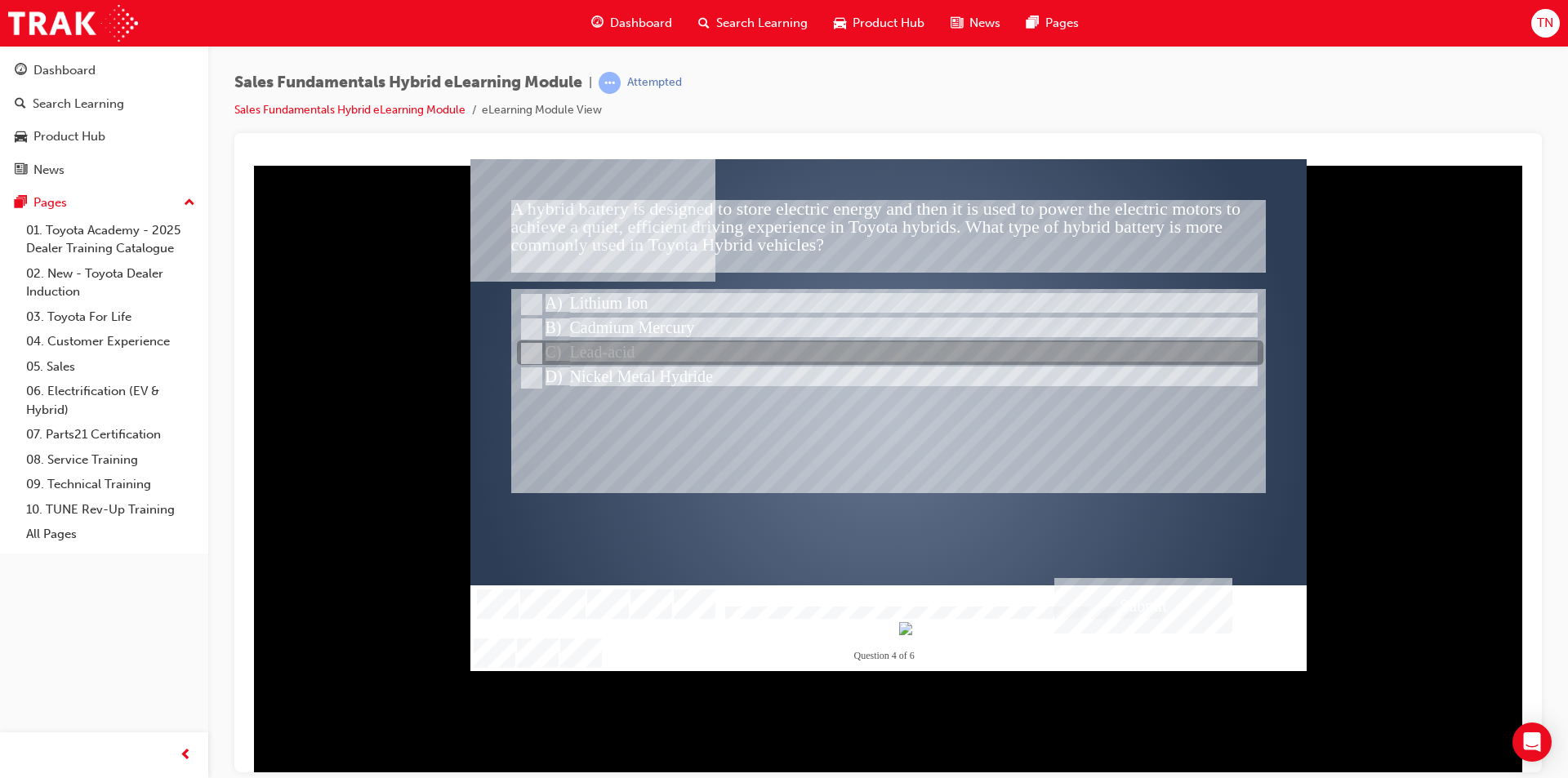
click at [530, 356] on input "Lead-acid" at bounding box center [530, 354] width 18 height 18
radio input "true"
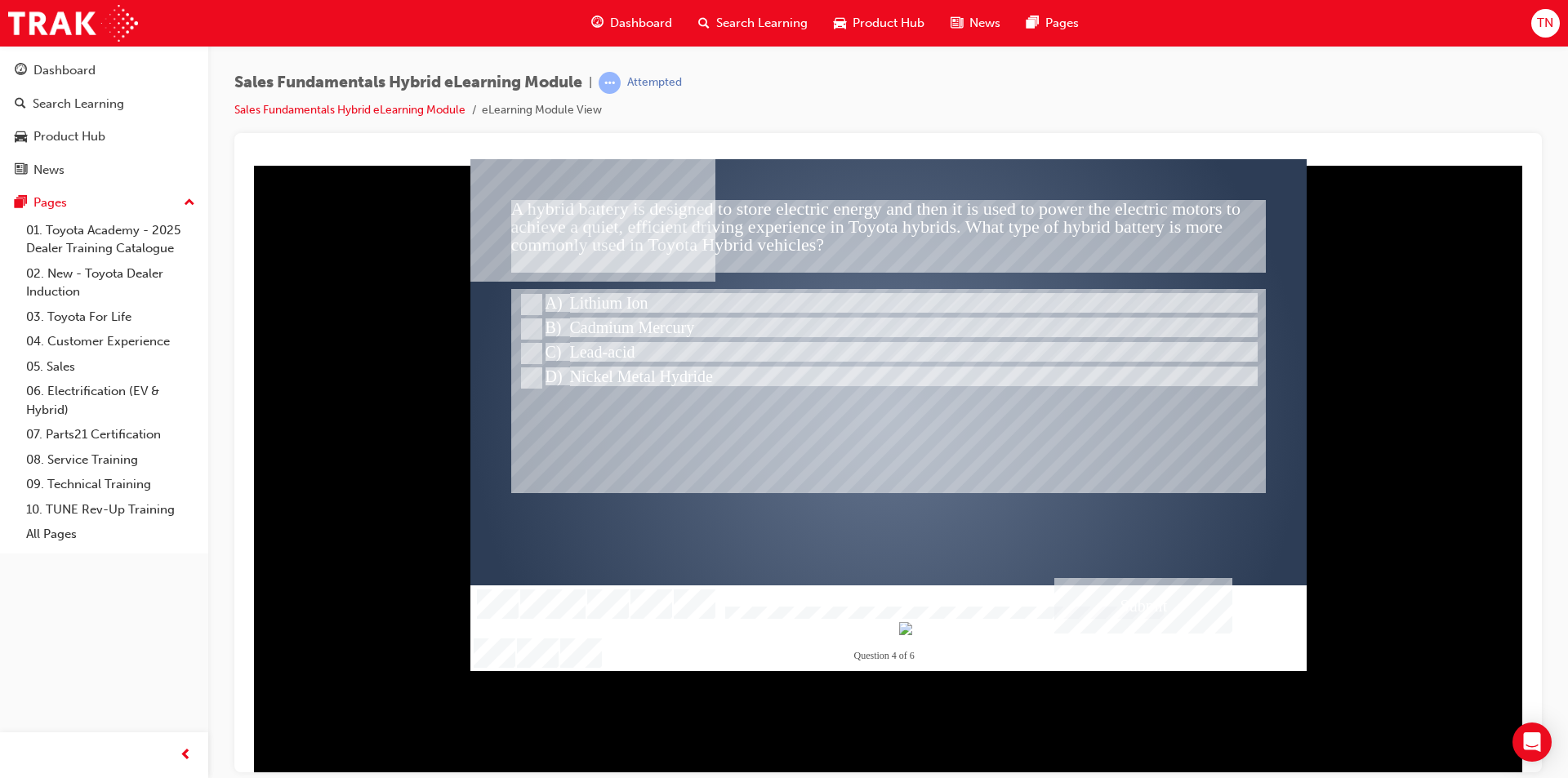
click at [1147, 607] on div "Submit" at bounding box center [1143, 604] width 178 height 55
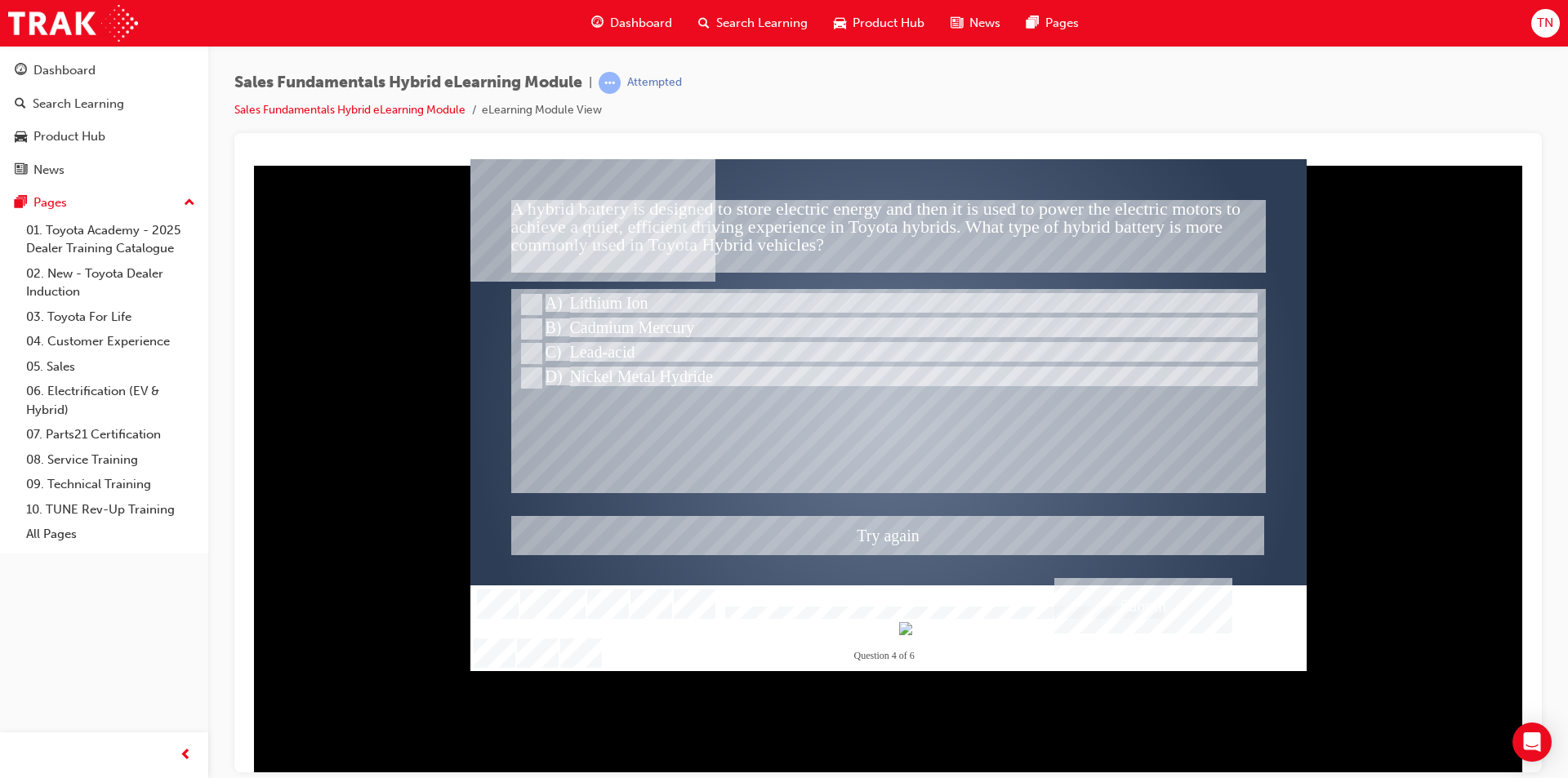
click at [538, 376] on div at bounding box center [889, 414] width 836 height 512
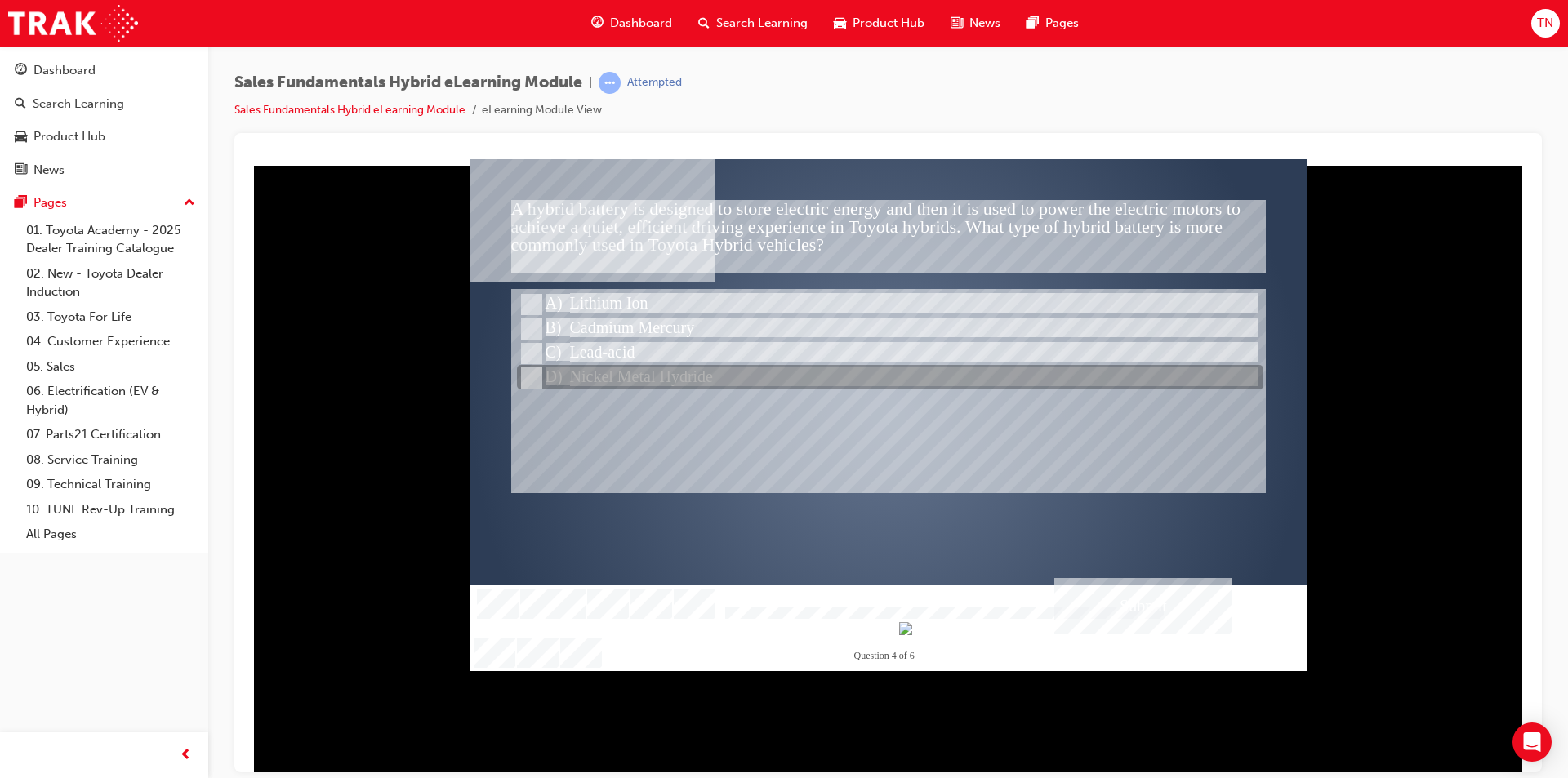
click at [538, 376] on input "Nickel Metal Hydride" at bounding box center [530, 378] width 18 height 18
radio input "true"
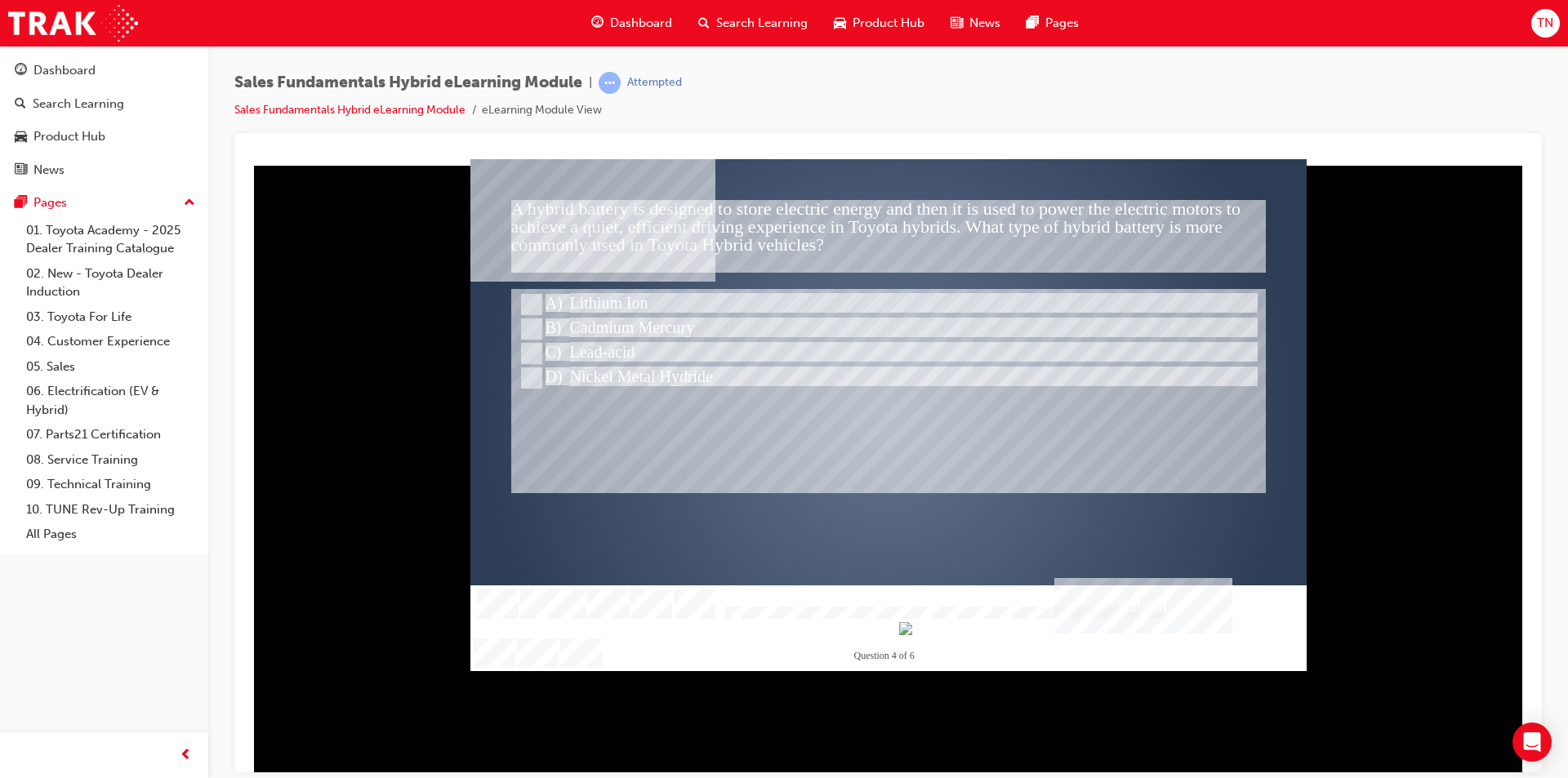
click at [1105, 579] on div "Submit" at bounding box center [1143, 604] width 178 height 55
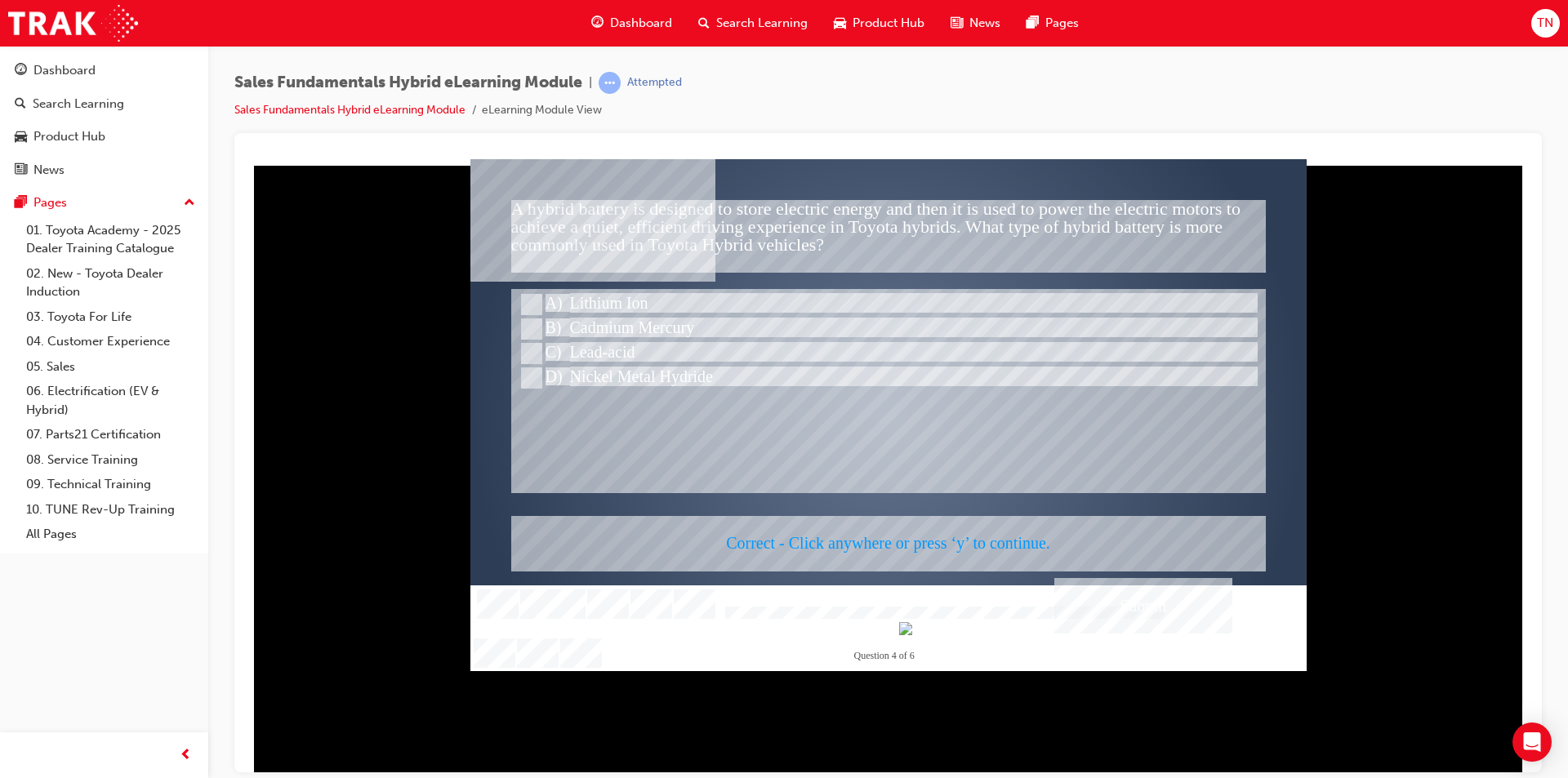
click at [804, 488] on div at bounding box center [889, 414] width 836 height 512
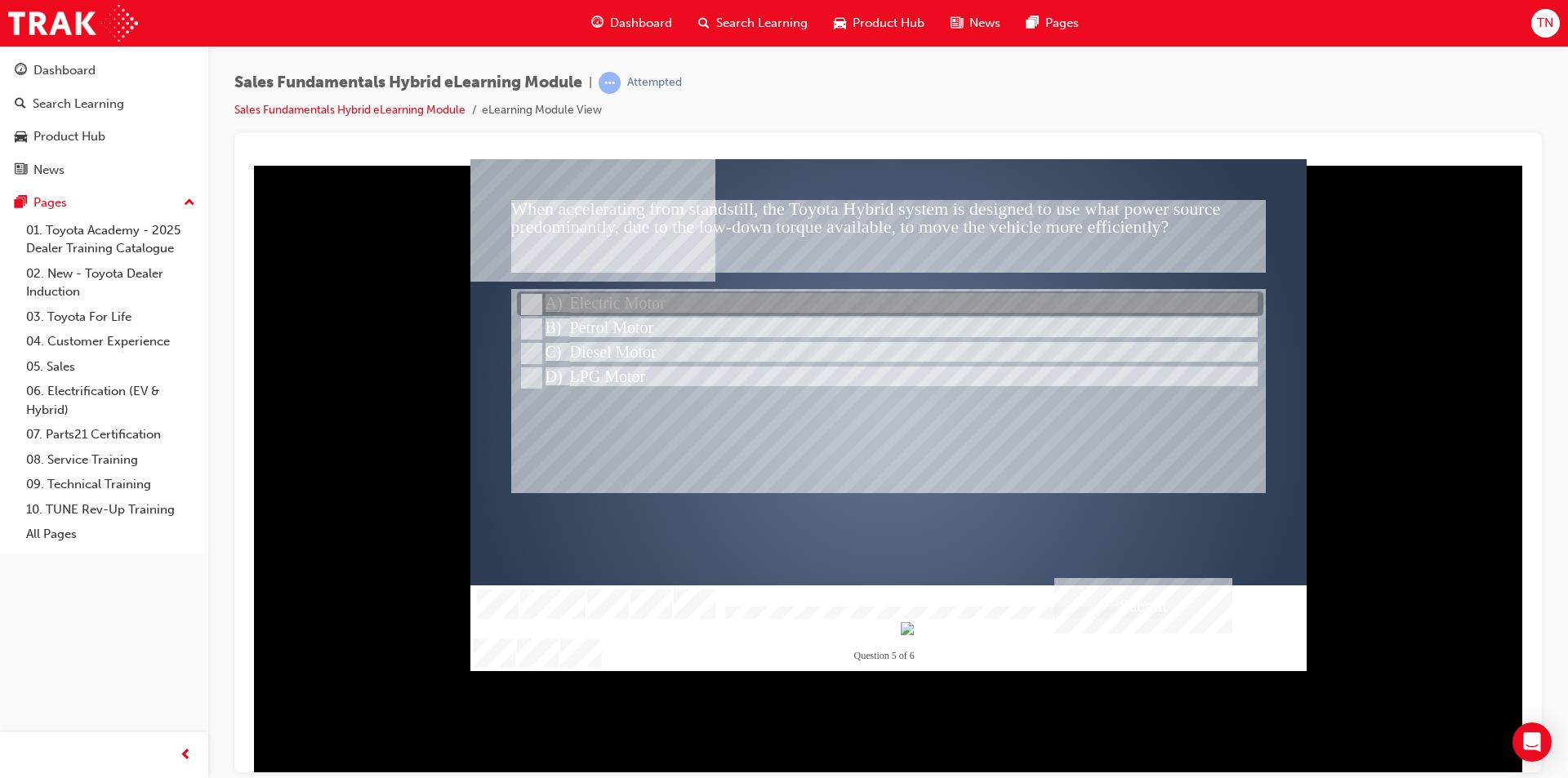
click at [669, 302] on div at bounding box center [890, 305] width 746 height 25
radio input "true"
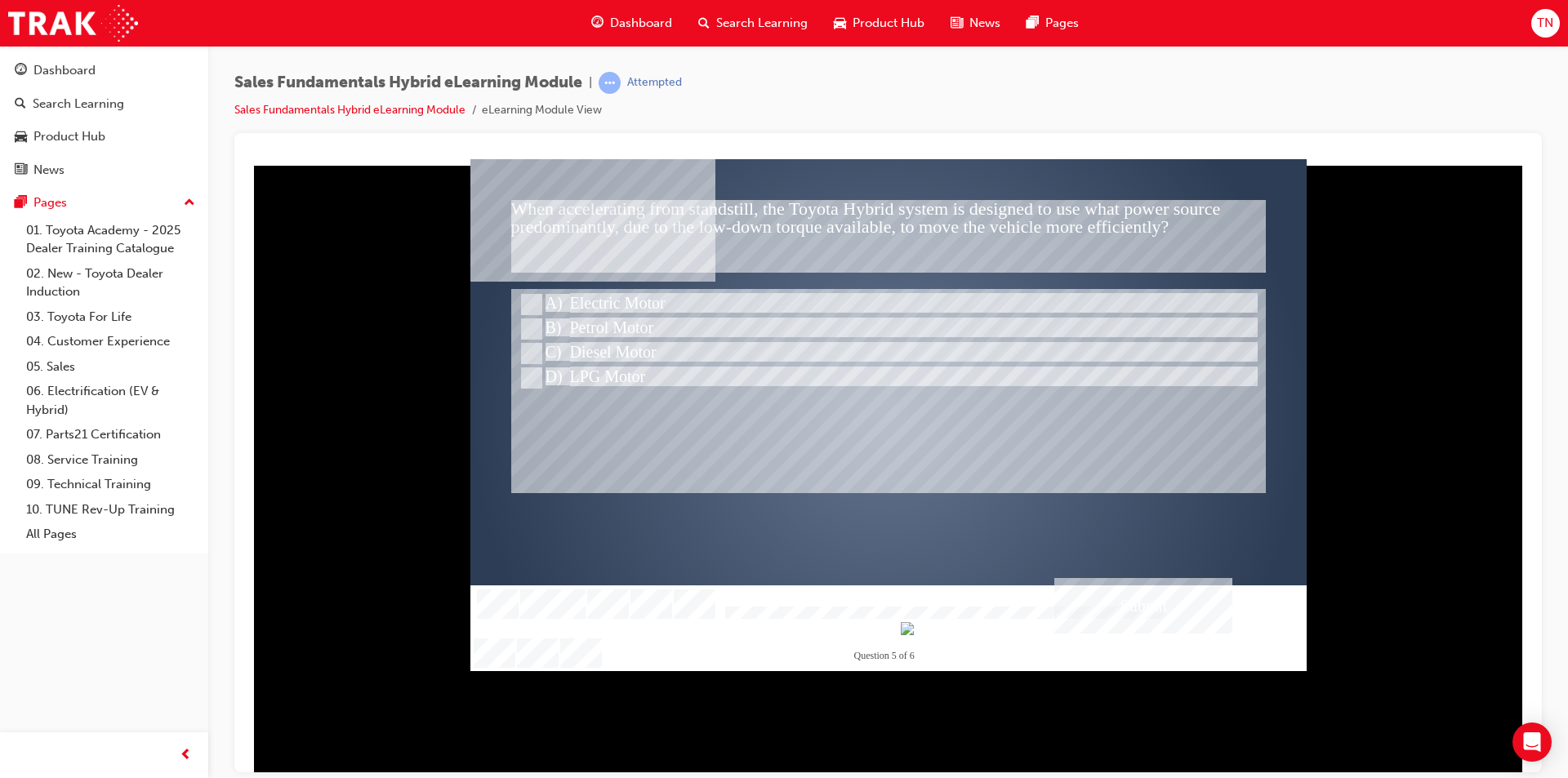
click at [1101, 587] on div "Submit" at bounding box center [1143, 604] width 178 height 55
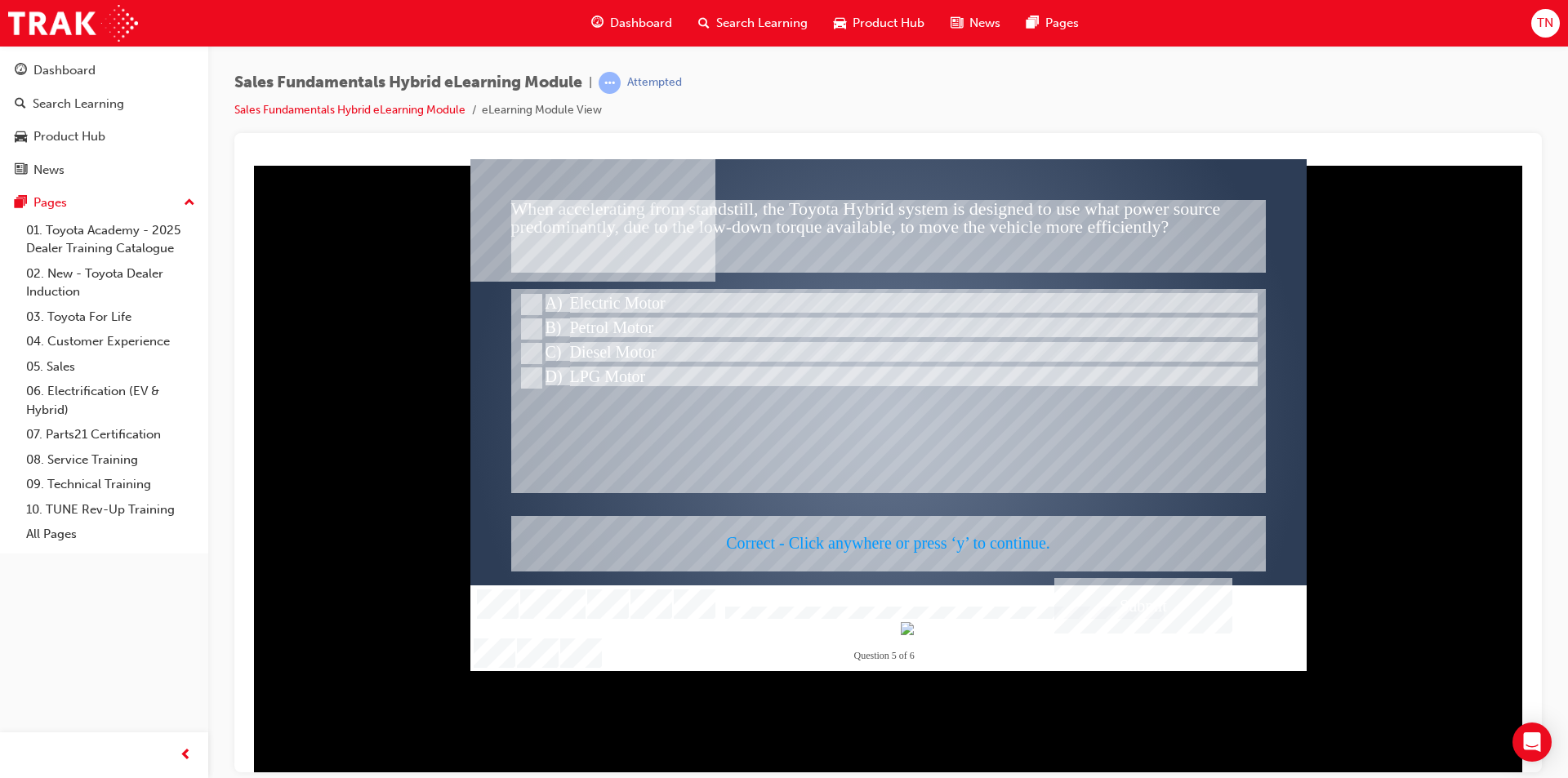
click at [786, 522] on div at bounding box center [889, 414] width 836 height 512
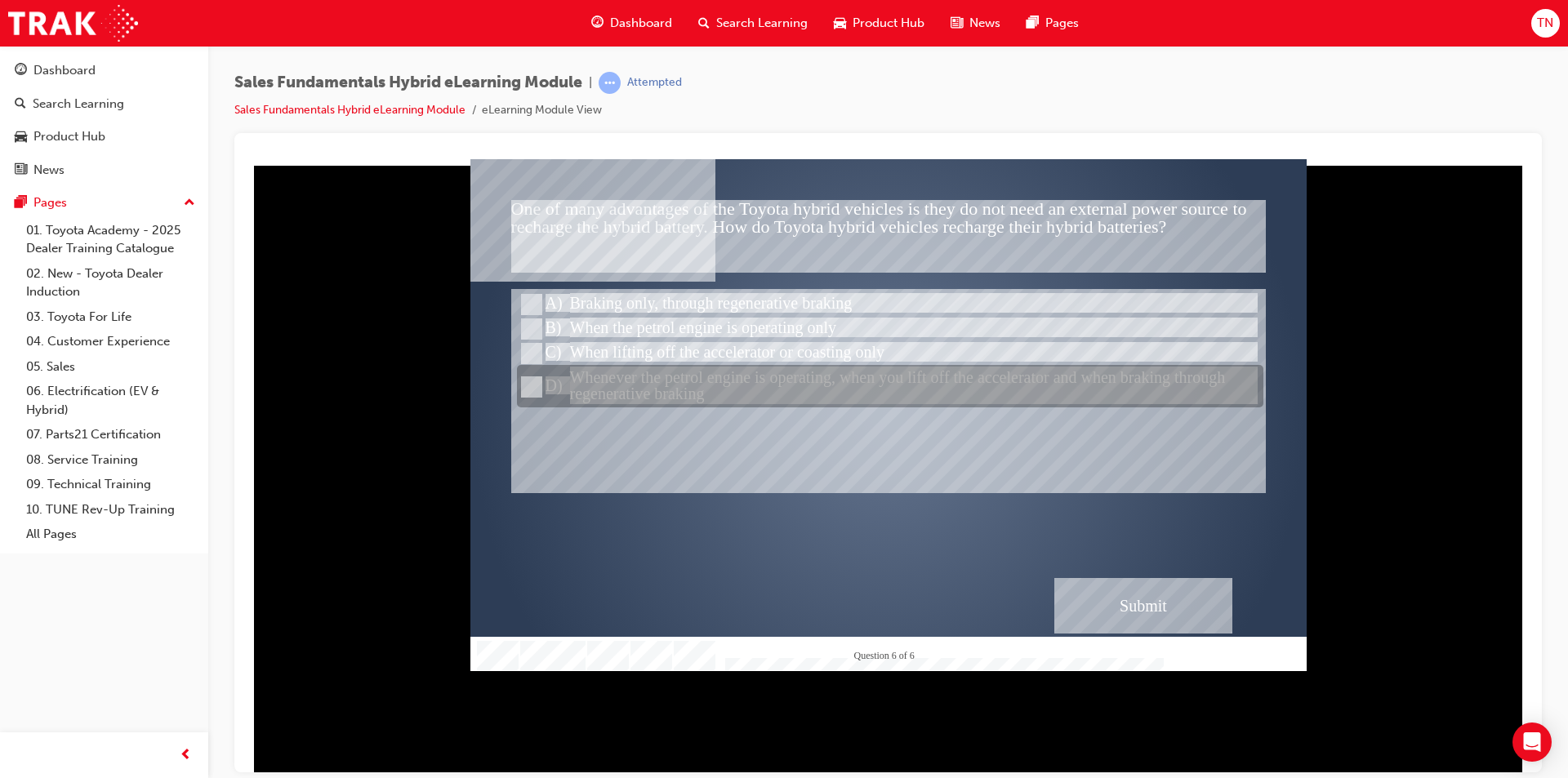
click at [761, 387] on div at bounding box center [890, 387] width 746 height 43
radio input "true"
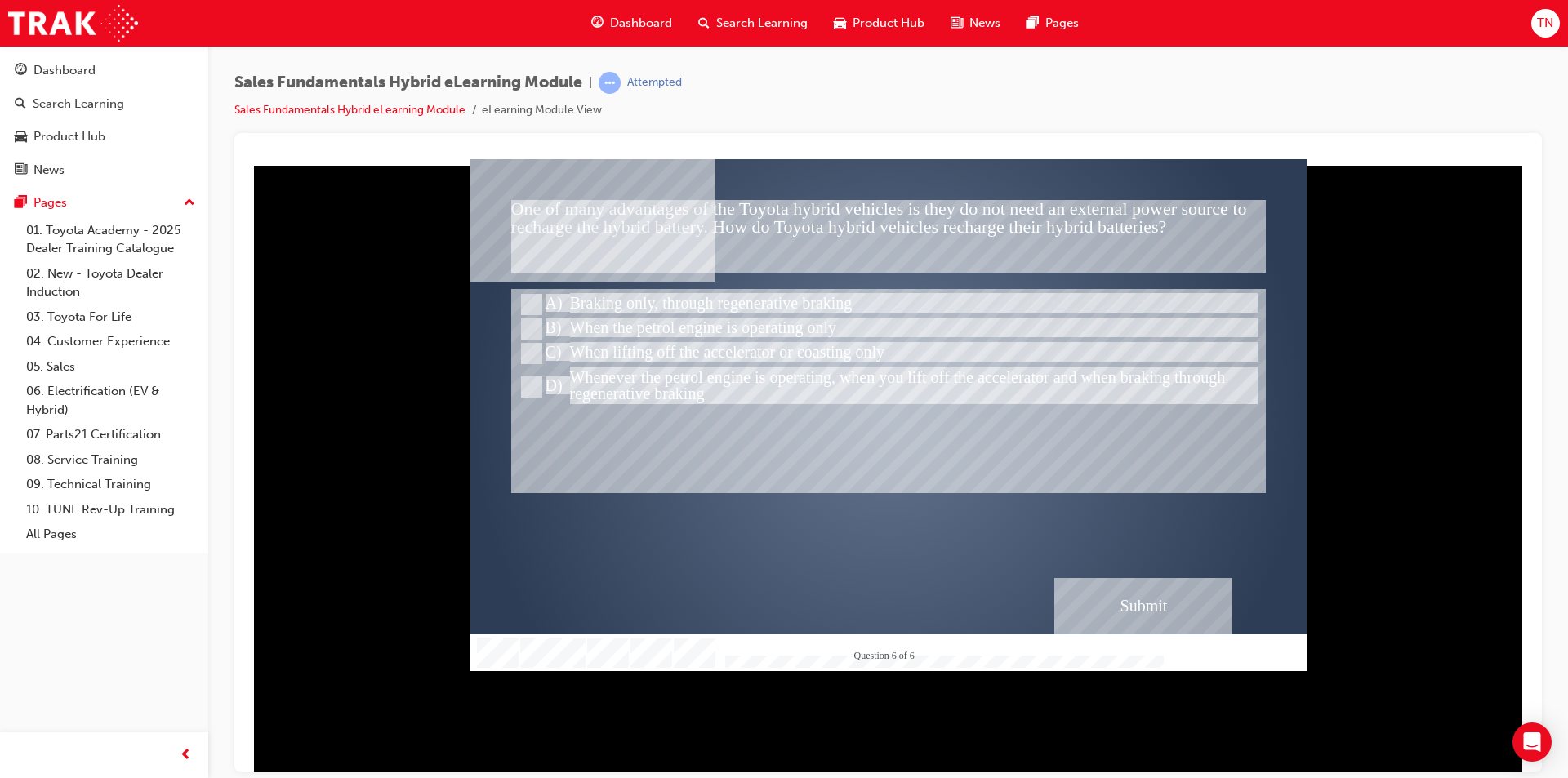
click at [1189, 599] on div "Submit" at bounding box center [1143, 604] width 178 height 55
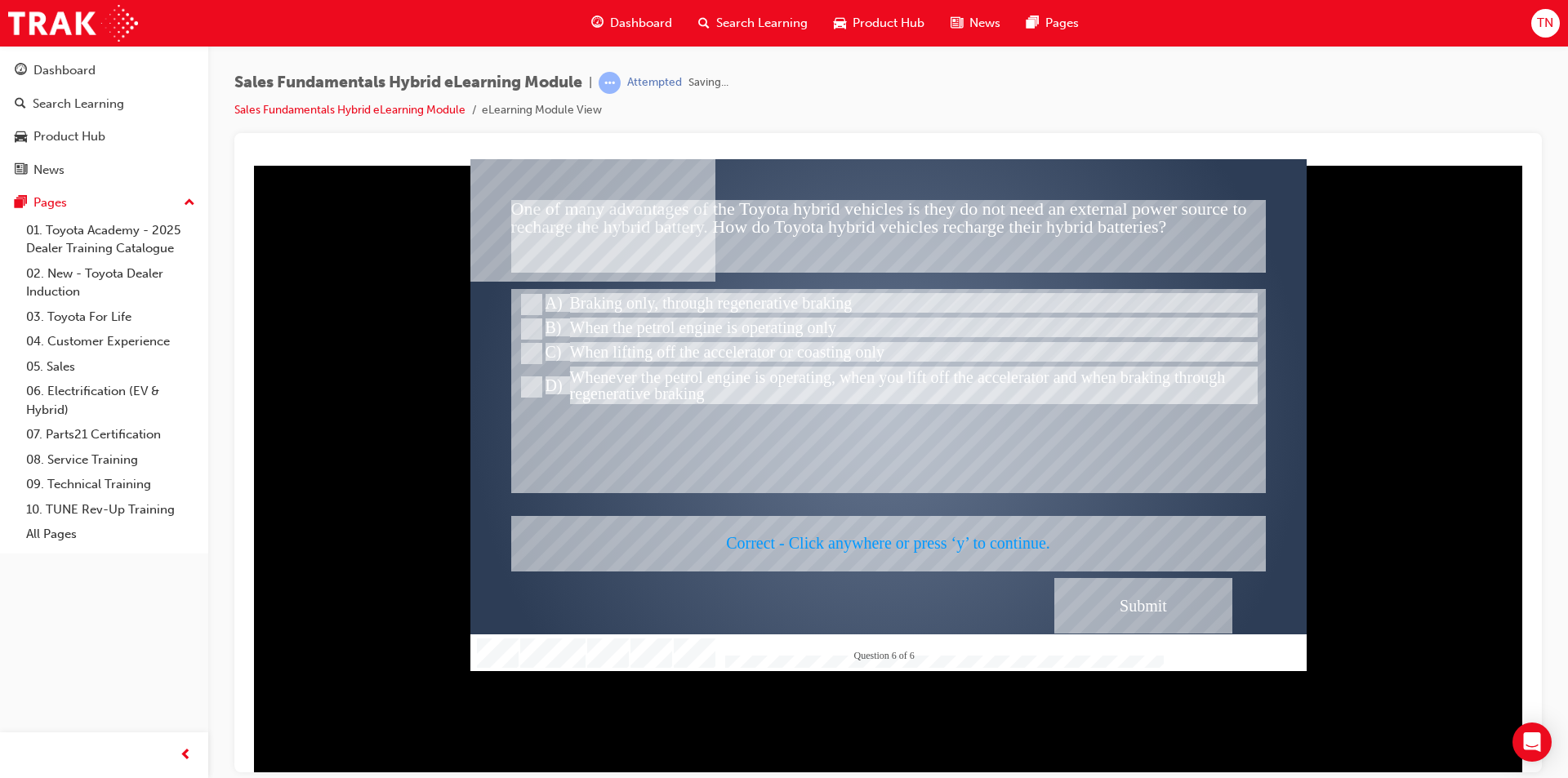
click at [893, 497] on div at bounding box center [889, 414] width 836 height 512
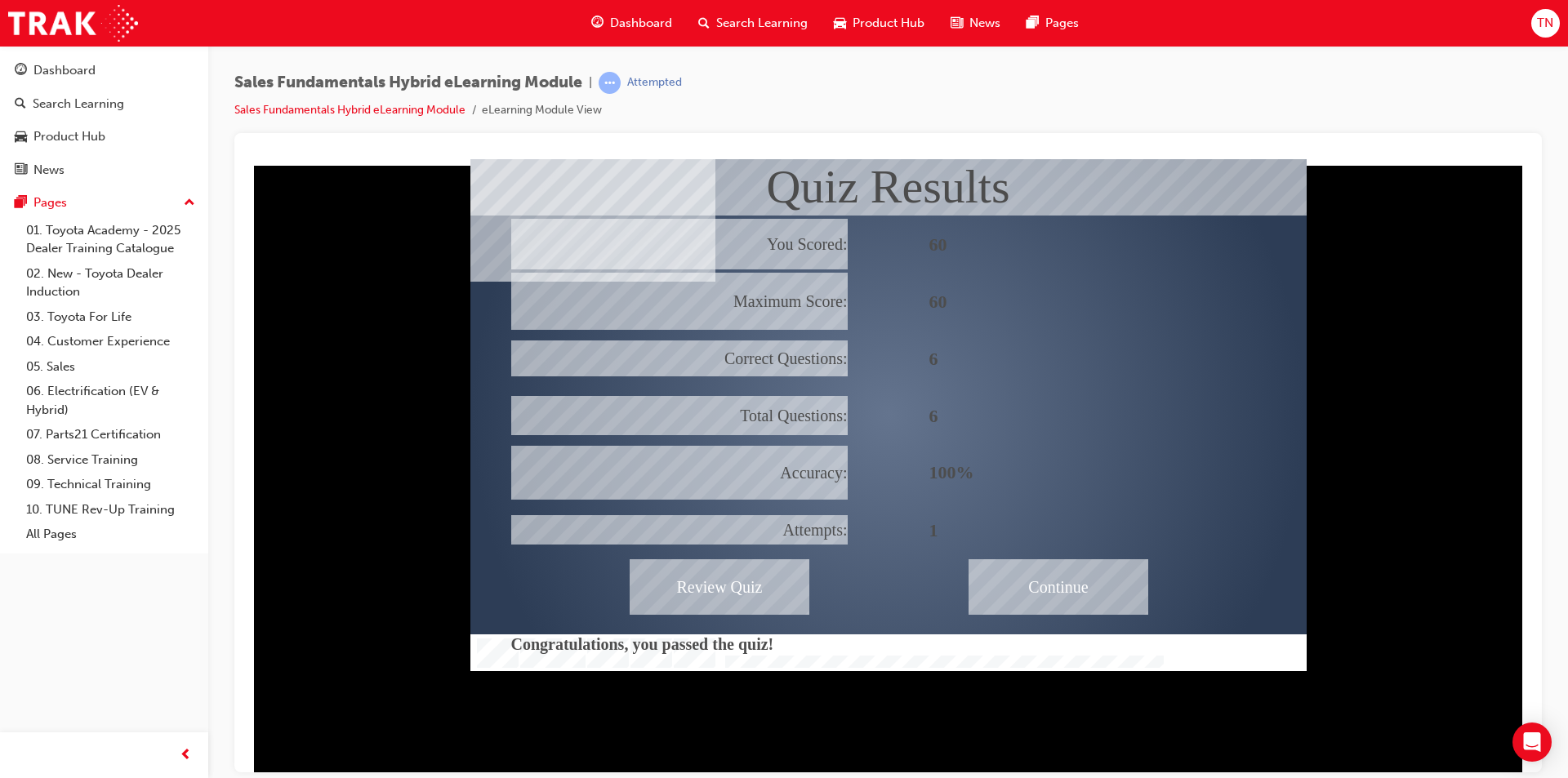
click at [1049, 589] on div "Continue" at bounding box center [1059, 586] width 180 height 55
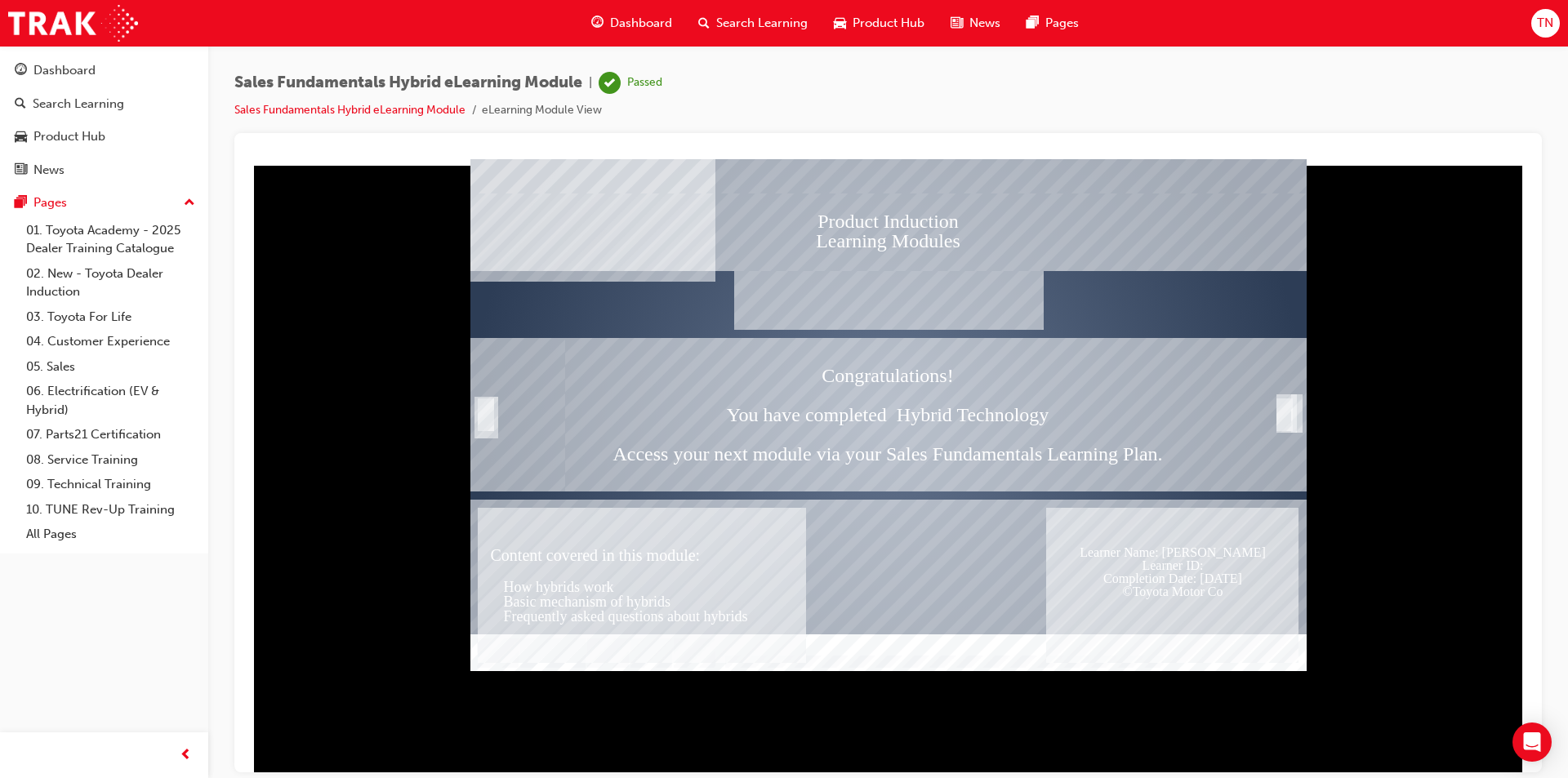
click at [608, 24] on div "Dashboard" at bounding box center [631, 23] width 107 height 34
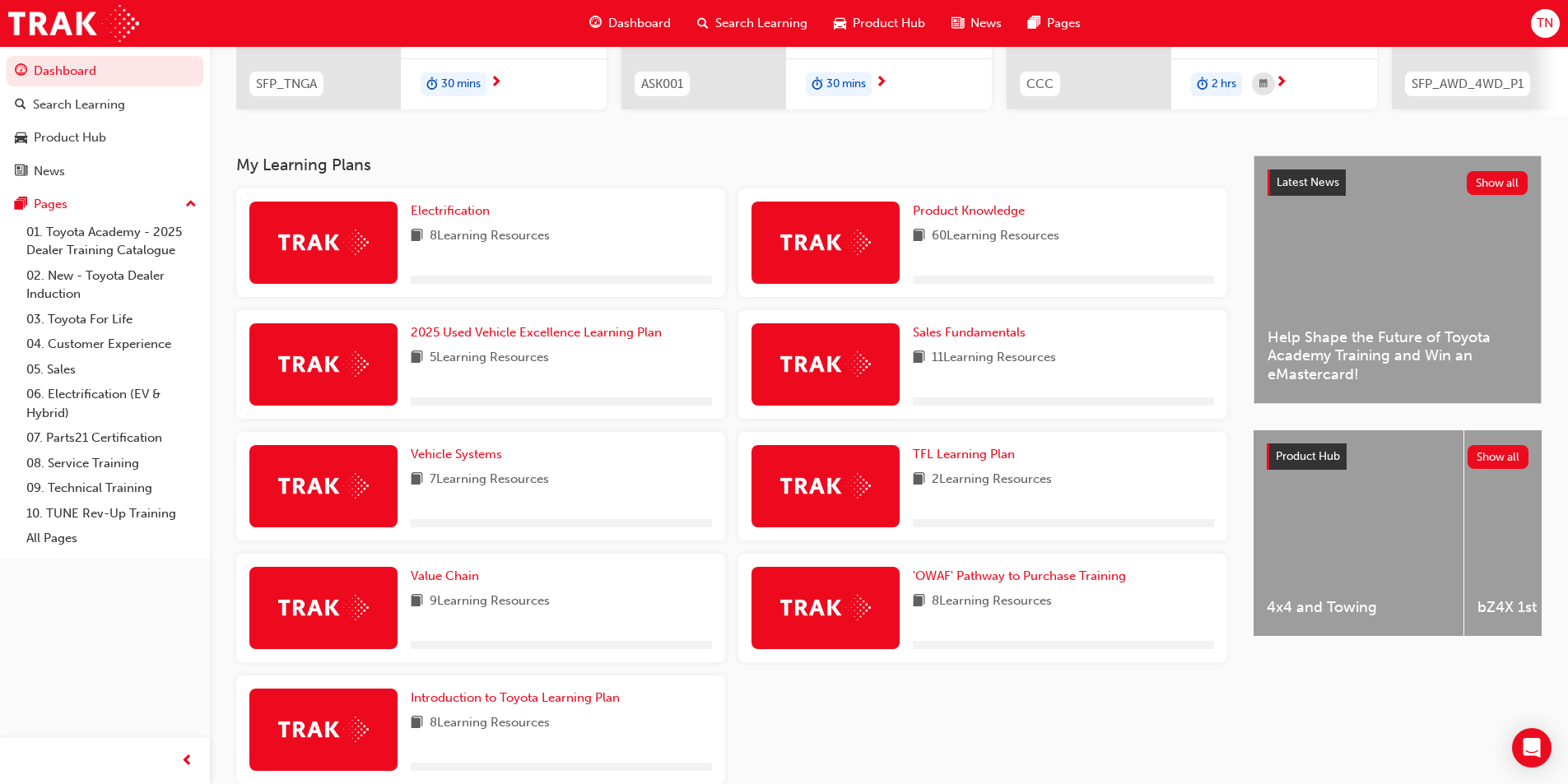
scroll to position [273, 0]
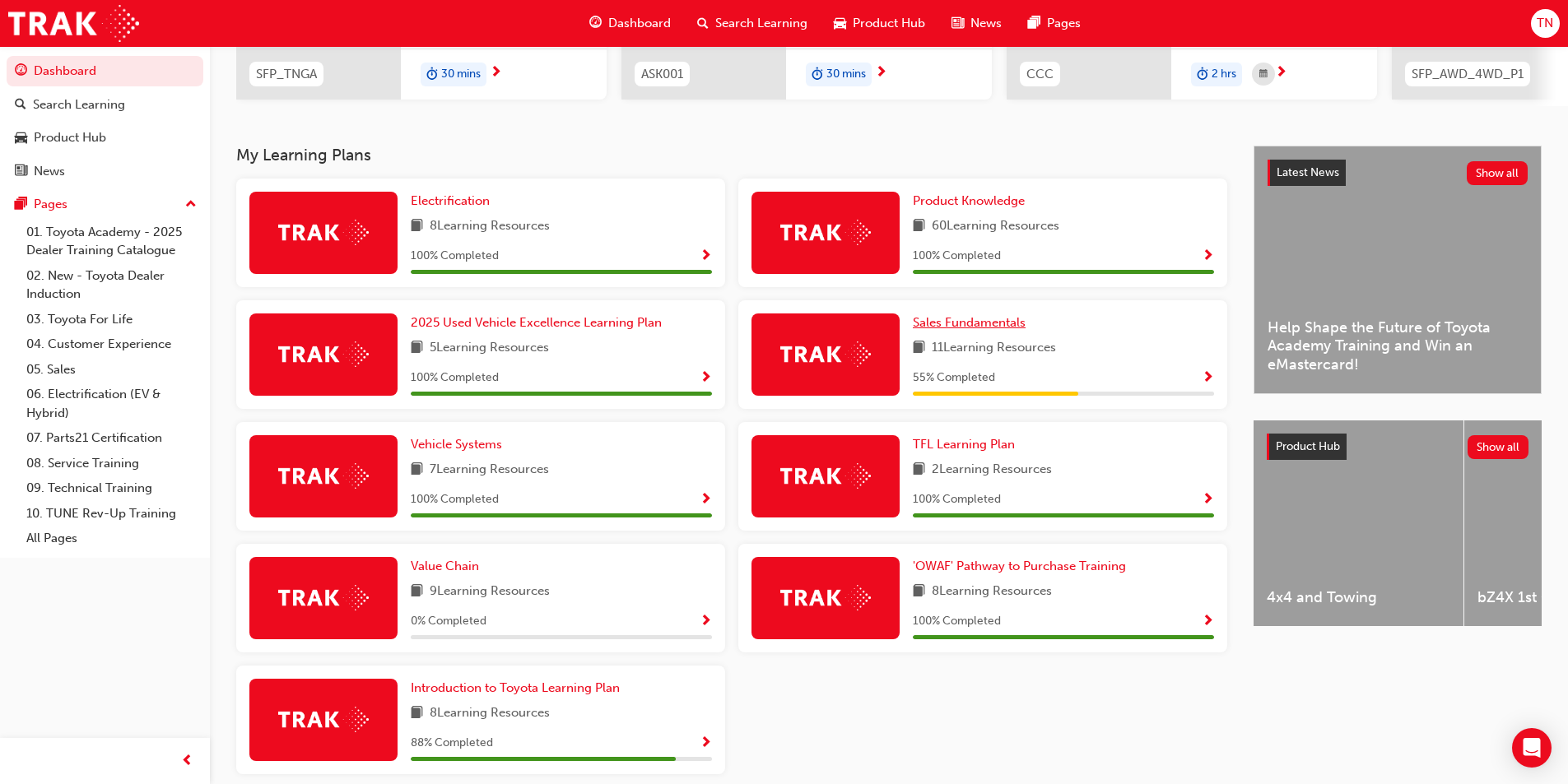
click at [991, 330] on span "Sales Fundamentals" at bounding box center [969, 322] width 113 height 15
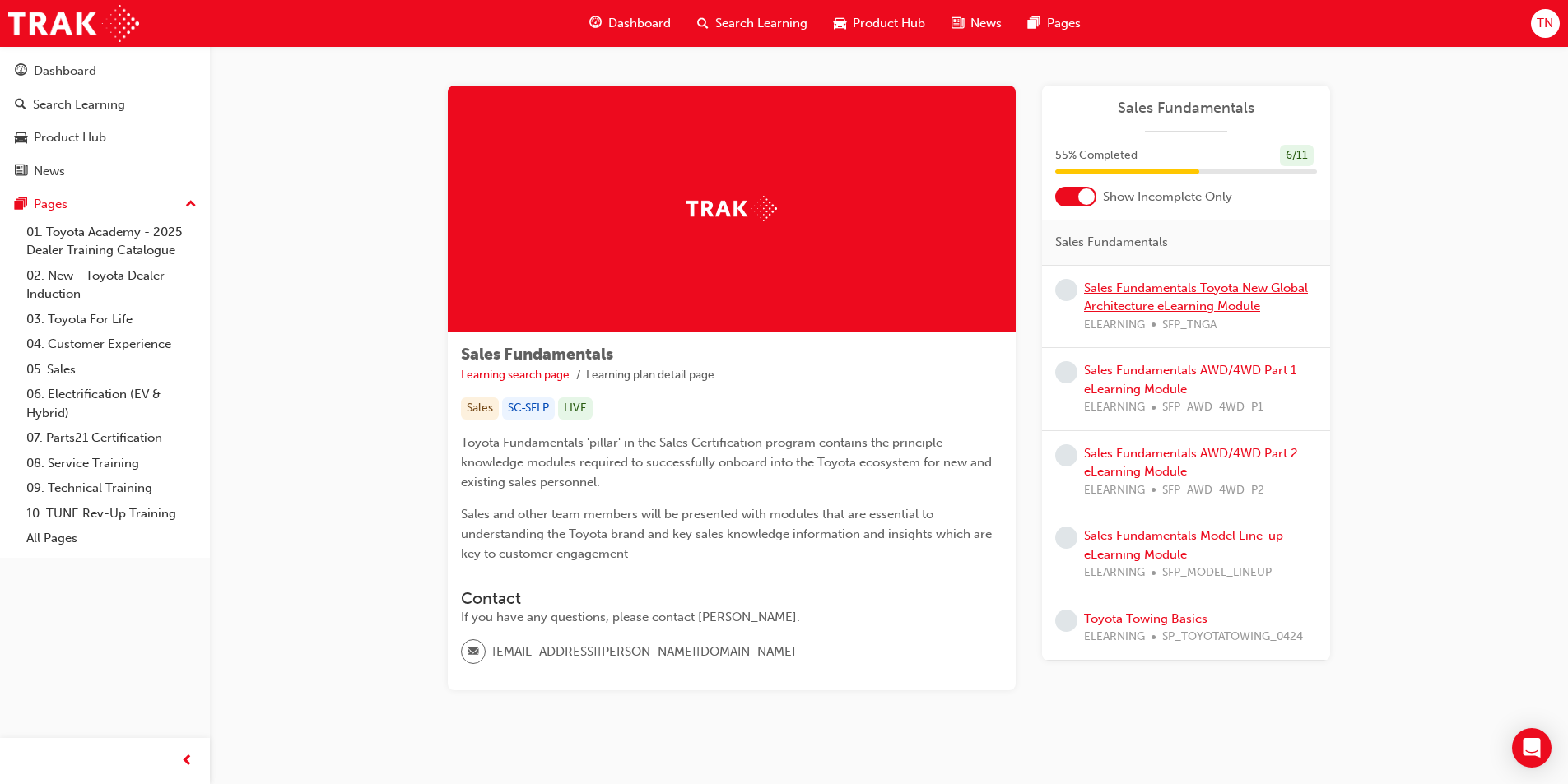
click at [1158, 290] on link "Sales Fundamentals Toyota New Global Architecture eLearning Module" at bounding box center [1196, 297] width 224 height 34
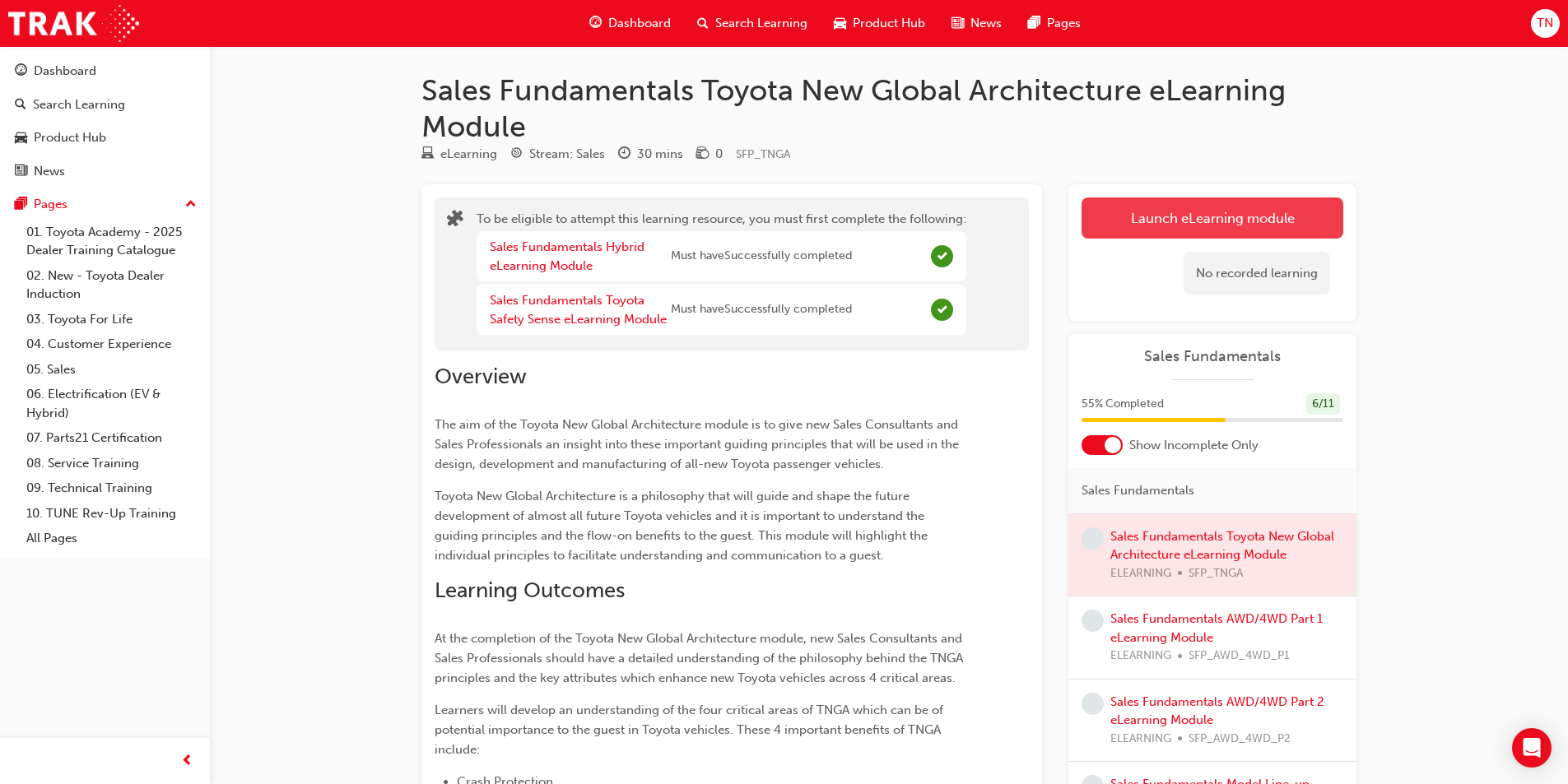
click at [1212, 219] on button "Launch eLearning module" at bounding box center [1212, 218] width 262 height 42
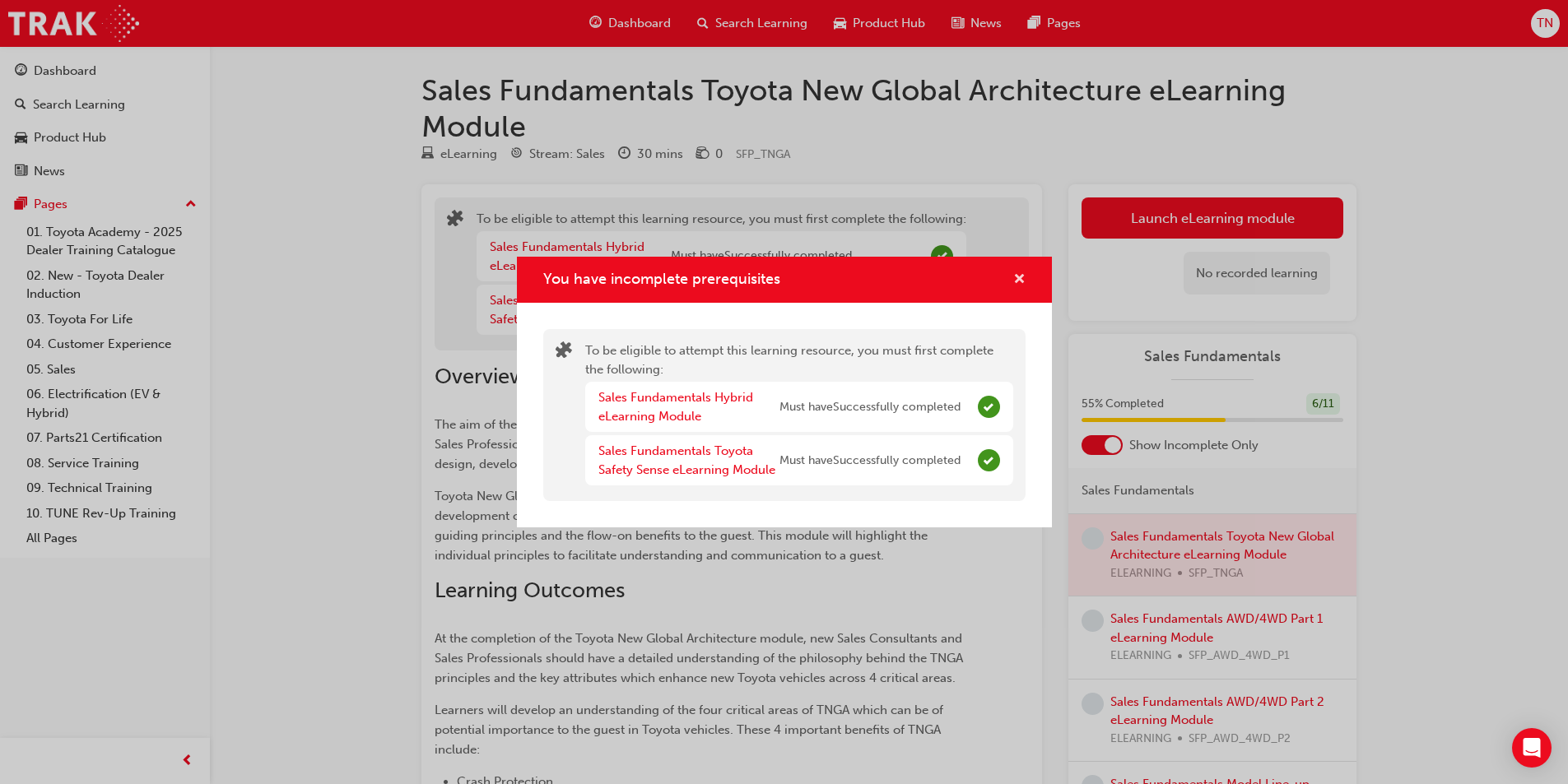
click at [1019, 275] on span "cross-icon" at bounding box center [1019, 281] width 12 height 15
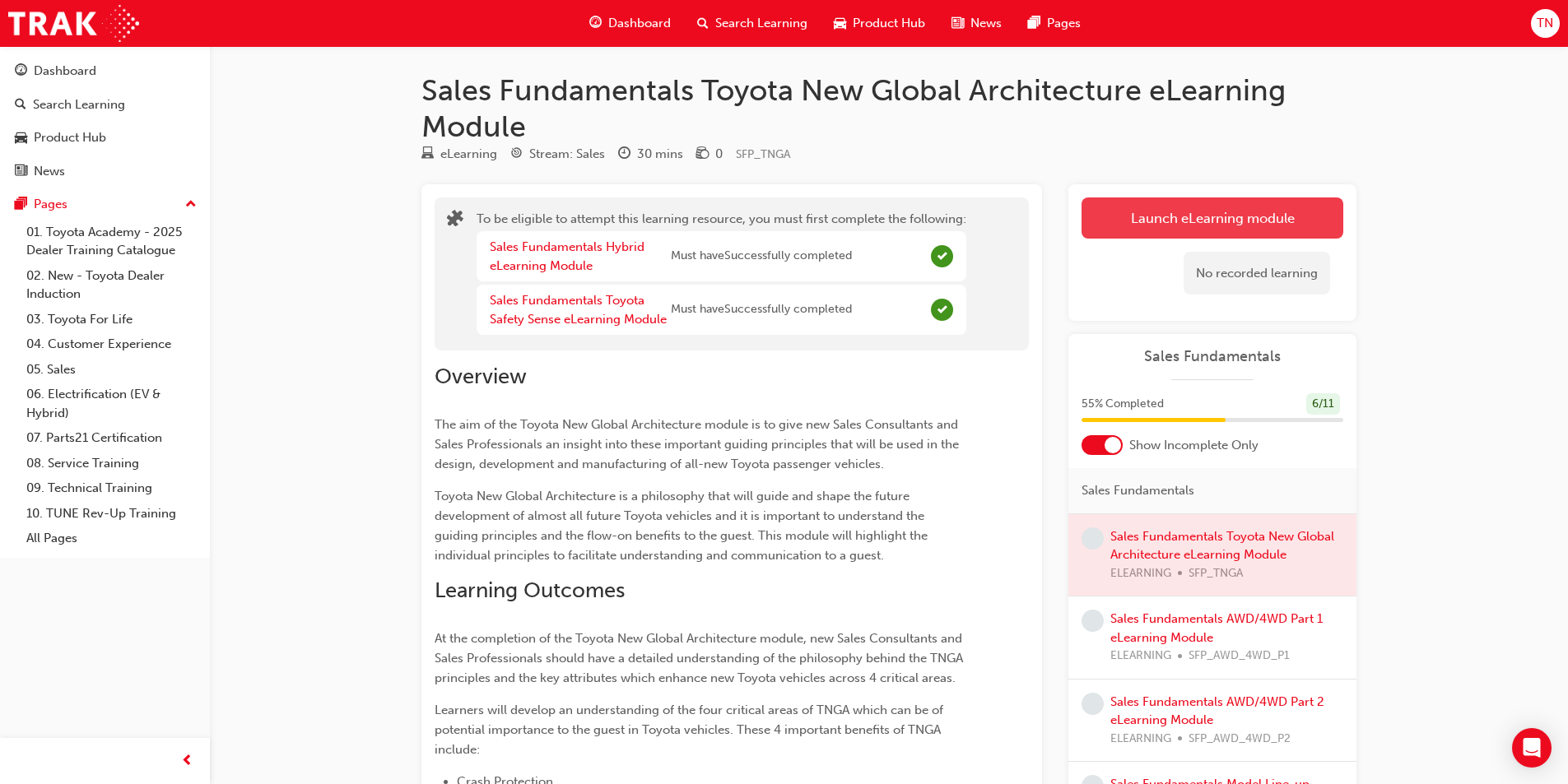
click at [1167, 224] on button "Launch eLearning module" at bounding box center [1212, 218] width 262 height 42
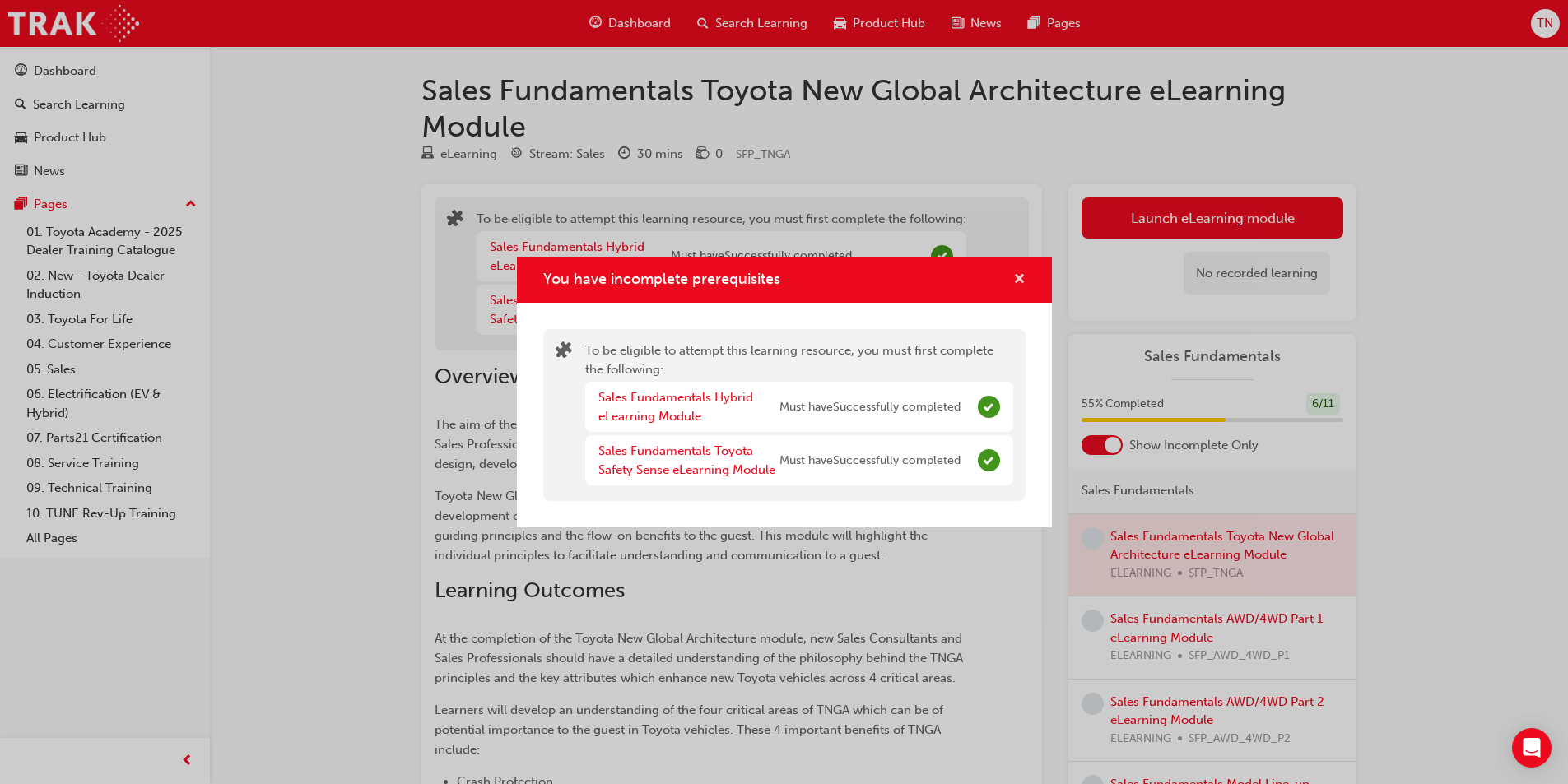
click at [1017, 280] on span "cross-icon" at bounding box center [1019, 281] width 12 height 15
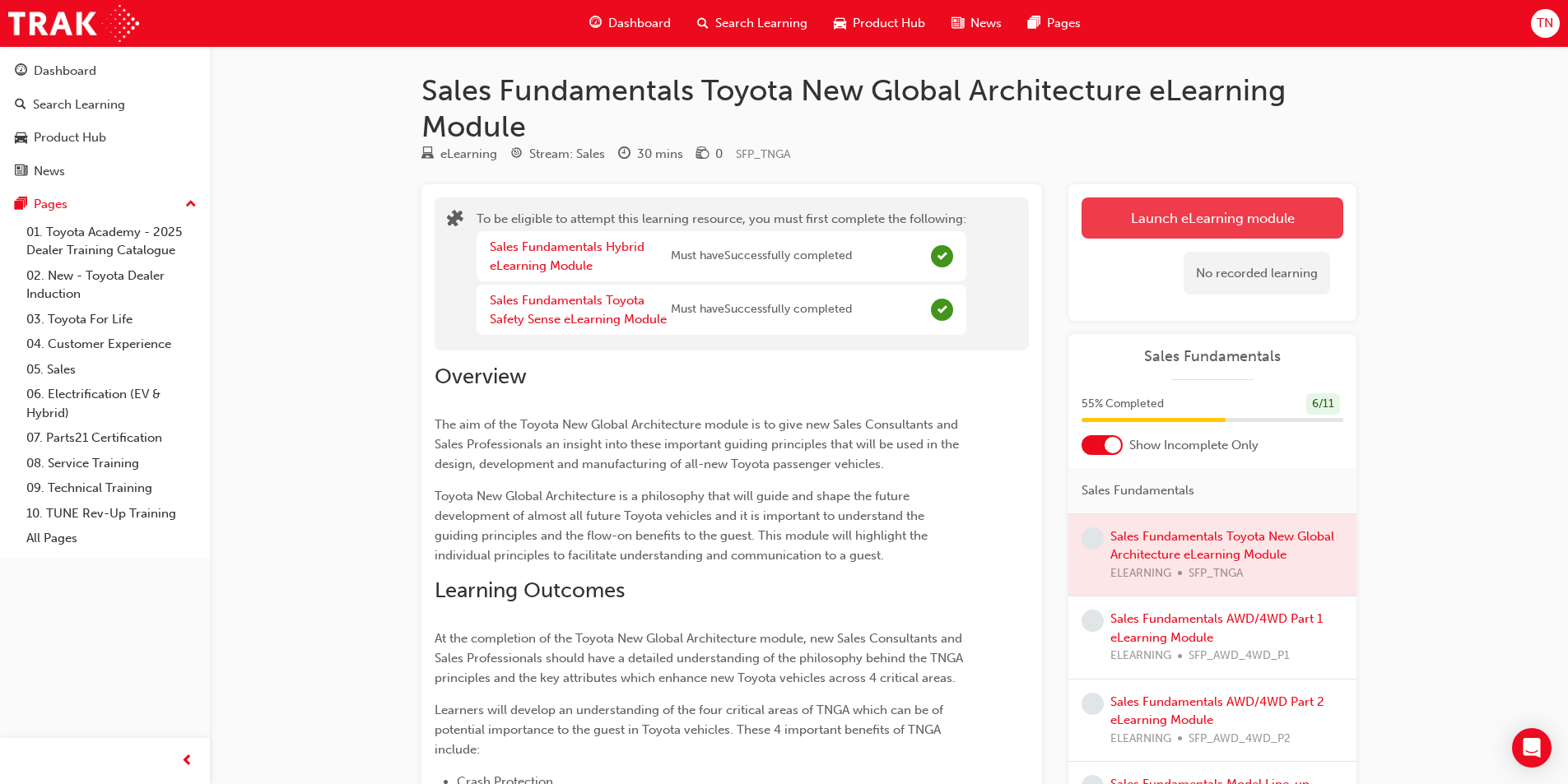
click at [1128, 210] on button "Launch eLearning module" at bounding box center [1212, 218] width 262 height 42
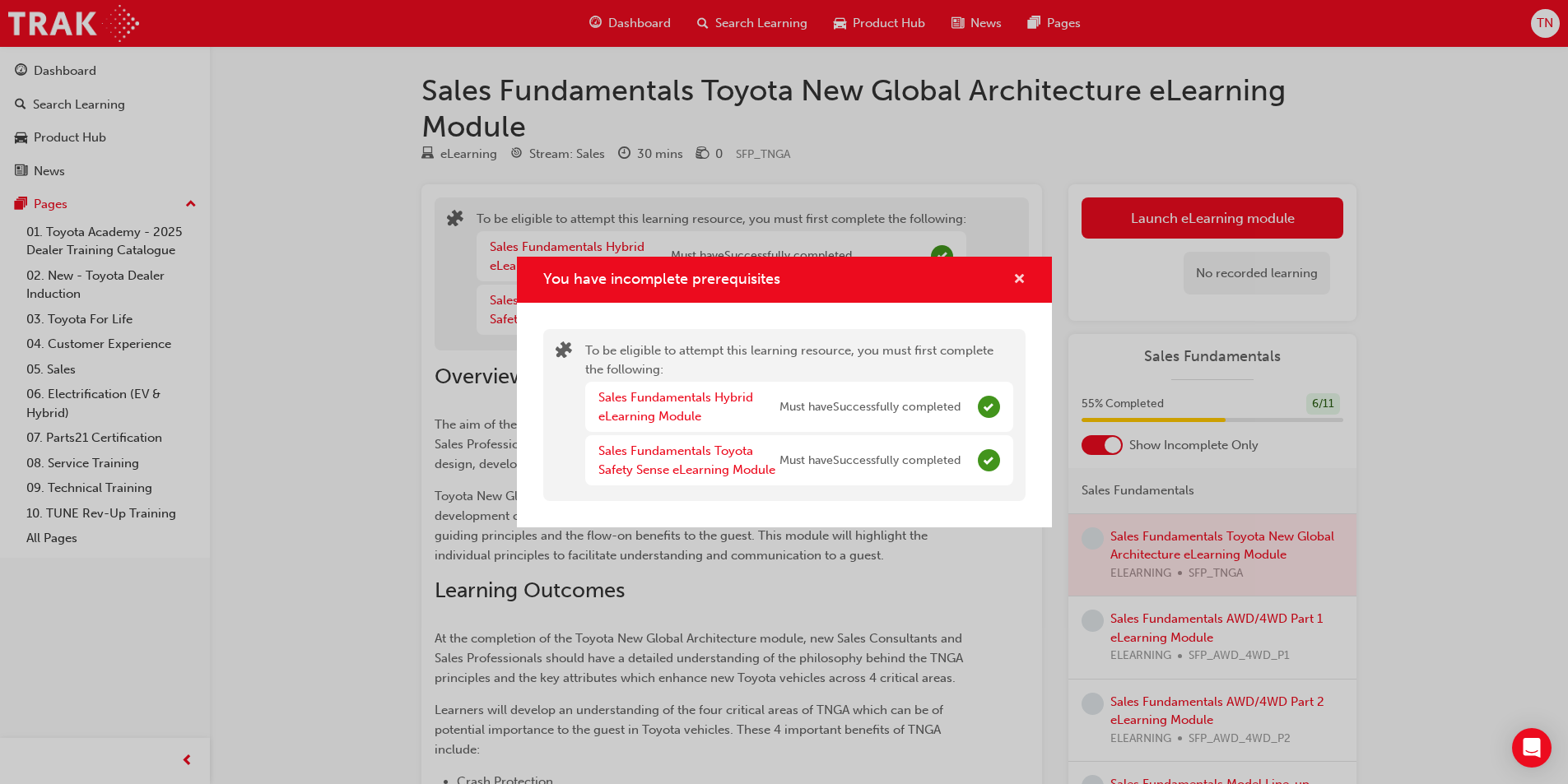
click at [1019, 277] on span "cross-icon" at bounding box center [1019, 281] width 12 height 15
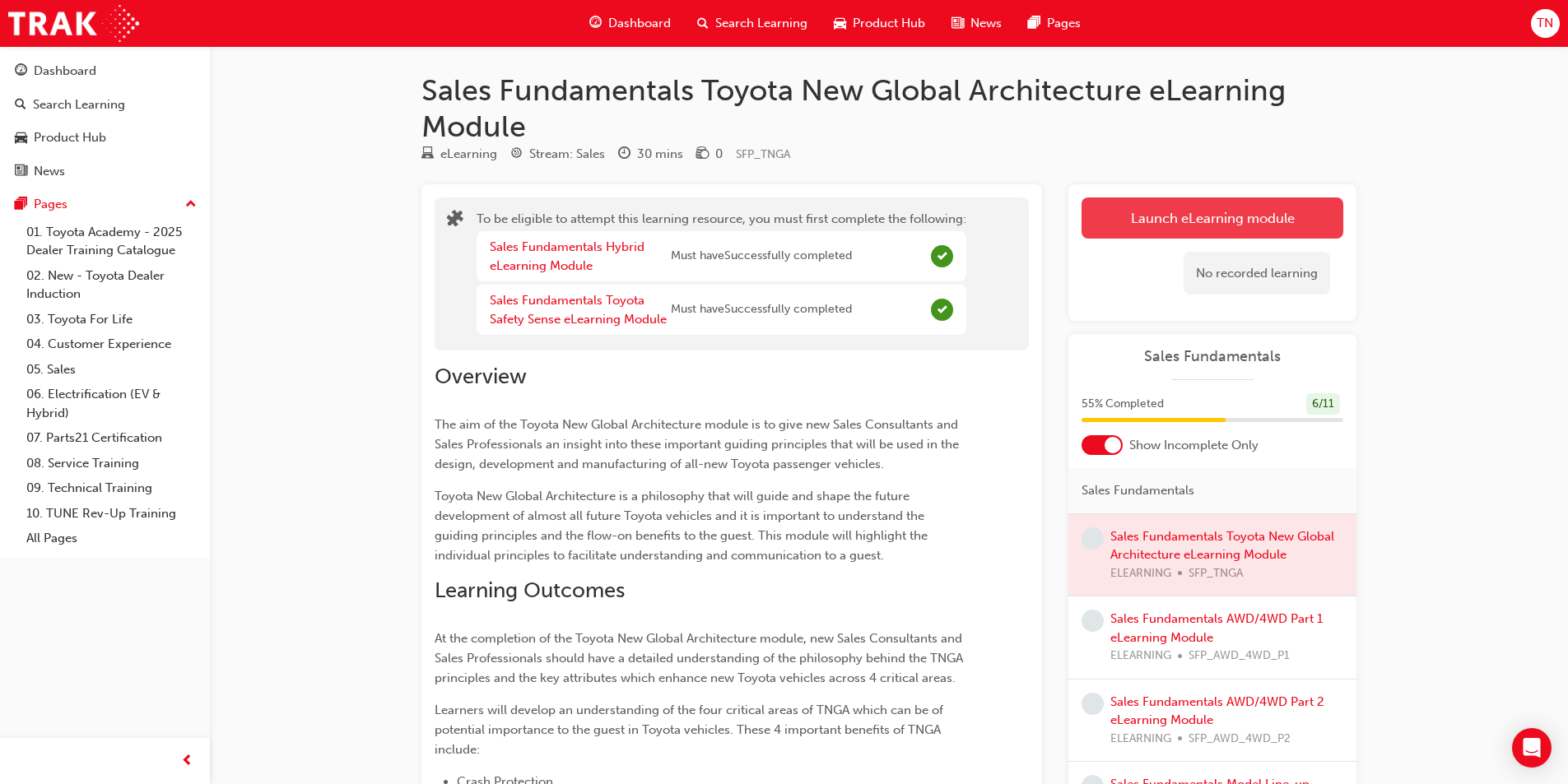
click at [1160, 213] on button "Launch eLearning module" at bounding box center [1212, 218] width 262 height 42
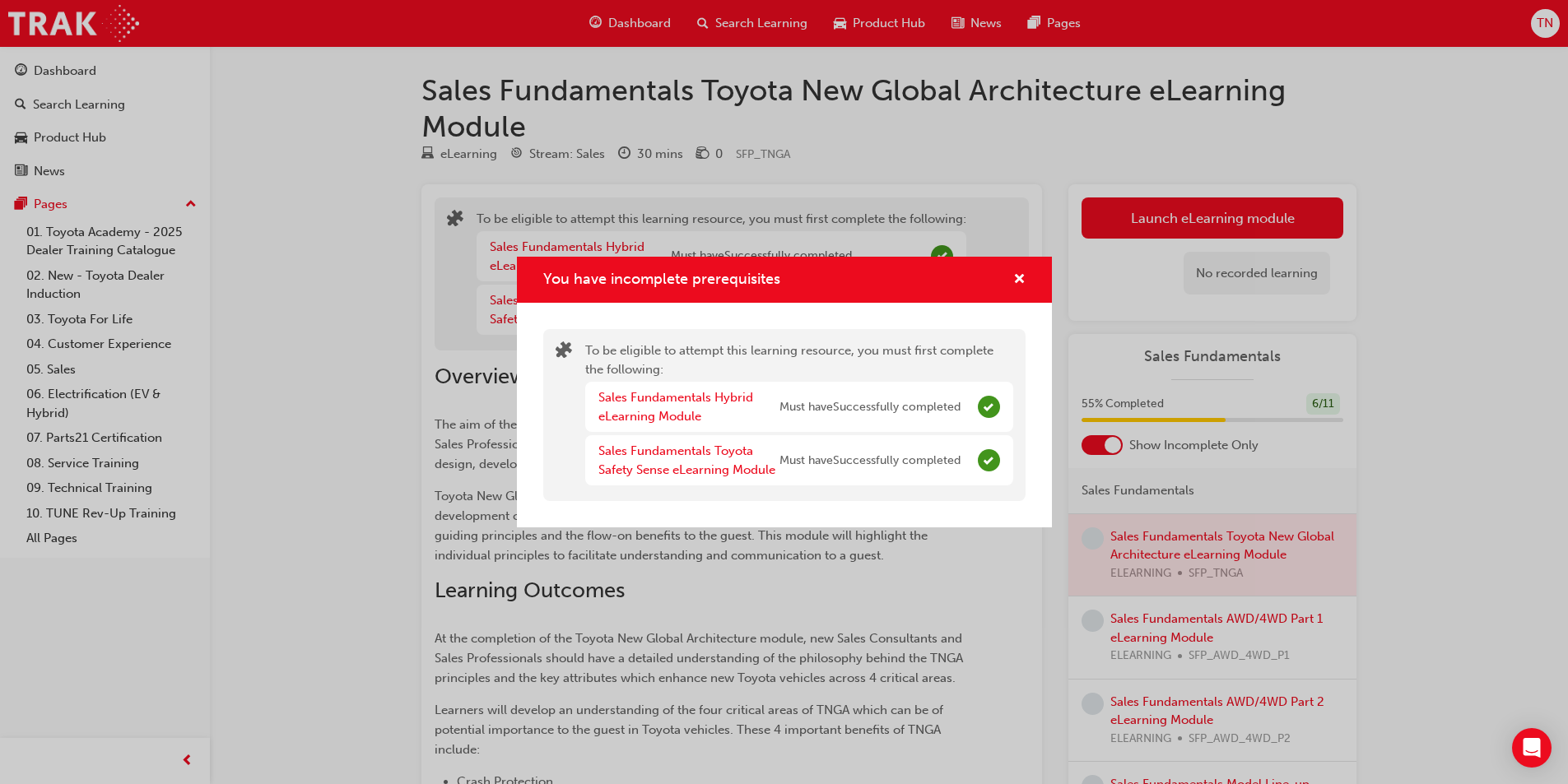
click at [1030, 277] on div "You have incomplete prerequisites" at bounding box center [784, 280] width 535 height 47
click at [1019, 275] on span "cross-icon" at bounding box center [1019, 281] width 12 height 15
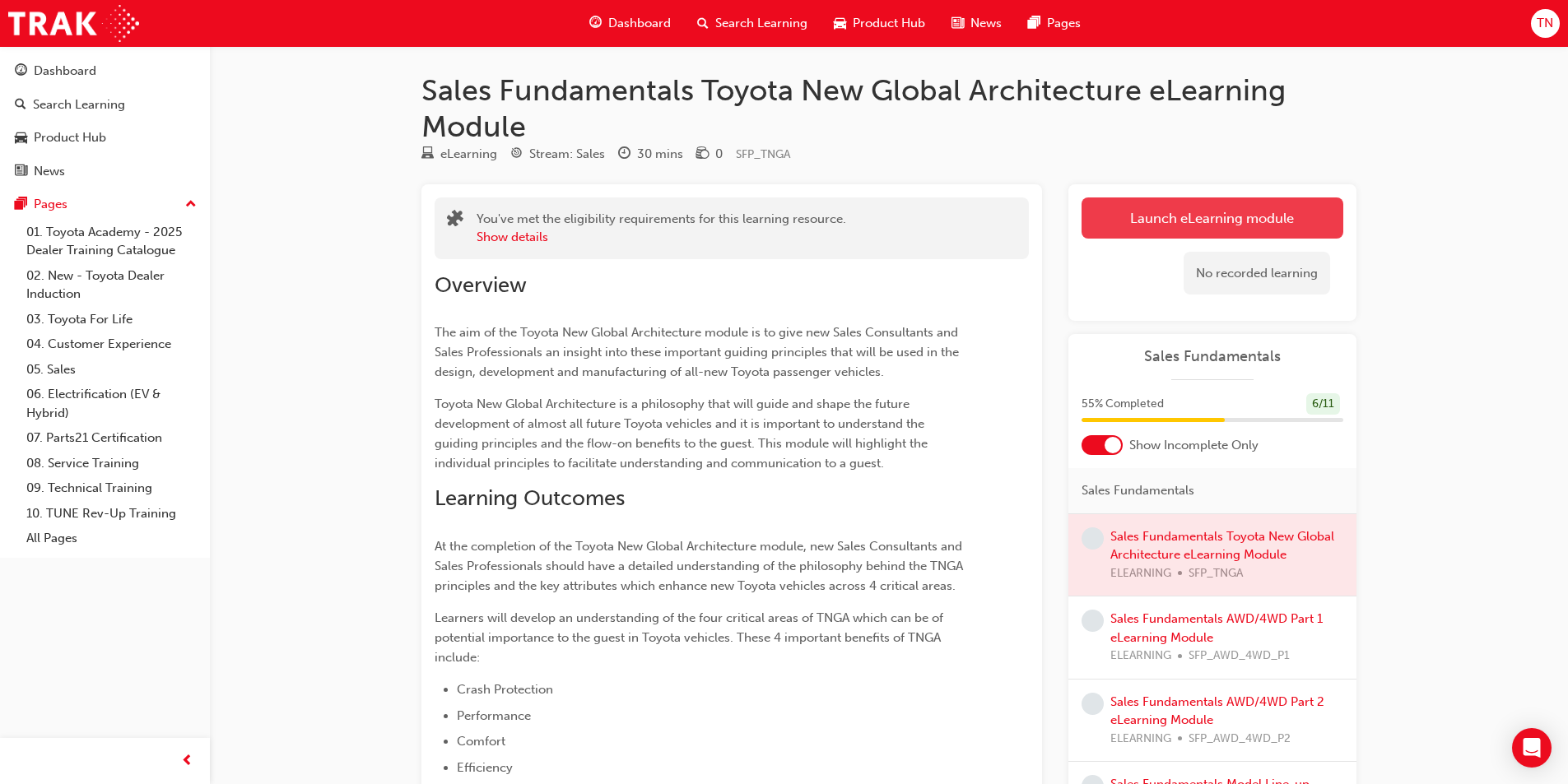
click at [1148, 202] on link "Launch eLearning module" at bounding box center [1212, 218] width 262 height 42
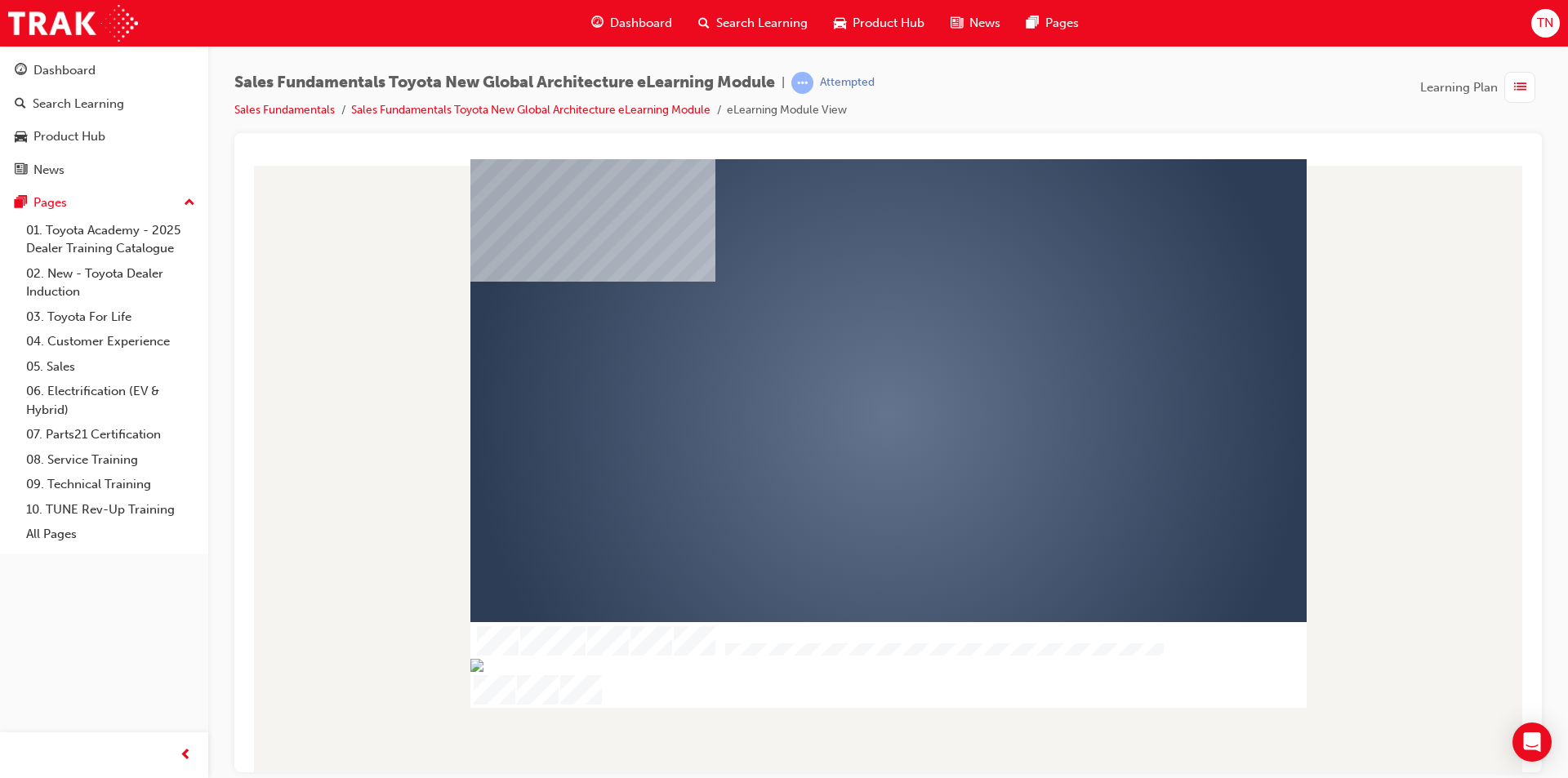
click at [841, 368] on div "play" at bounding box center [841, 368] width 0 height 0
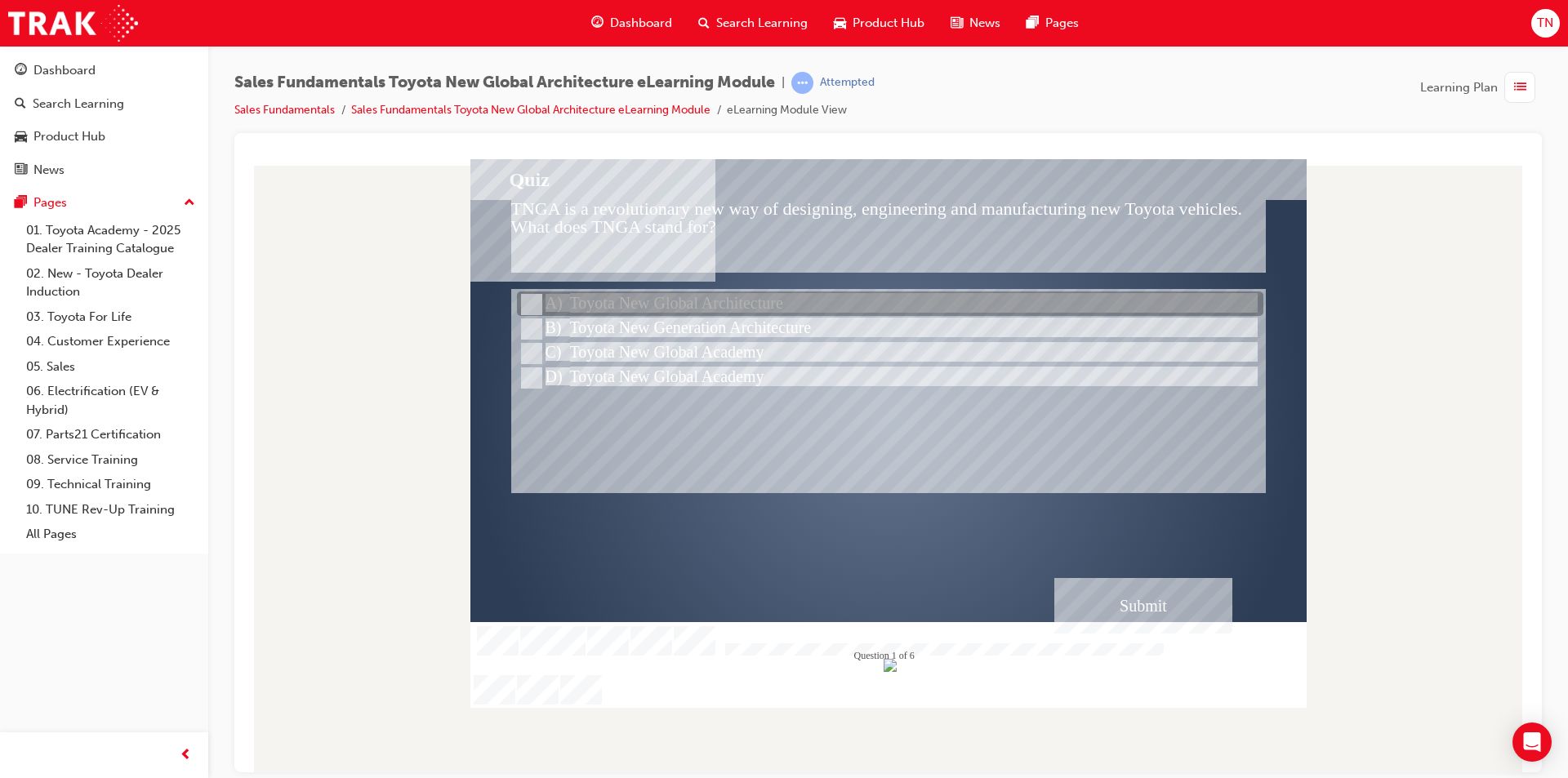
click at [542, 306] on div at bounding box center [890, 305] width 746 height 25
radio input "true"
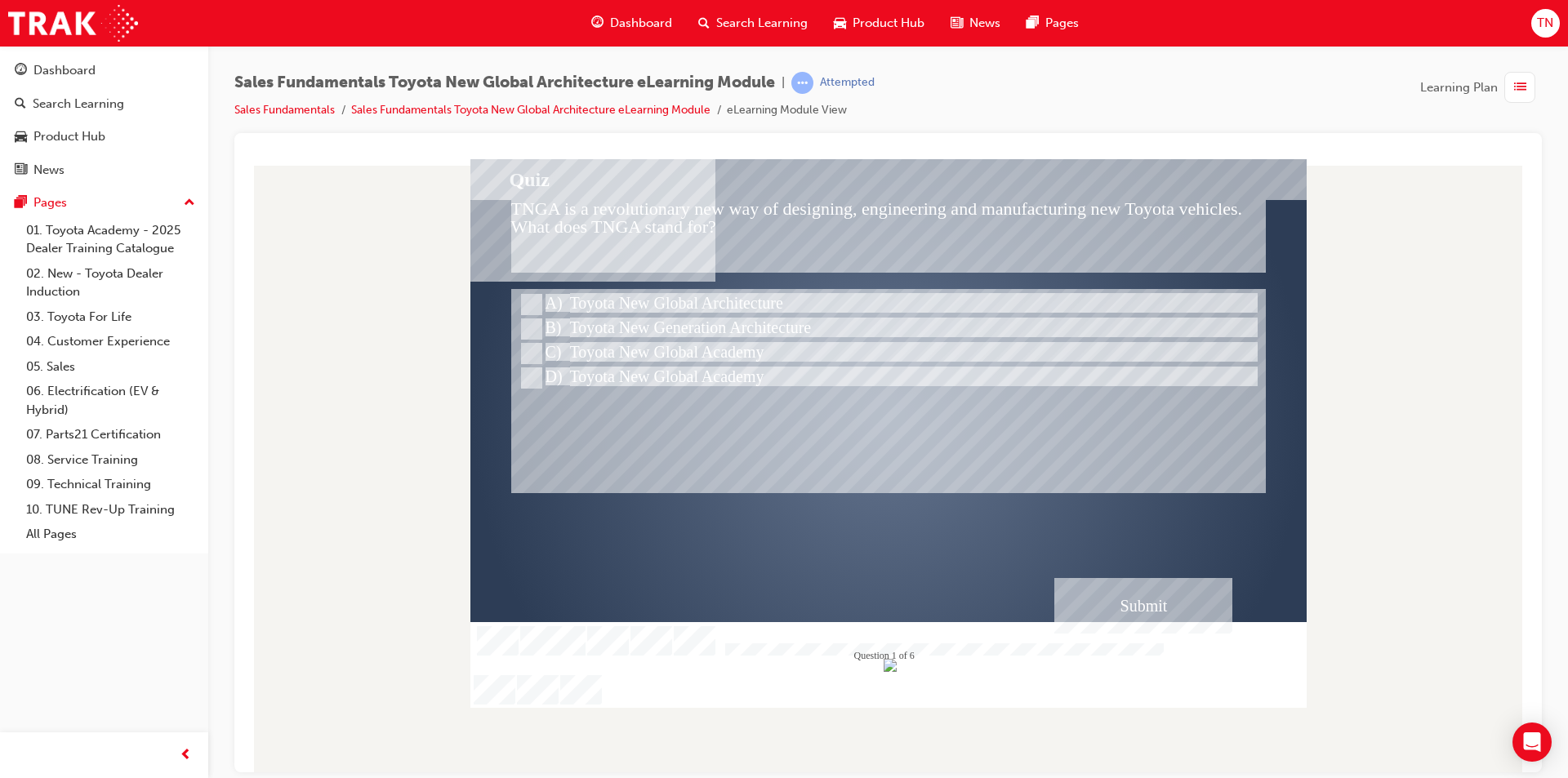
drag, startPoint x: 542, startPoint y: 306, endPoint x: 1406, endPoint y: 759, distance: 975.6
click at [1406, 759] on div "Quiz TNGA is a revolutionary new way of designing, engineering and manufacturin…" at bounding box center [888, 465] width 1281 height 613
click at [1167, 617] on div "Submit" at bounding box center [1143, 604] width 178 height 55
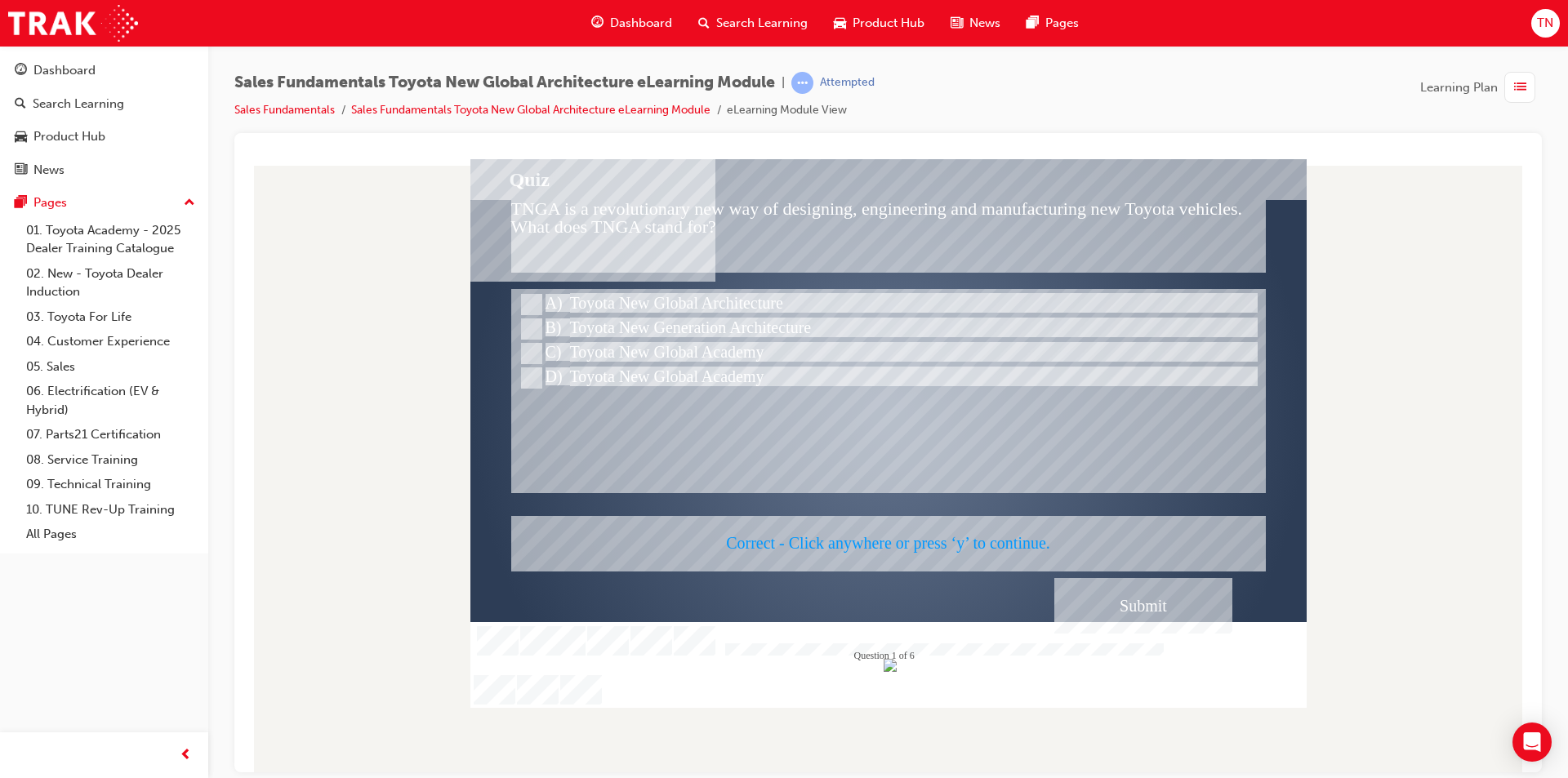
click at [1032, 552] on div at bounding box center [889, 433] width 836 height 549
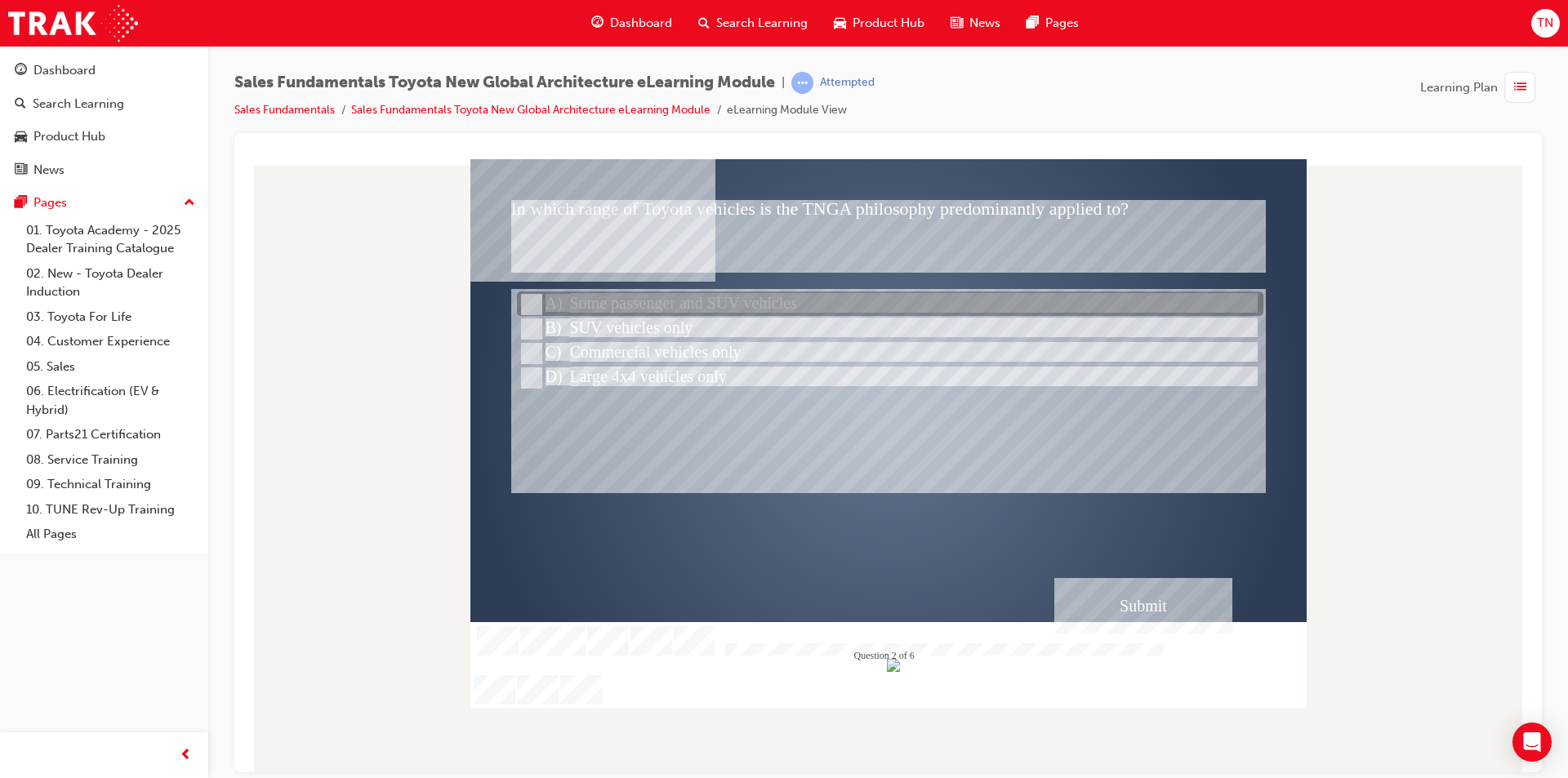
click at [620, 301] on div at bounding box center [890, 305] width 746 height 25
radio input "true"
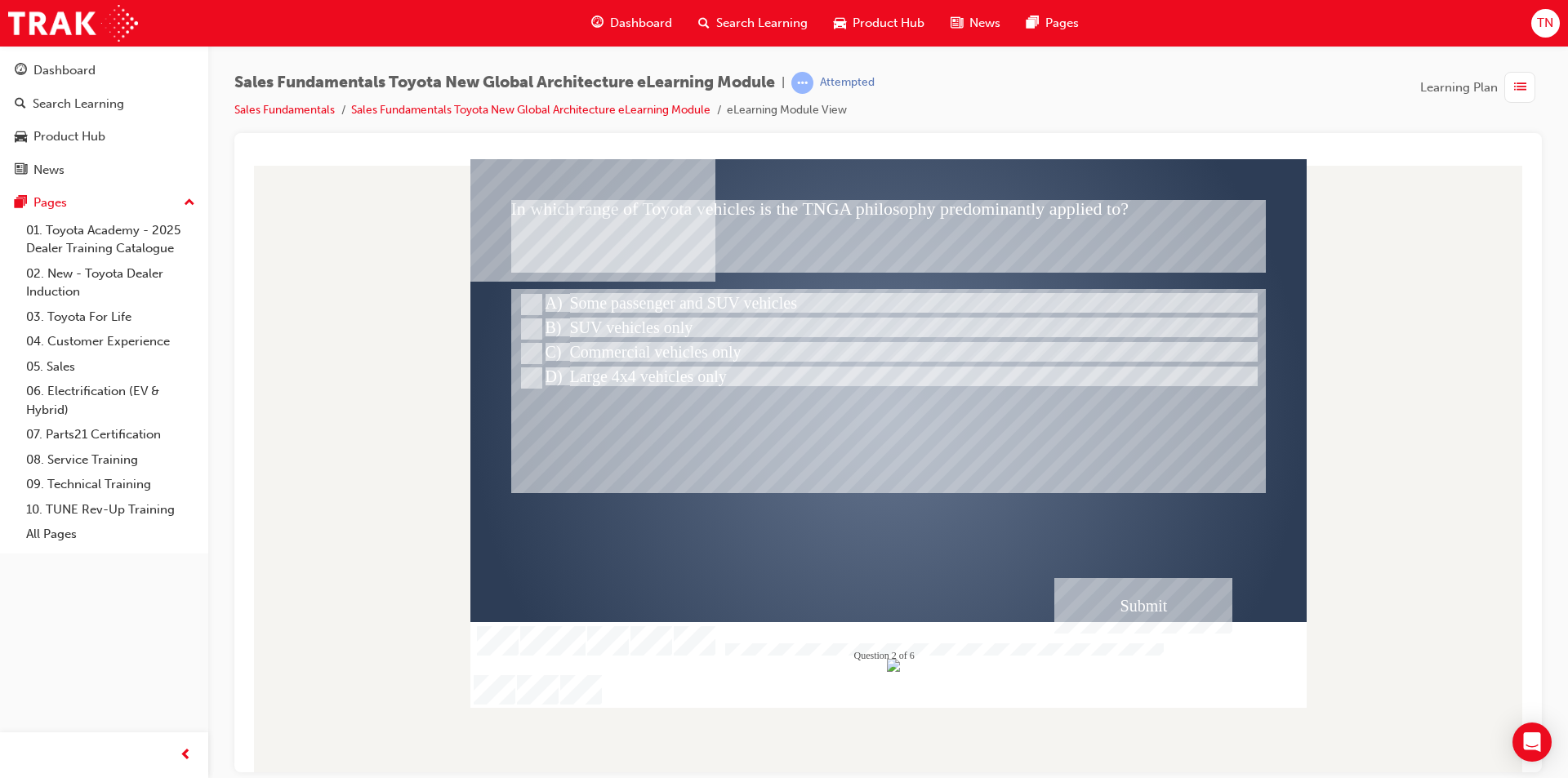
click at [1072, 602] on div "Submit" at bounding box center [1143, 604] width 178 height 55
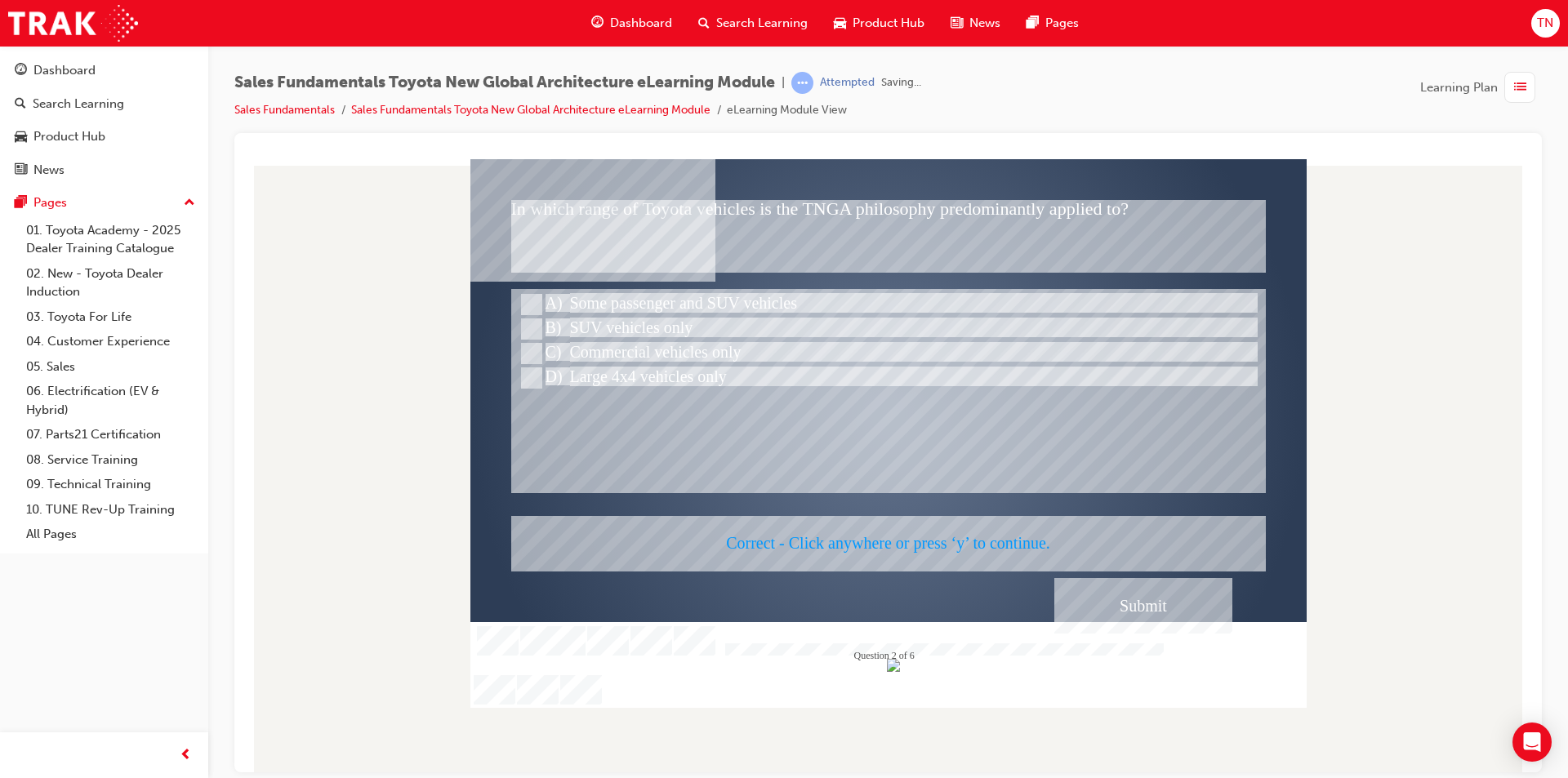
click at [939, 551] on div at bounding box center [889, 433] width 836 height 549
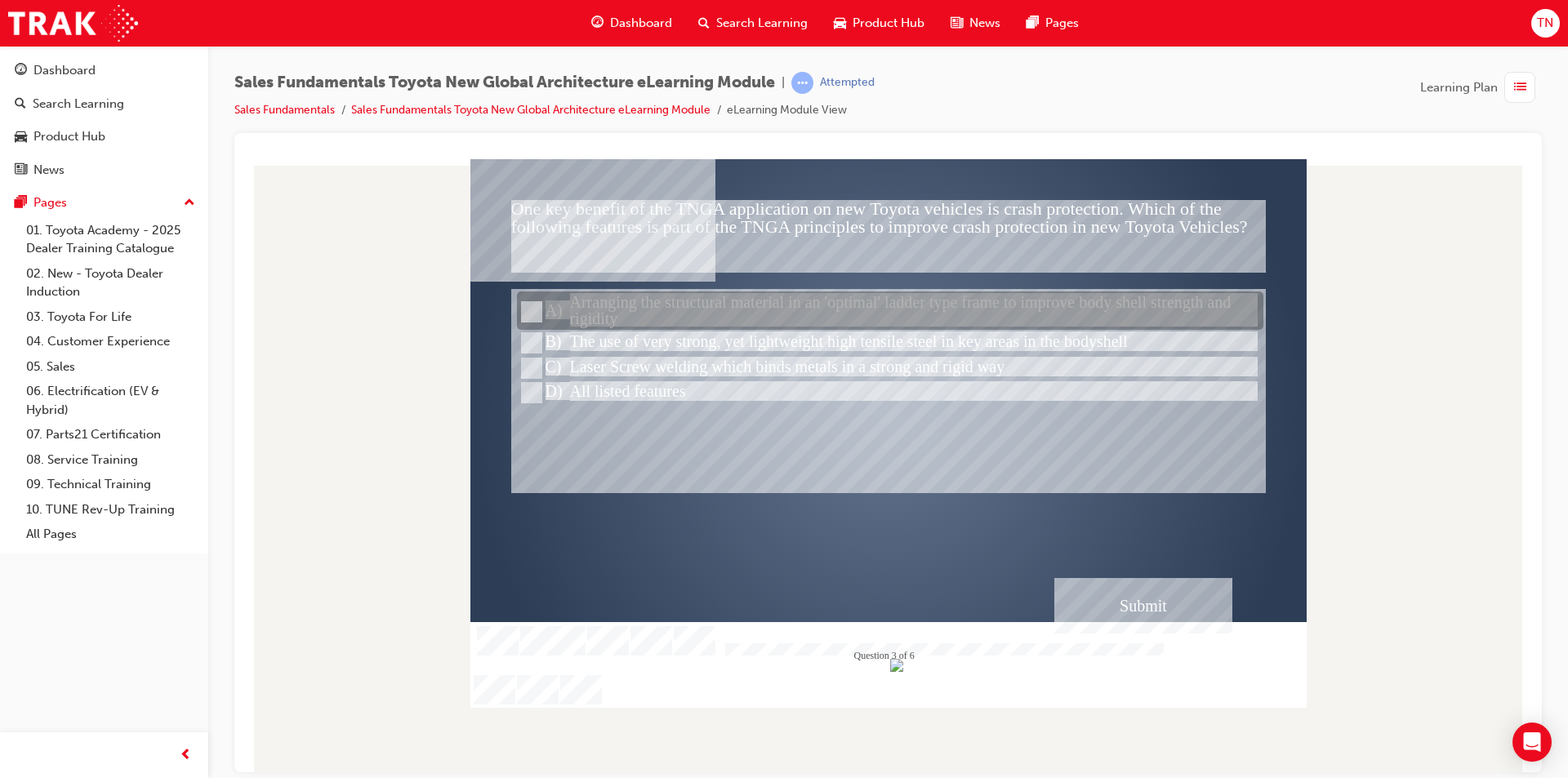
click at [660, 299] on div at bounding box center [890, 312] width 746 height 39
radio input "true"
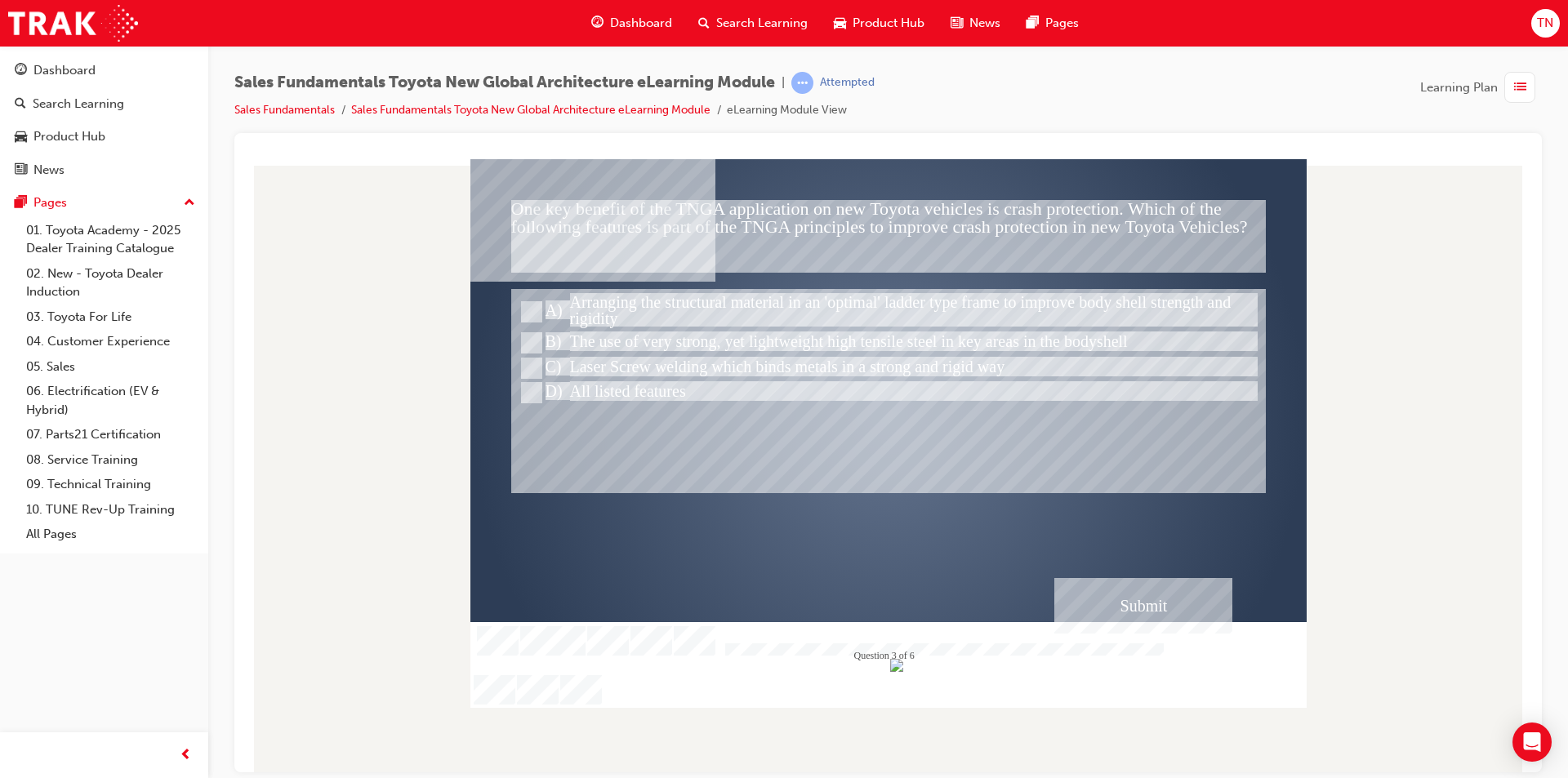
click at [1103, 586] on div "Submit" at bounding box center [1143, 604] width 178 height 55
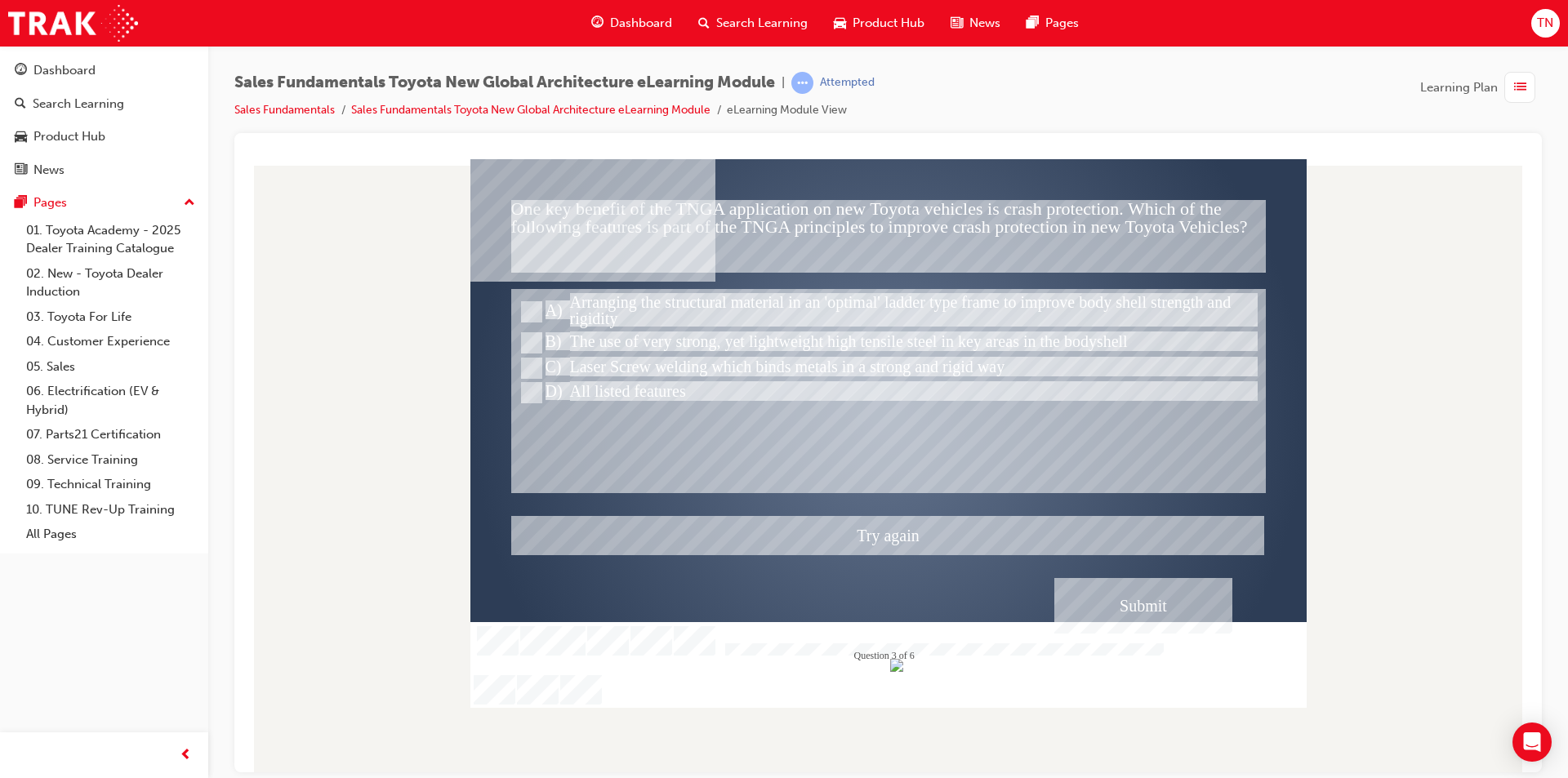
click at [538, 340] on div at bounding box center [889, 433] width 836 height 549
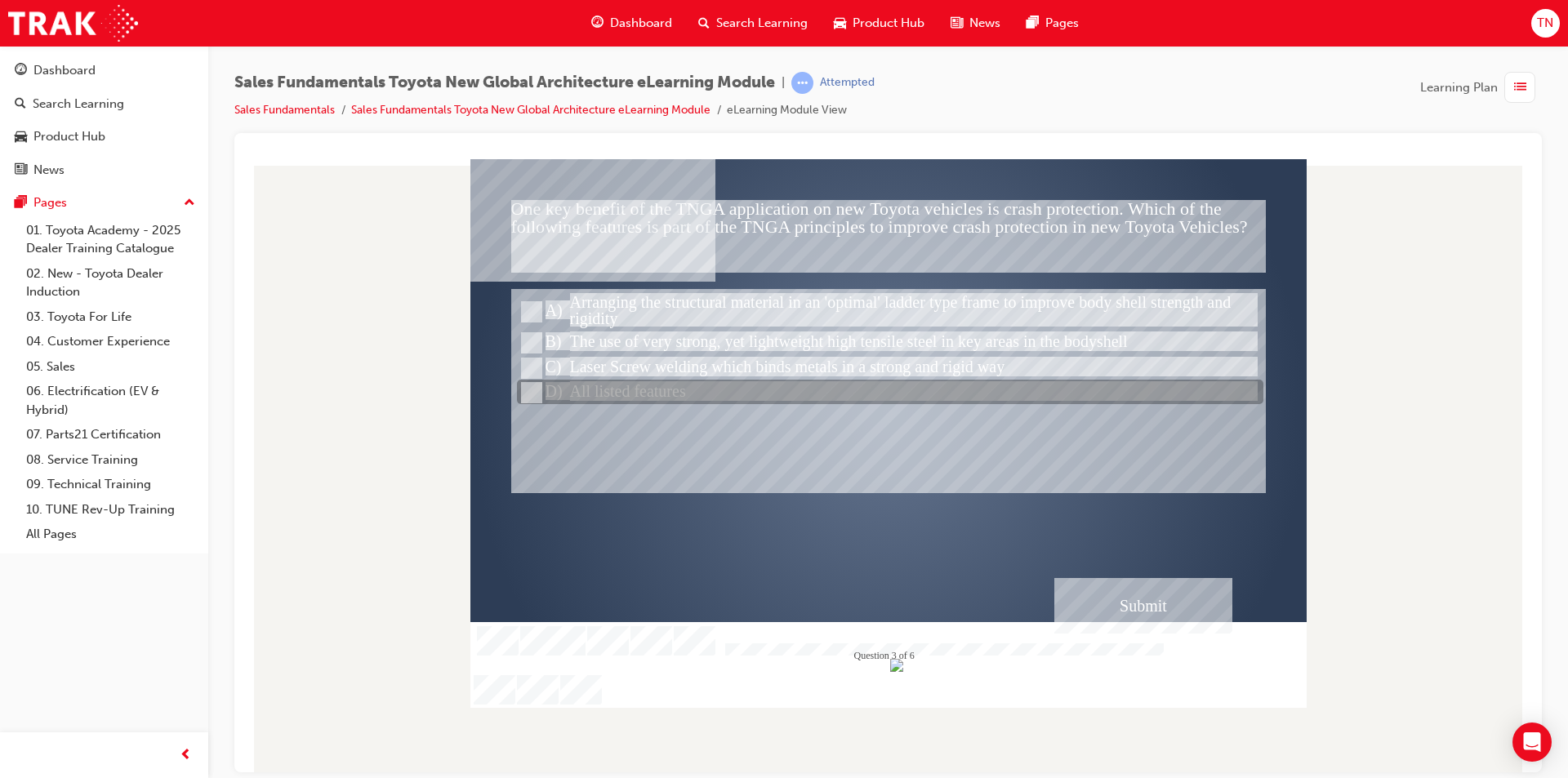
click at [530, 390] on input "All listed features" at bounding box center [530, 393] width 18 height 18
radio input "true"
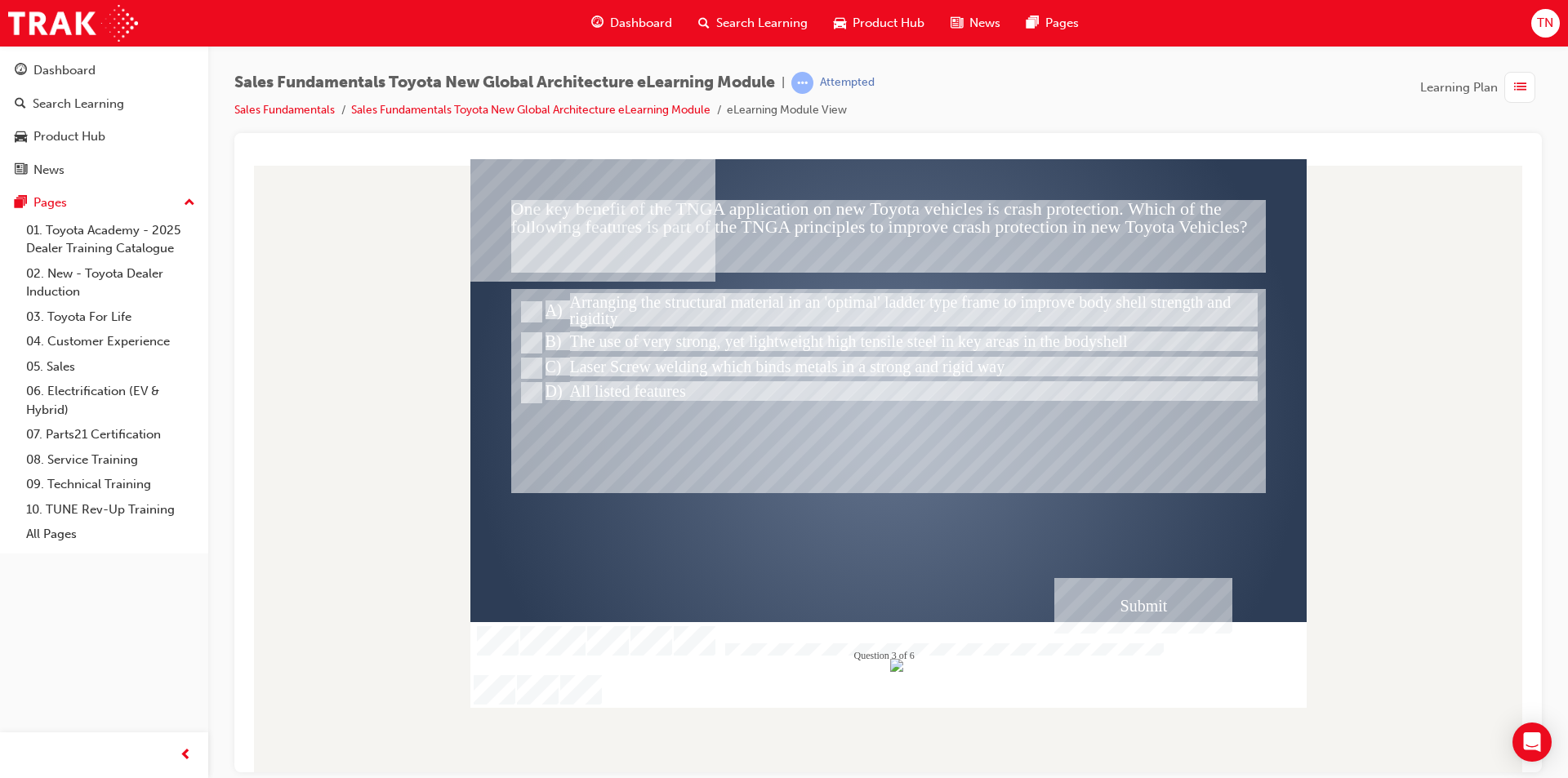
click at [1101, 601] on div "Submit" at bounding box center [1143, 604] width 178 height 55
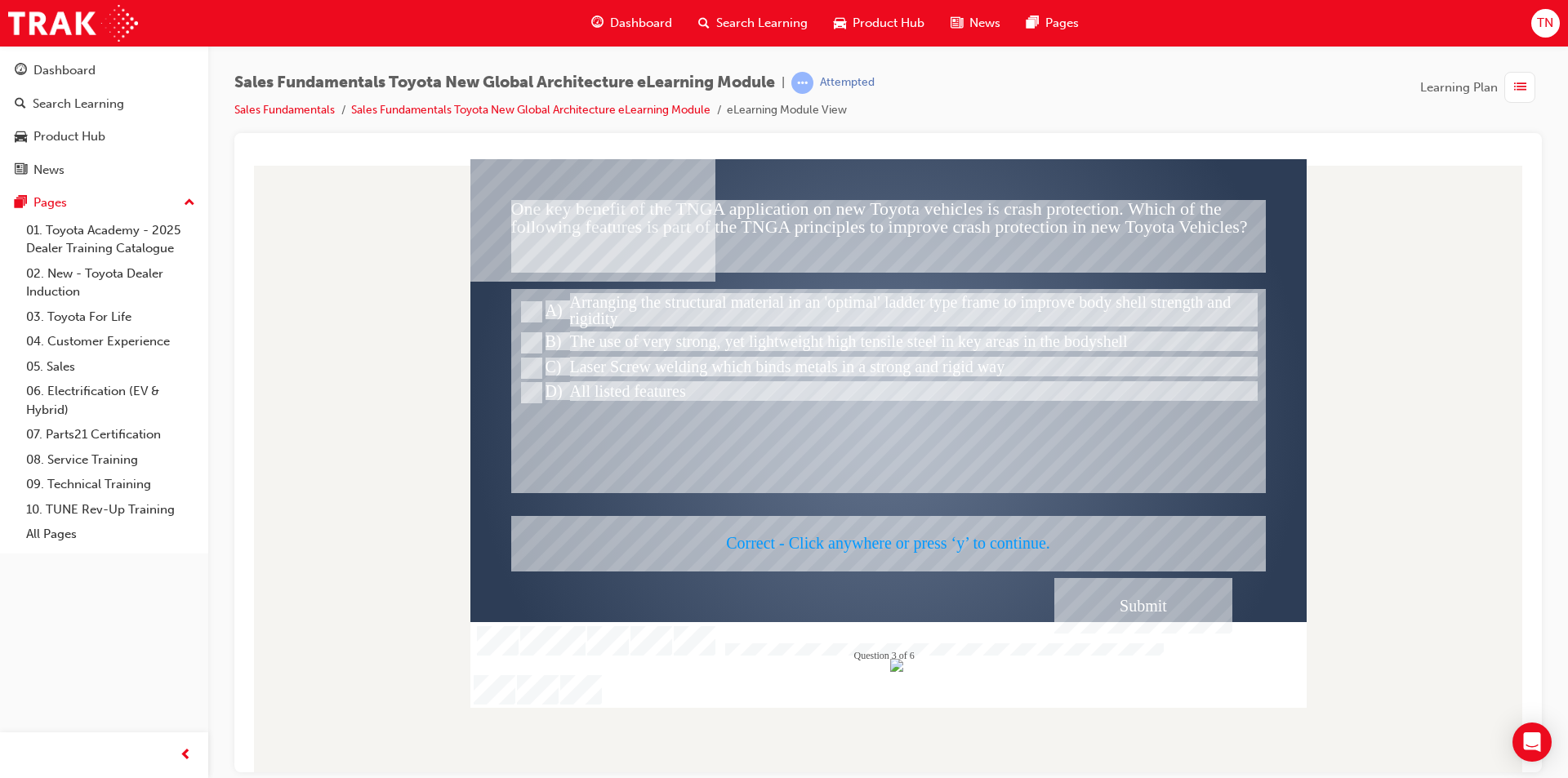
click at [915, 518] on div at bounding box center [889, 433] width 836 height 549
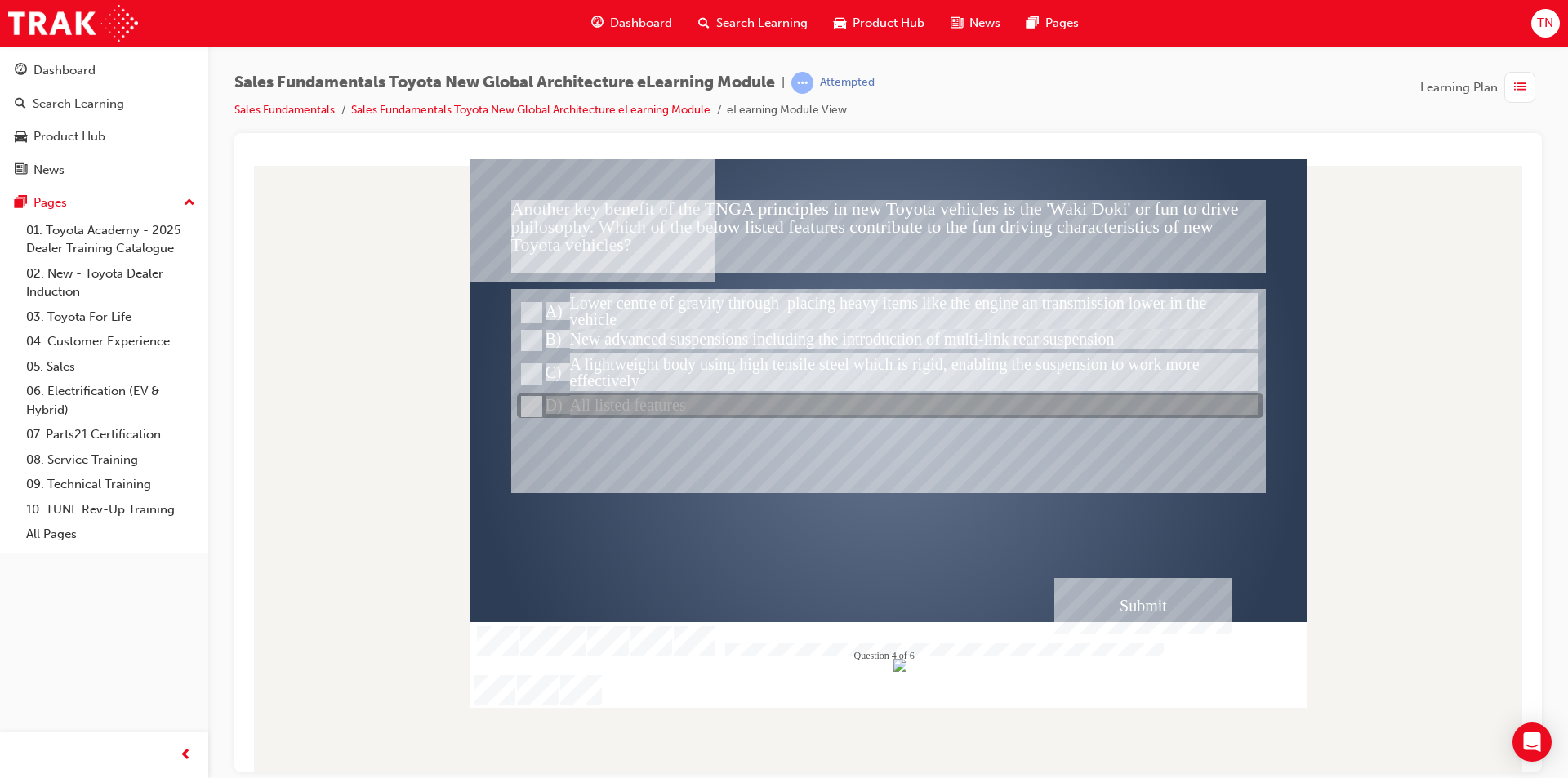
click at [653, 400] on div at bounding box center [890, 406] width 746 height 25
radio input "true"
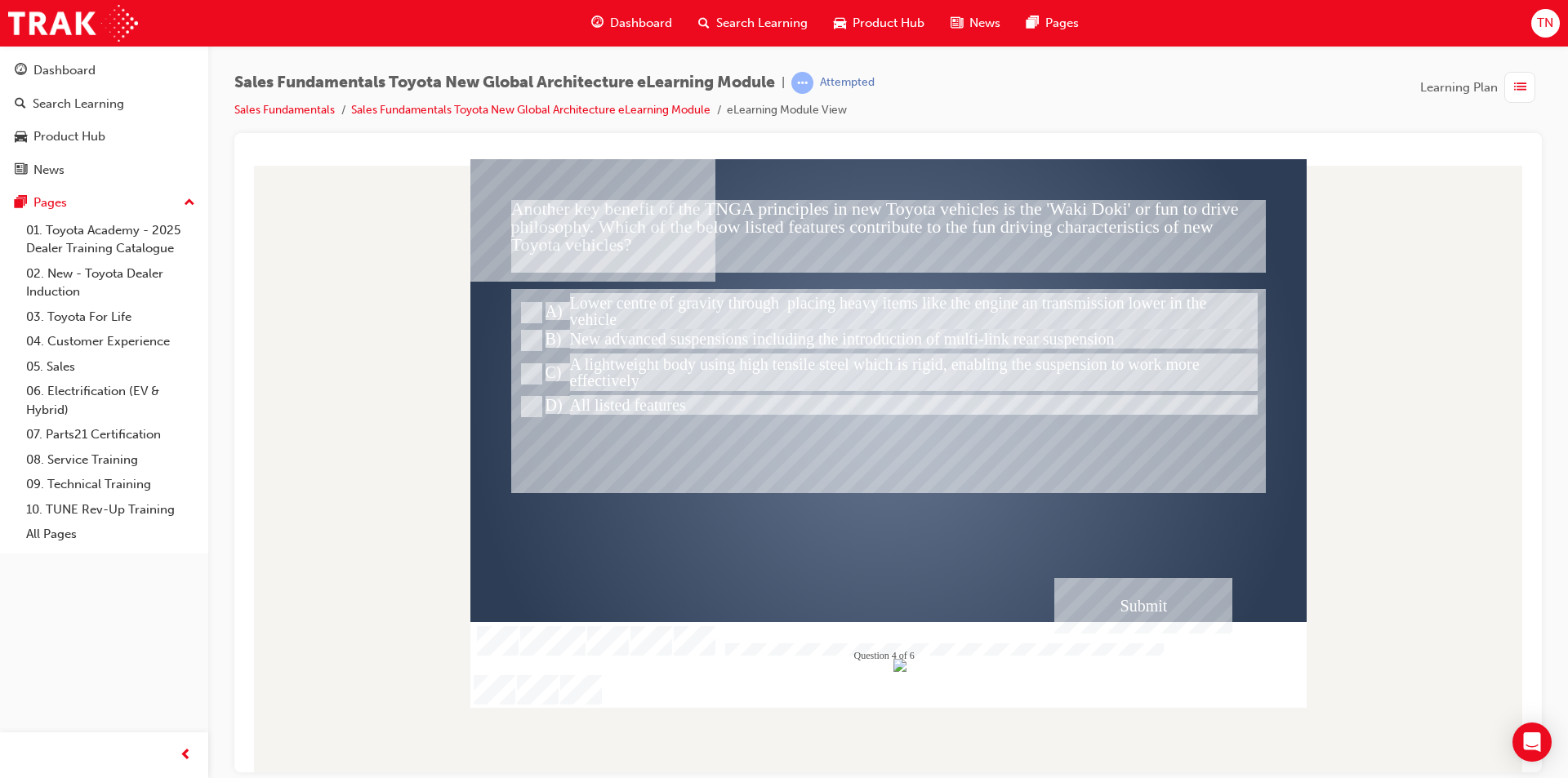
click at [1176, 611] on div "Submit" at bounding box center [1143, 604] width 178 height 55
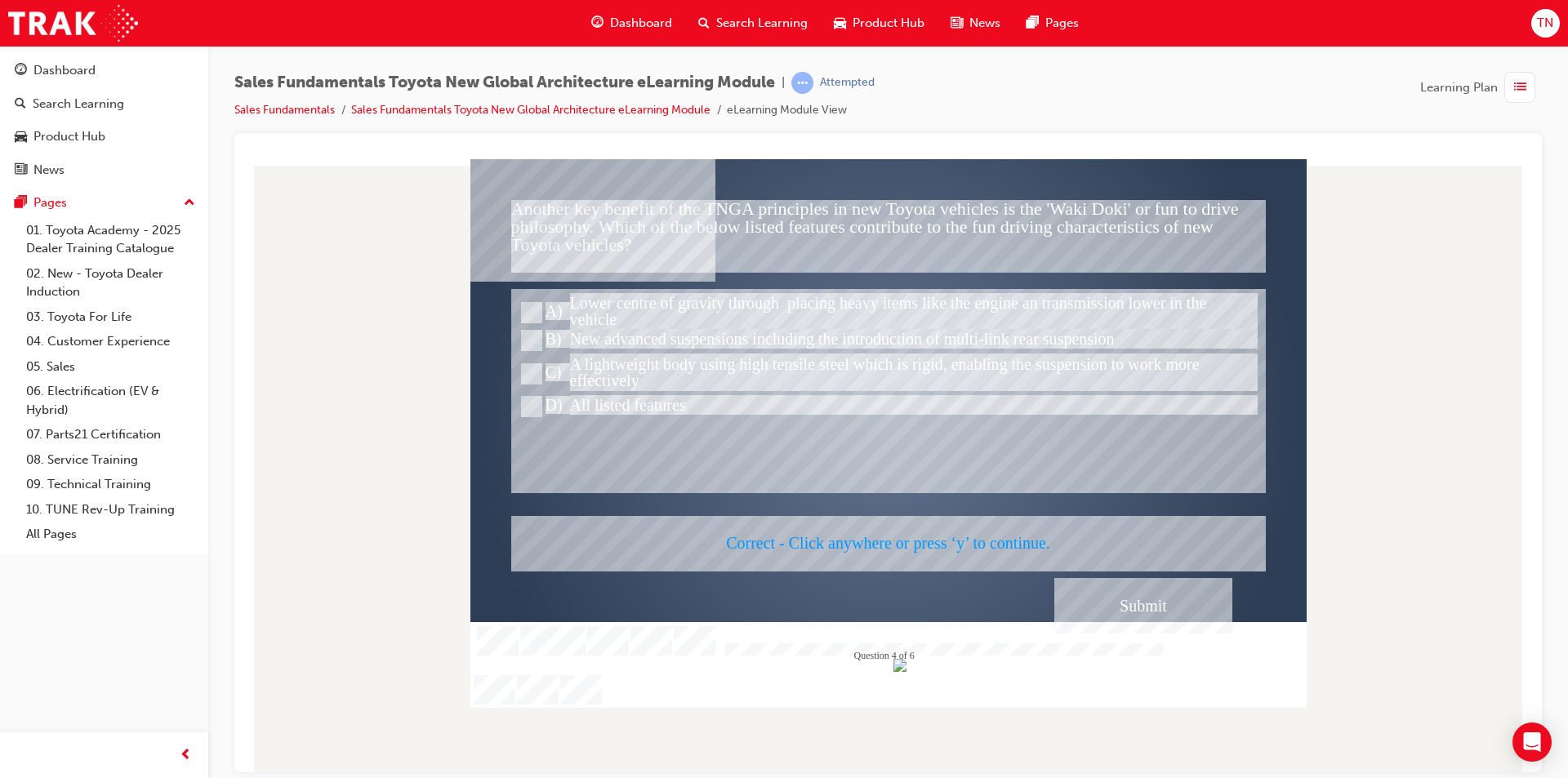
click at [806, 468] on div at bounding box center [889, 433] width 836 height 549
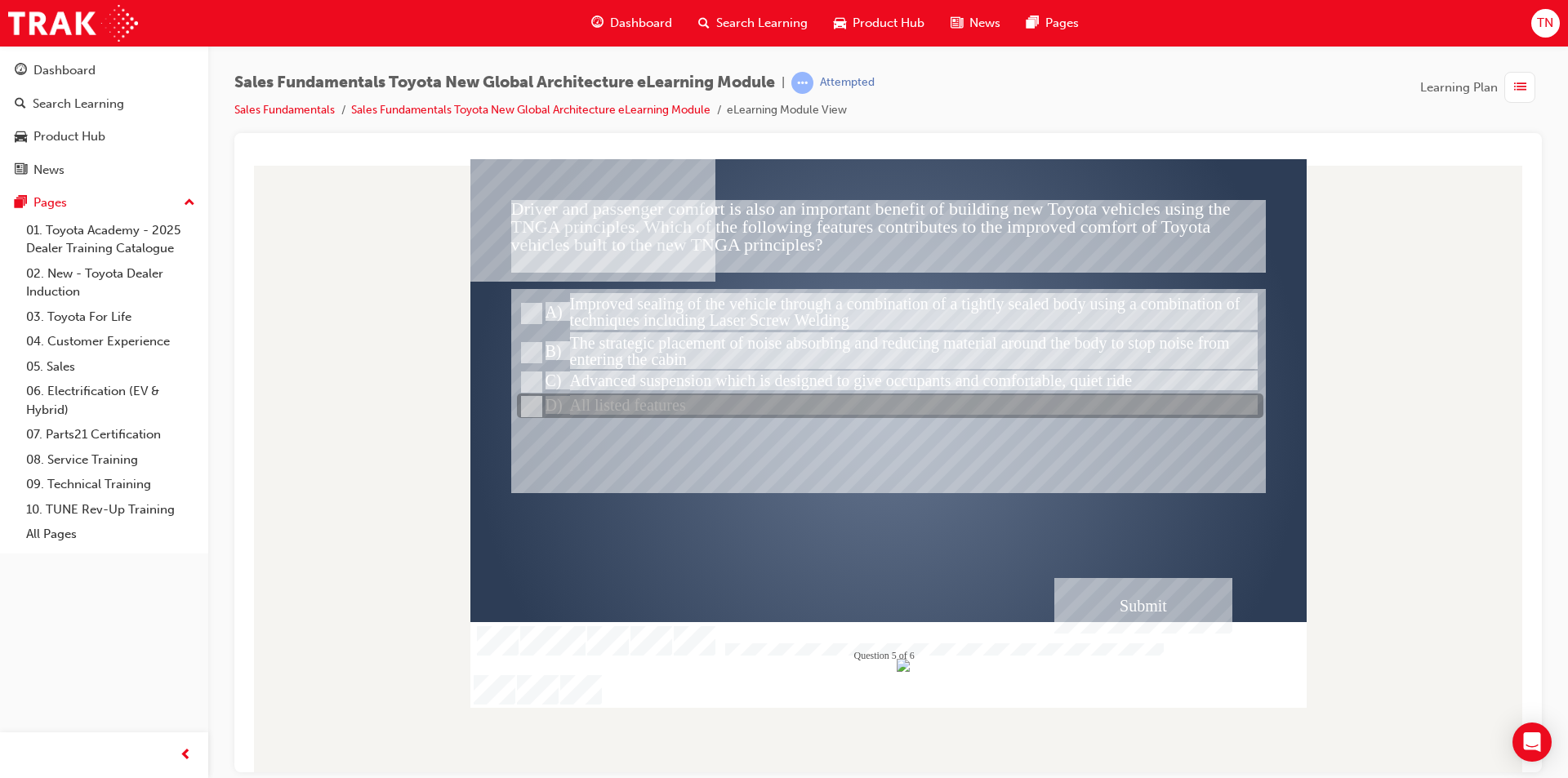
click at [684, 401] on div at bounding box center [890, 406] width 746 height 25
radio input "true"
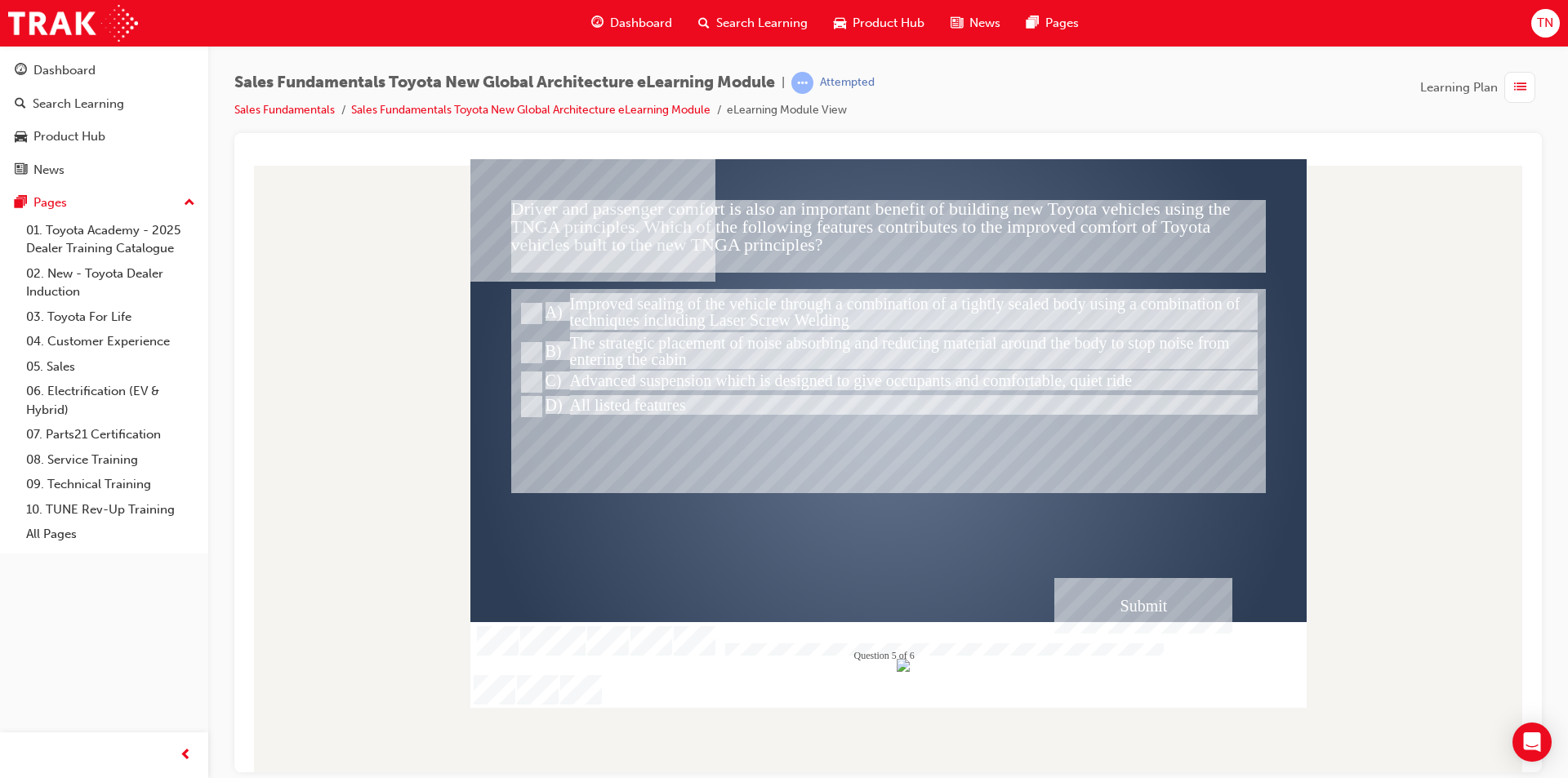
click at [1145, 579] on div "Submit" at bounding box center [1143, 604] width 178 height 55
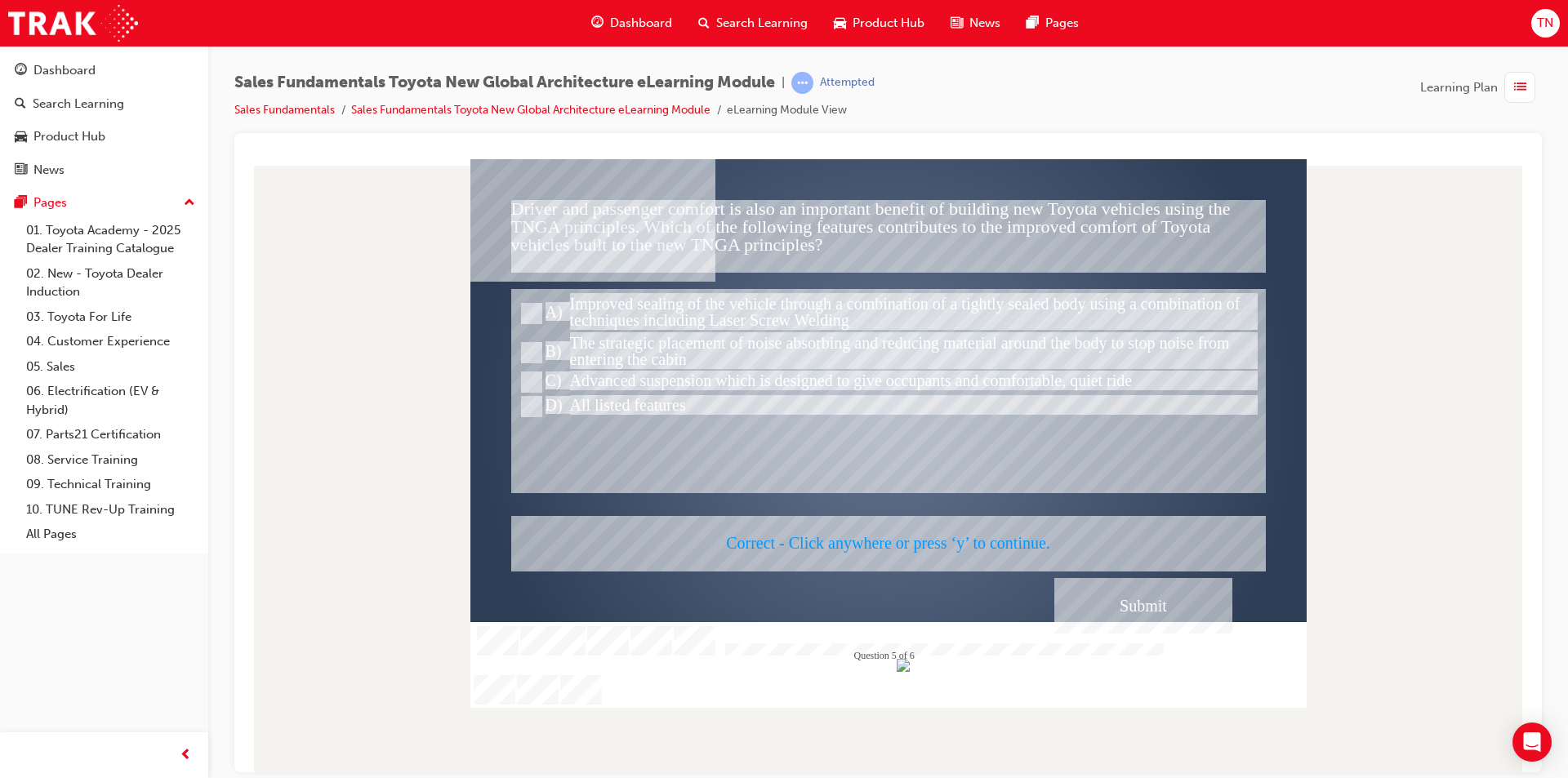
click at [885, 574] on div at bounding box center [889, 433] width 836 height 549
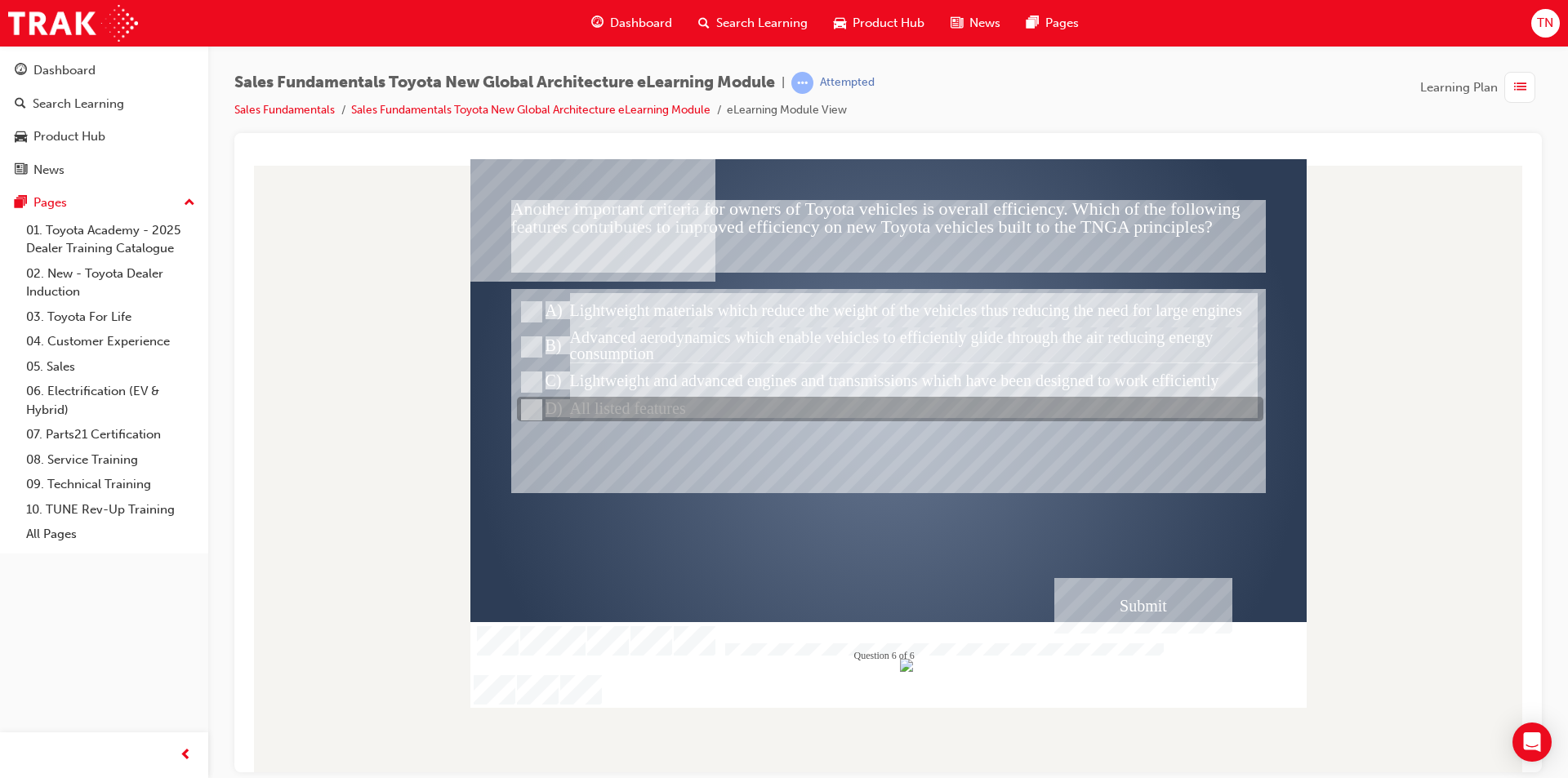
click at [652, 409] on div at bounding box center [890, 410] width 746 height 25
radio input "true"
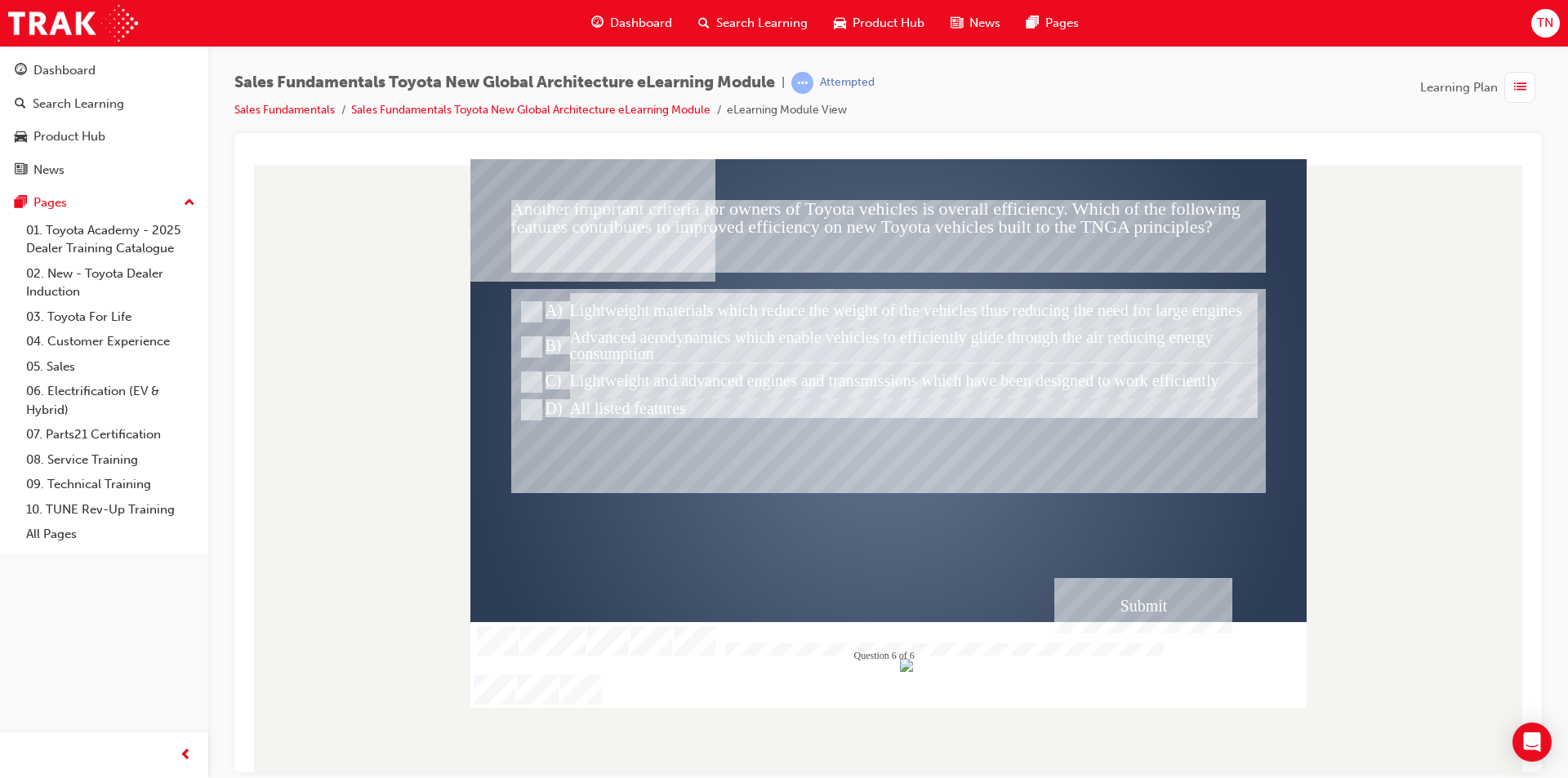
click at [1148, 619] on div "Submit" at bounding box center [1143, 604] width 178 height 55
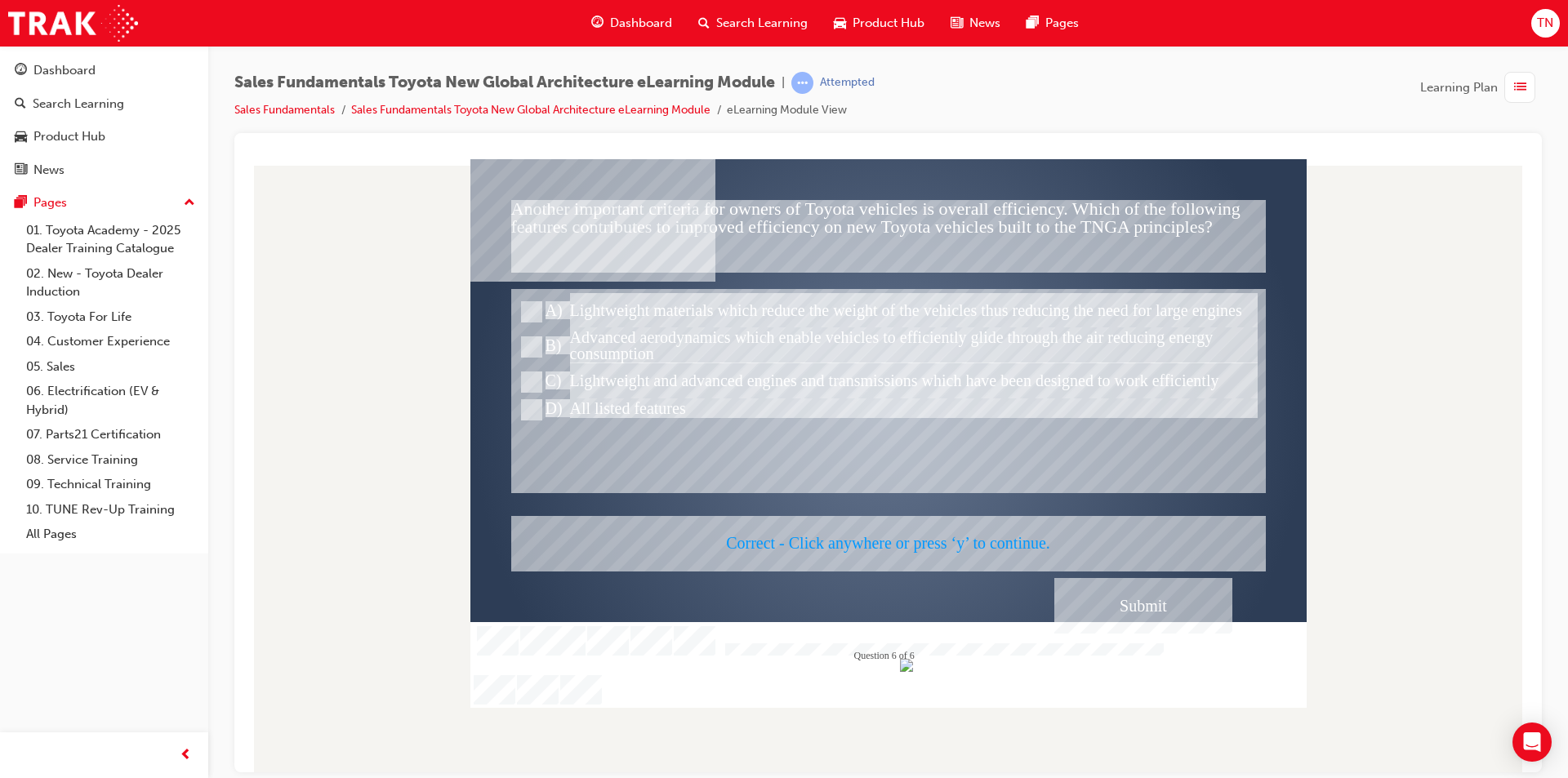
click at [877, 533] on div at bounding box center [889, 433] width 836 height 549
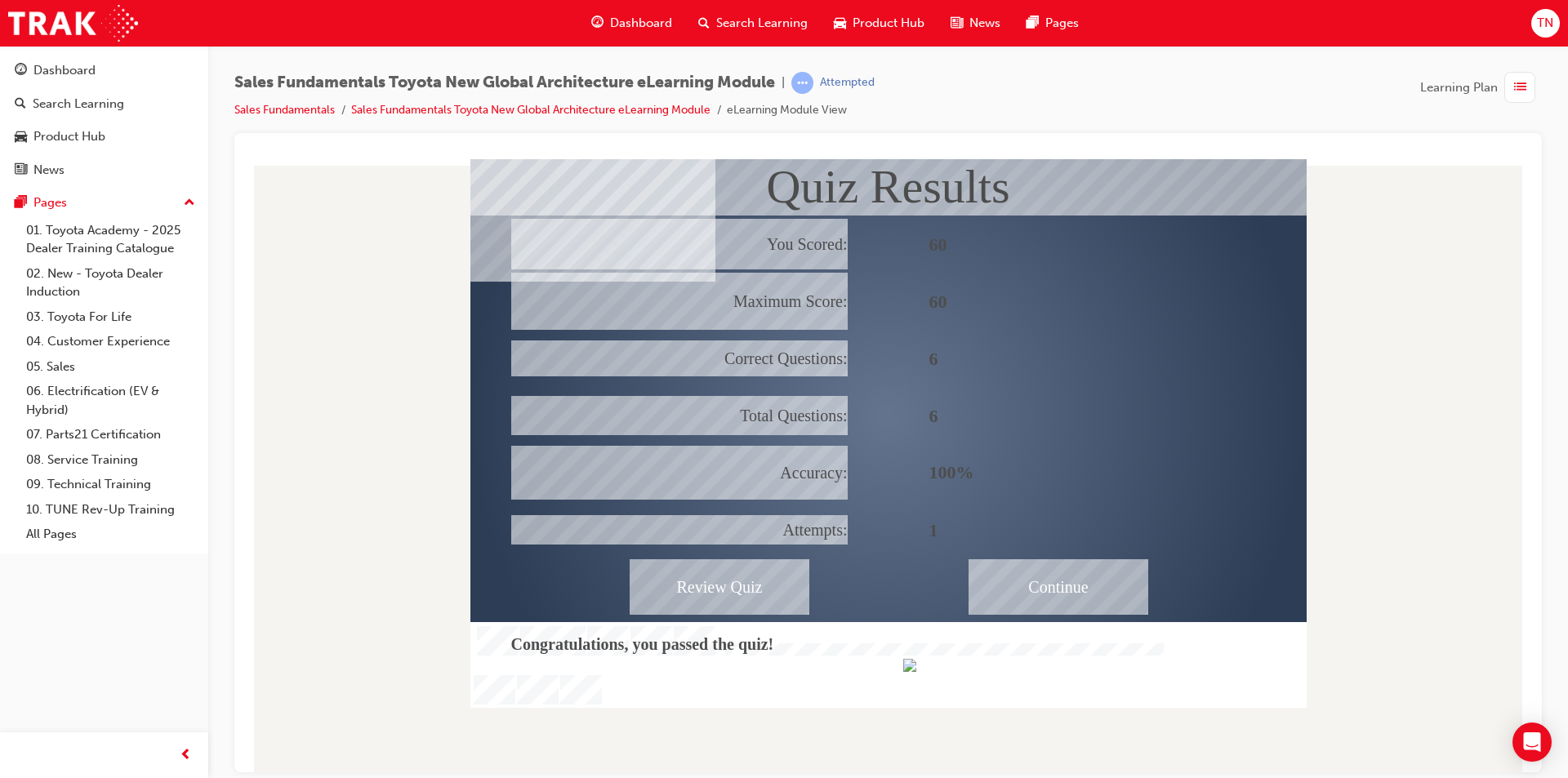
click at [1026, 592] on div "Continue" at bounding box center [1059, 586] width 180 height 55
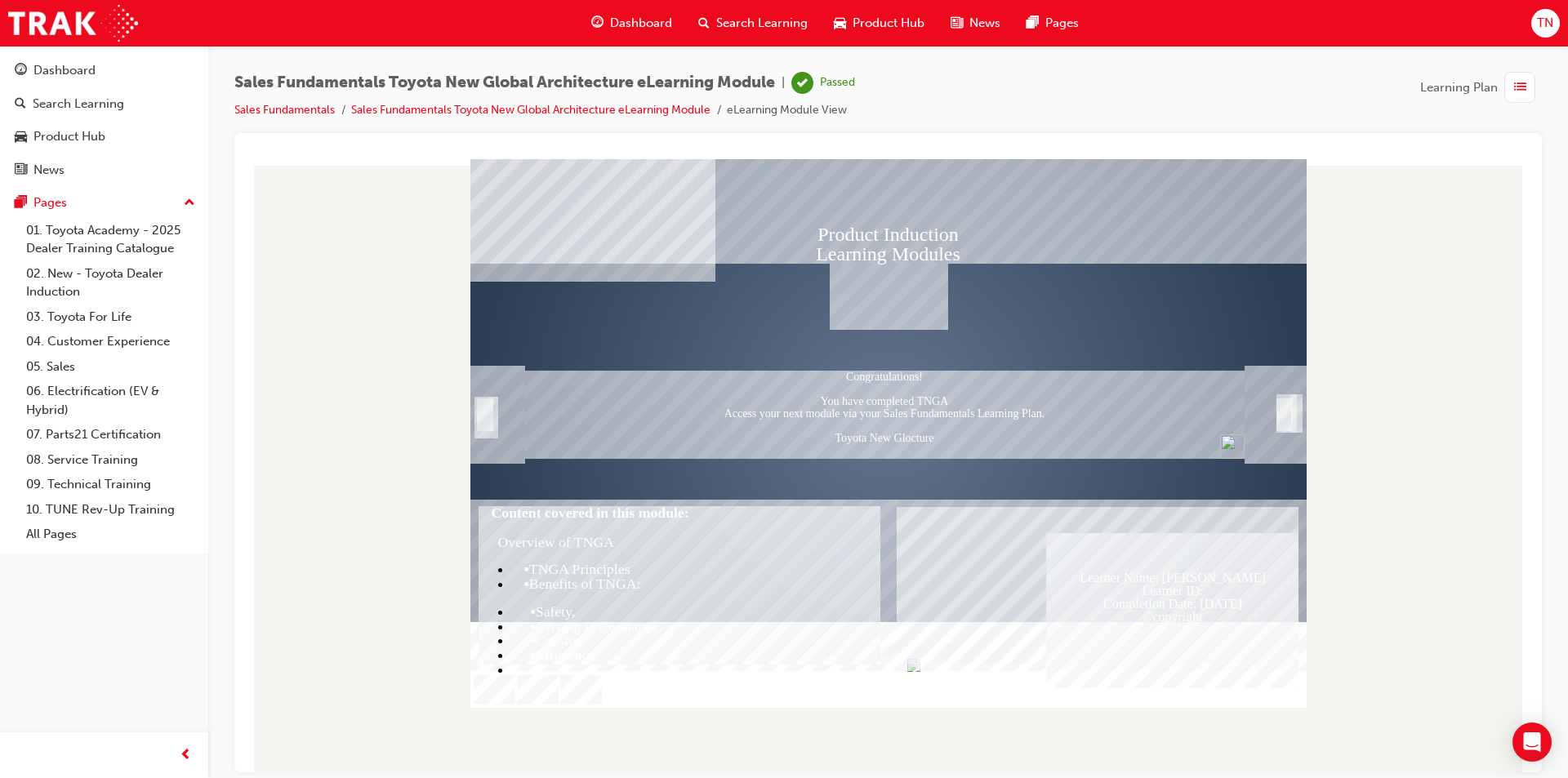
click at [650, 16] on span "Dashboard" at bounding box center [641, 23] width 62 height 19
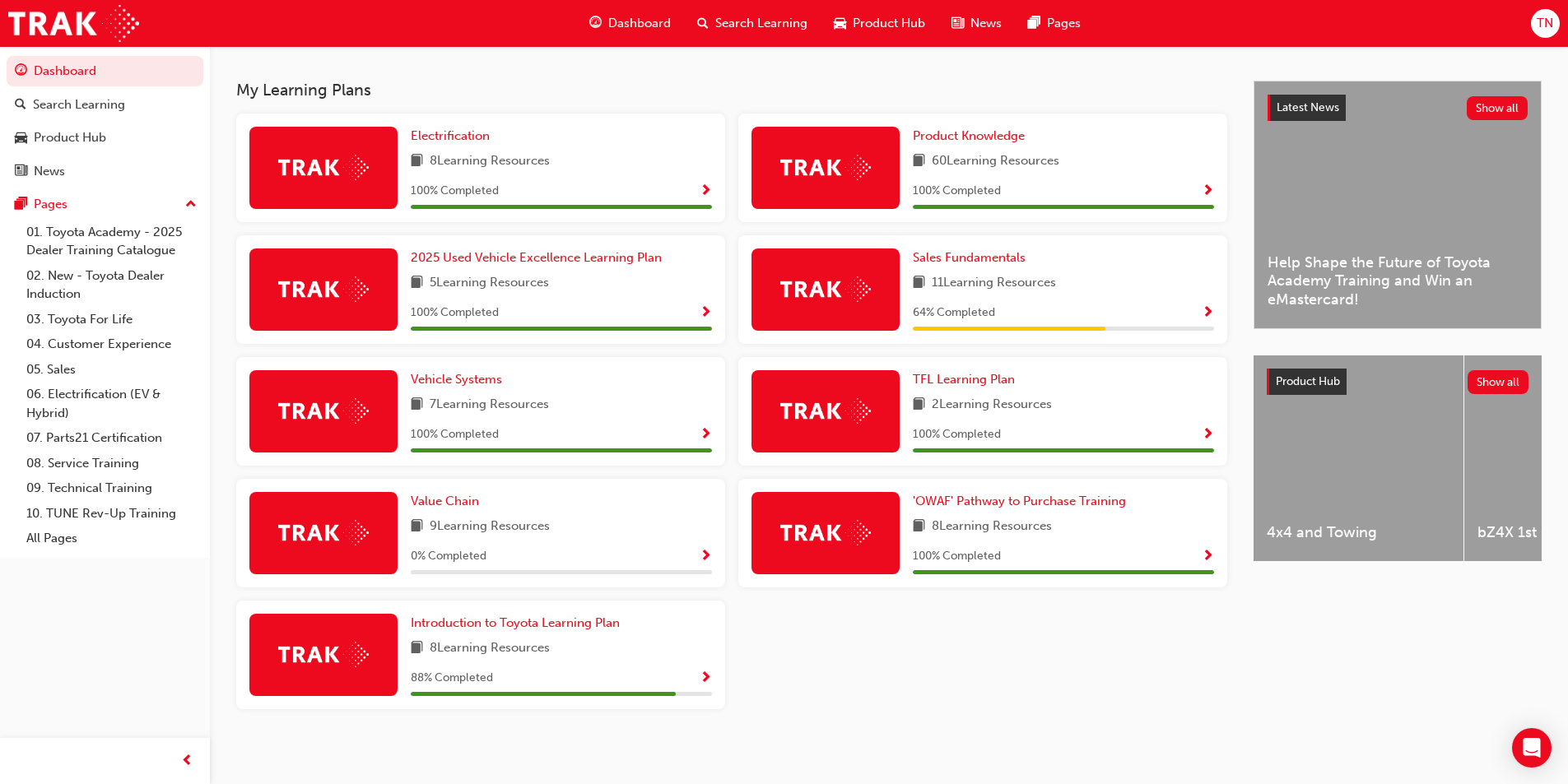
scroll to position [350, 0]
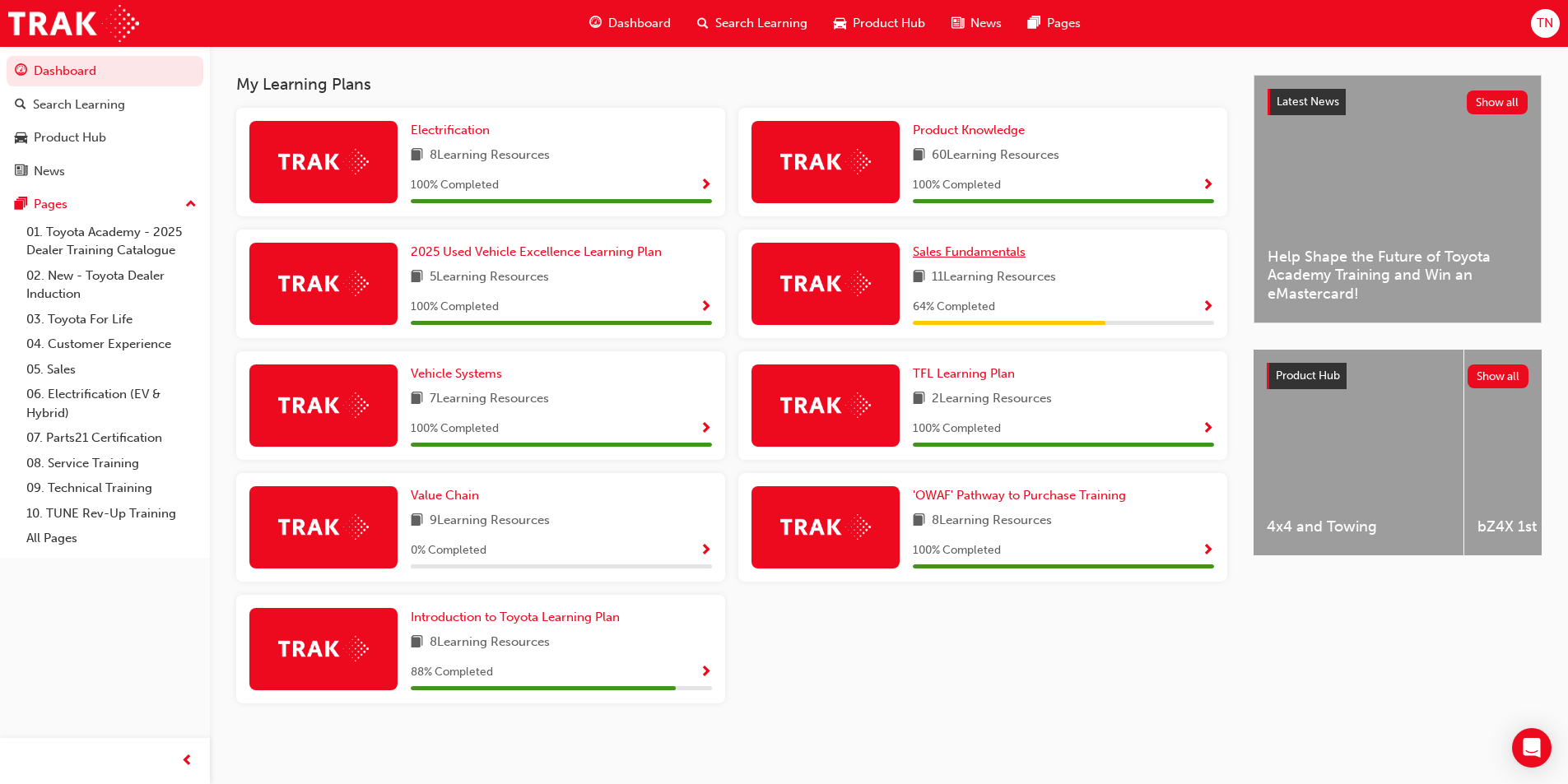
drag, startPoint x: 963, startPoint y: 254, endPoint x: 942, endPoint y: 249, distance: 21.6
click at [942, 249] on span "Sales Fundamentals" at bounding box center [969, 252] width 113 height 15
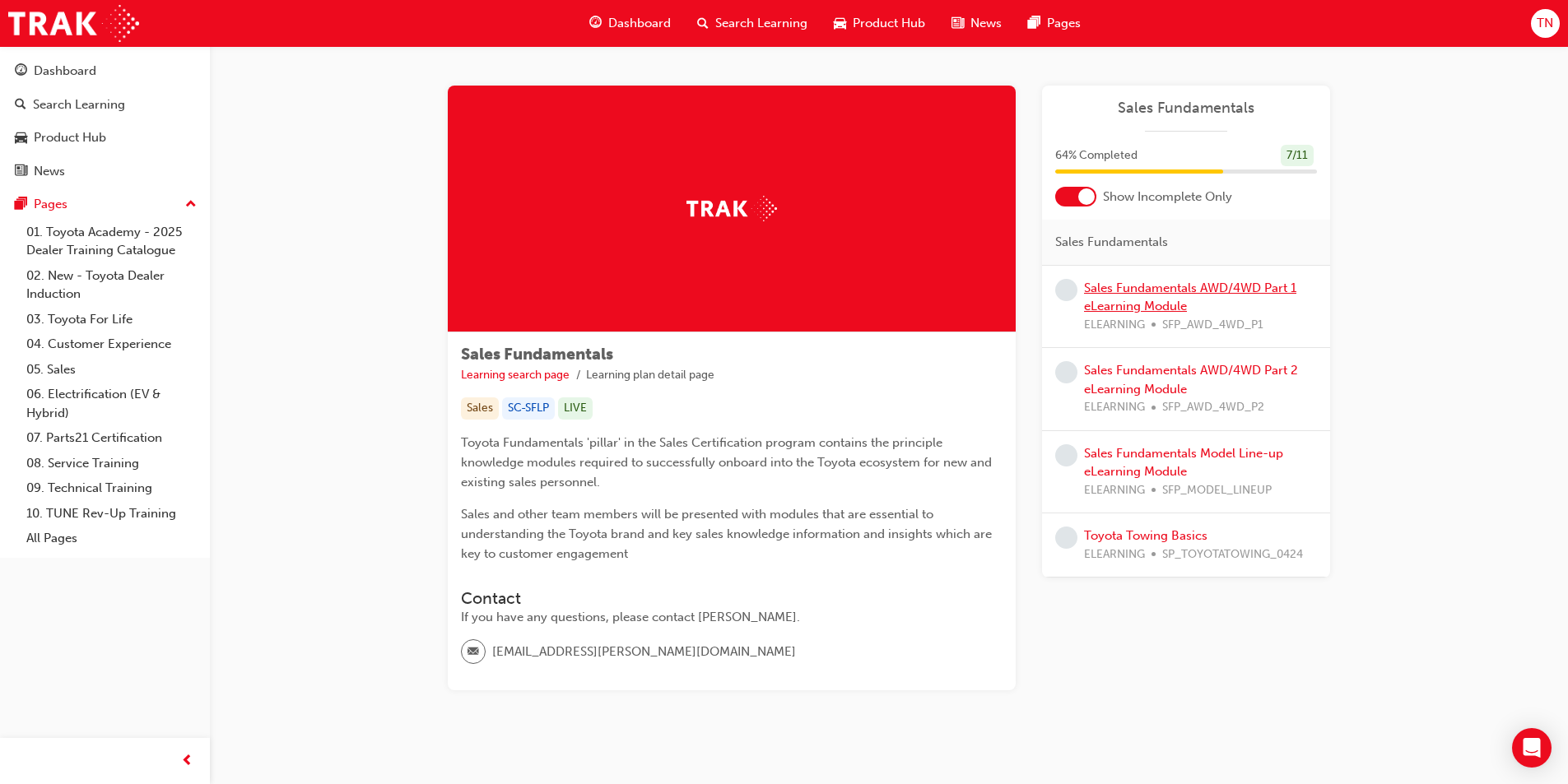
click at [1135, 293] on link "Sales Fundamentals AWD/4WD Part 1 eLearning Module" at bounding box center [1191, 297] width 213 height 34
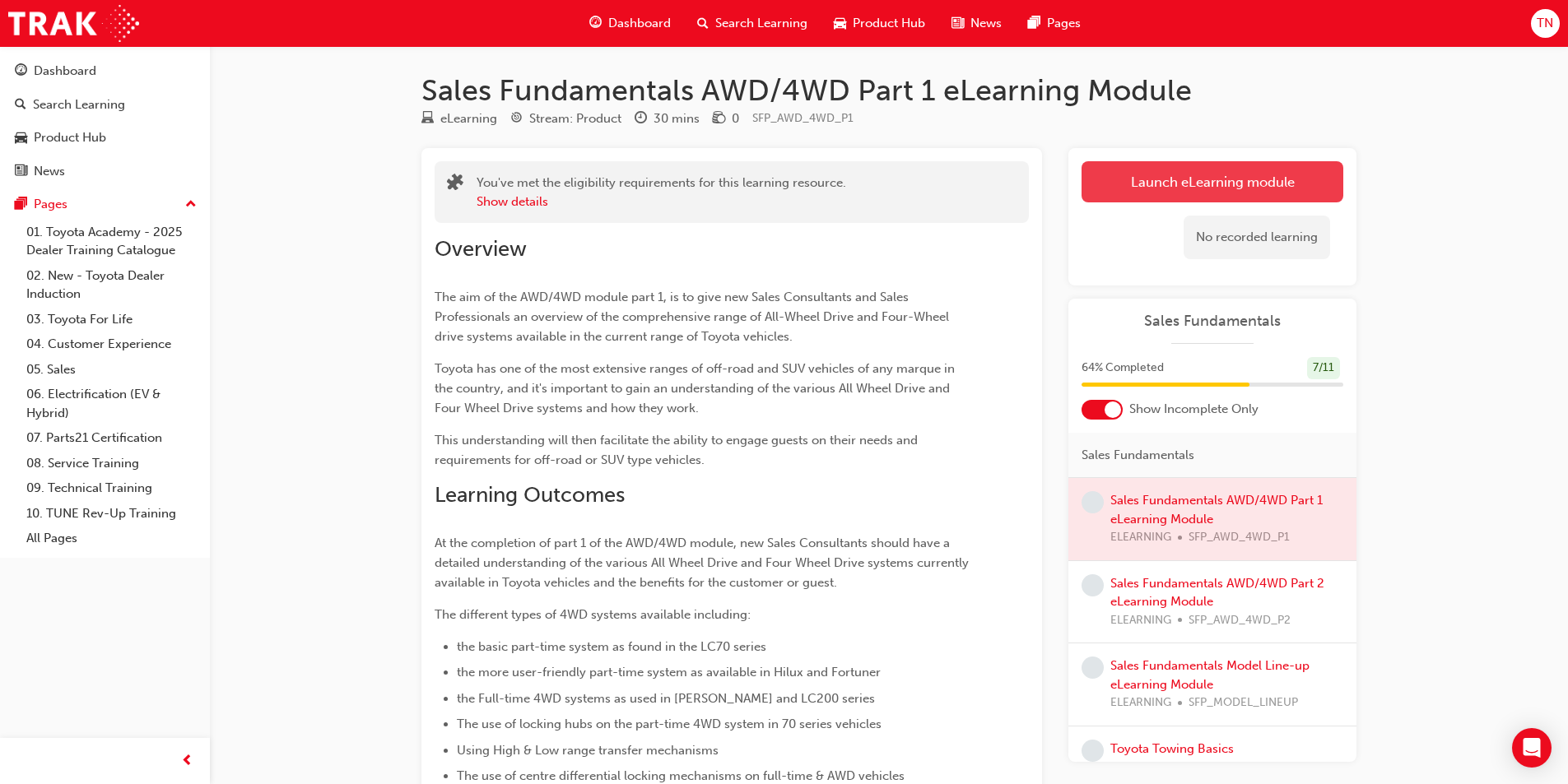
click at [1153, 192] on link "Launch eLearning module" at bounding box center [1212, 182] width 262 height 42
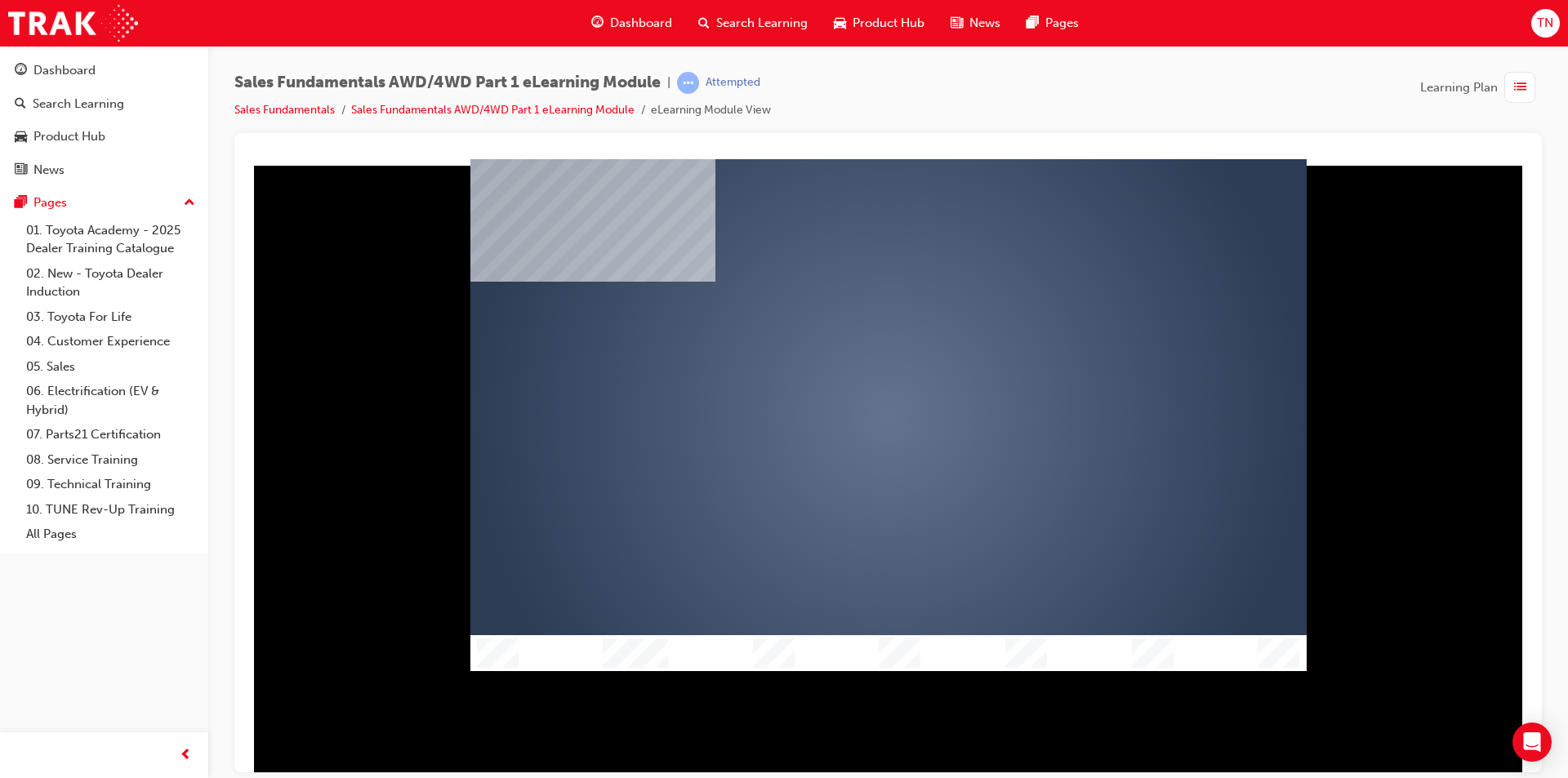
click at [841, 368] on div "play" at bounding box center [841, 368] width 0 height 0
